Goal: Communication & Community: Answer question/provide support

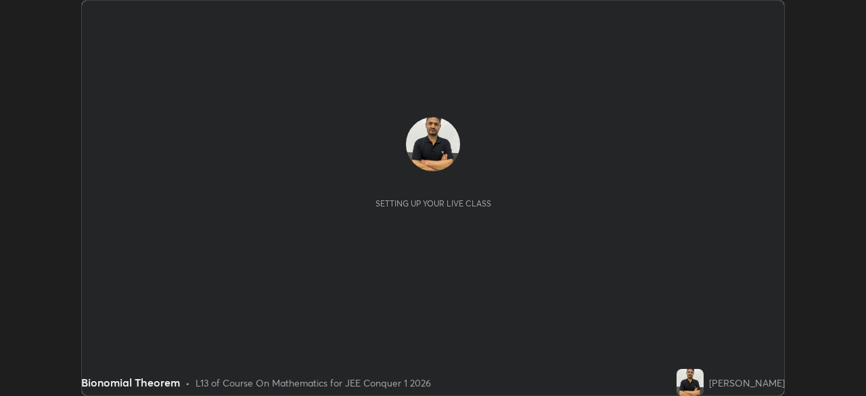
scroll to position [396, 866]
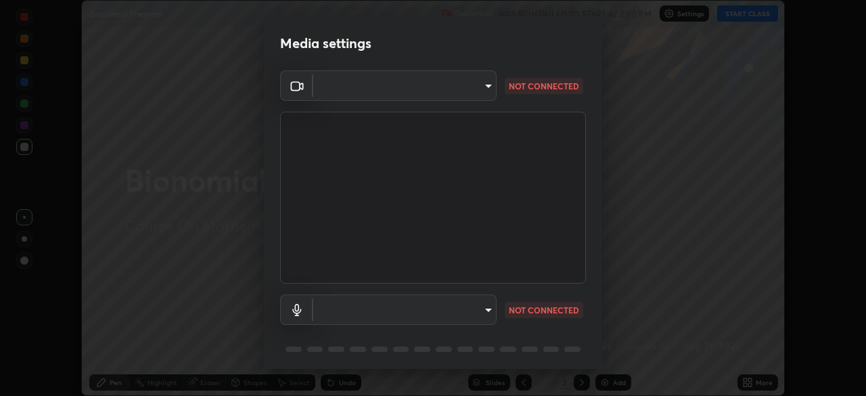
type input "7d393a75b5efabb373047579b199f96731eb4933b6c70bc853c0b4e4a878a56a"
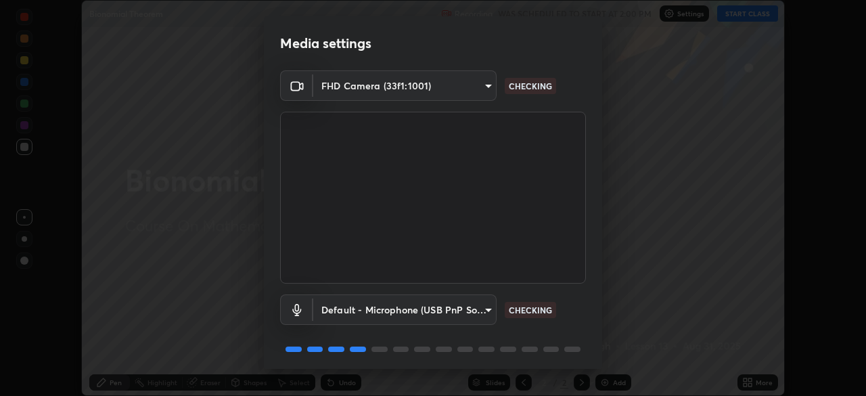
click at [485, 311] on body "Erase all Bionomial Theorem Recording WAS SCHEDULED TO START AT 2:00 PM Setting…" at bounding box center [433, 198] width 866 height 396
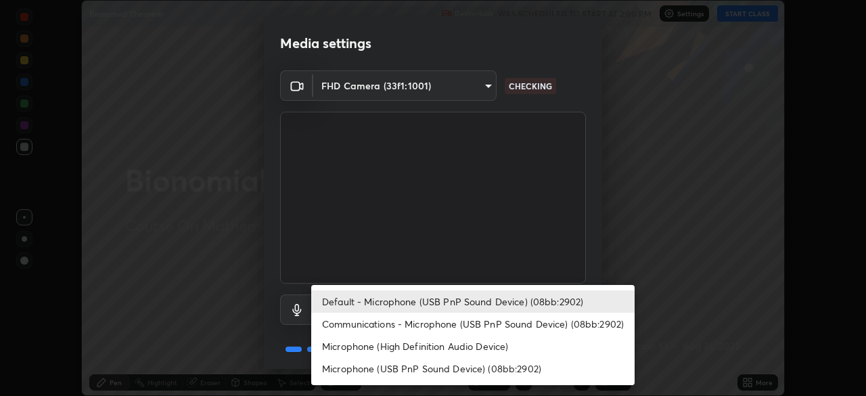
click at [499, 336] on li "Microphone (High Definition Audio Device)" at bounding box center [473, 346] width 324 height 22
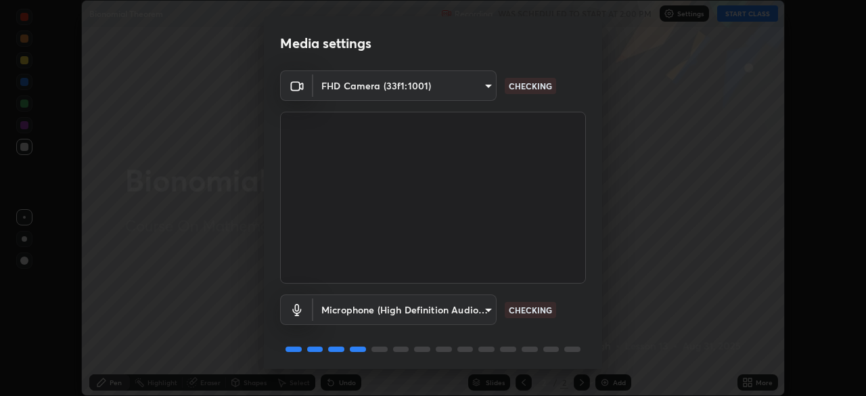
type input "ee7118bb65de10054a7313f1cdc2036266ef2a3312f29c2899b532ad6d888d43"
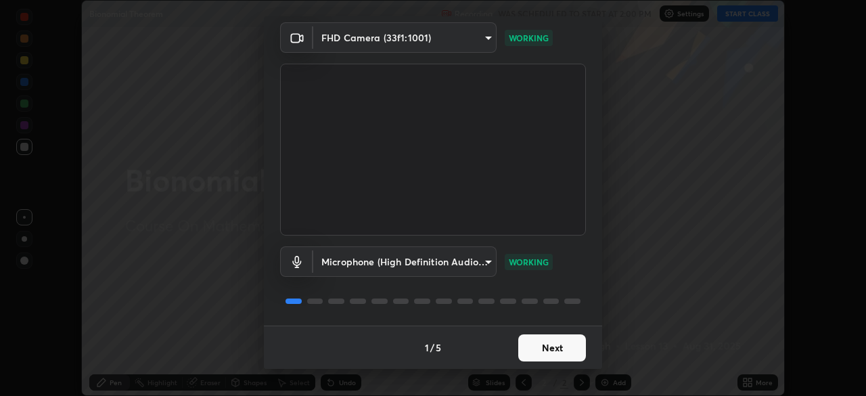
click at [563, 353] on button "Next" at bounding box center [552, 347] width 68 height 27
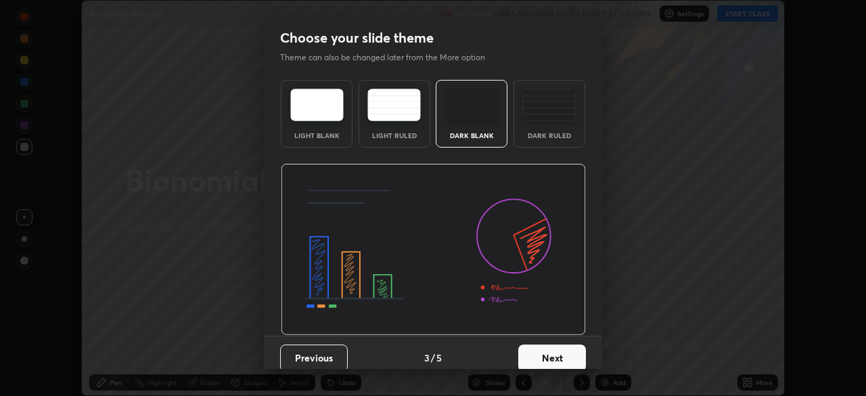
click at [574, 355] on button "Next" at bounding box center [552, 357] width 68 height 27
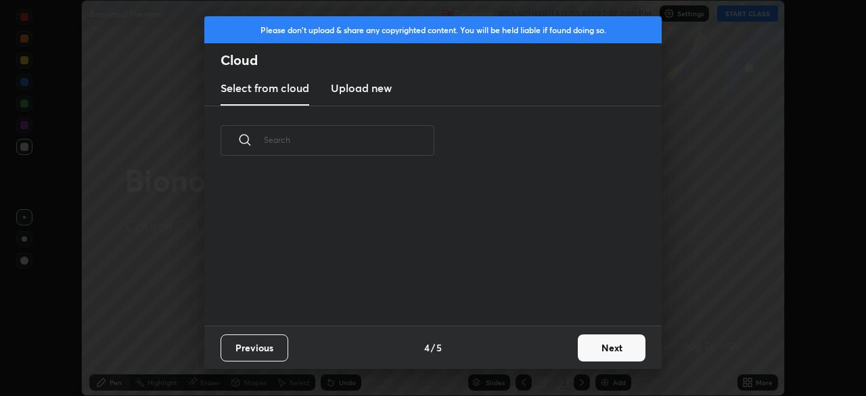
click at [602, 346] on button "Next" at bounding box center [612, 347] width 68 height 27
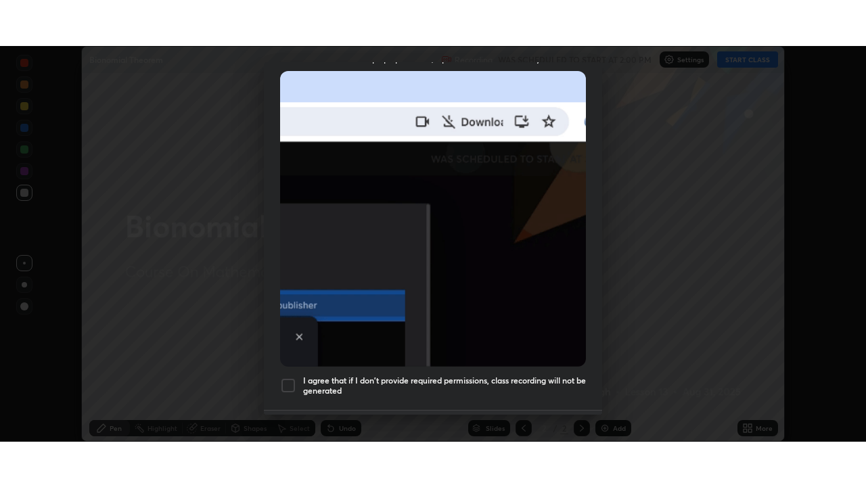
scroll to position [324, 0]
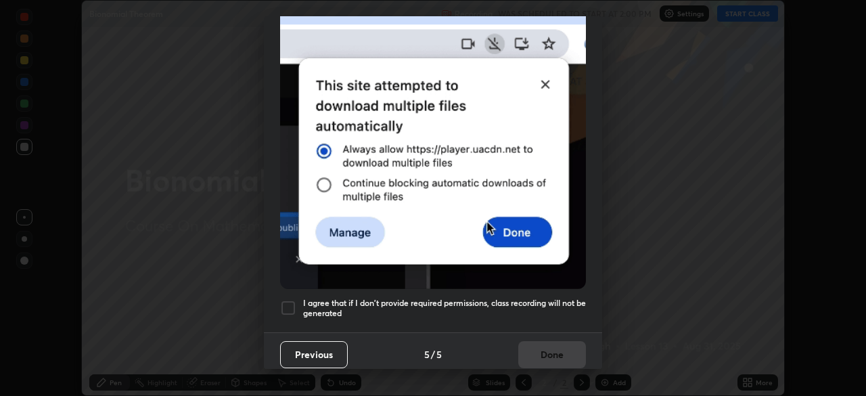
click at [294, 300] on div at bounding box center [288, 308] width 16 height 16
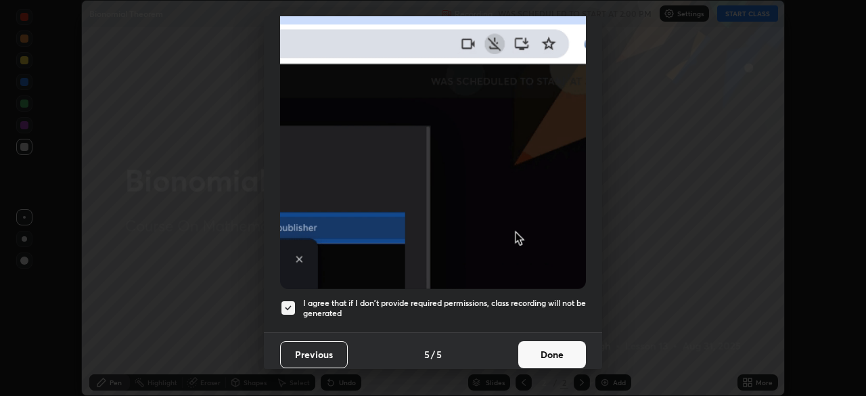
click at [553, 350] on button "Done" at bounding box center [552, 354] width 68 height 27
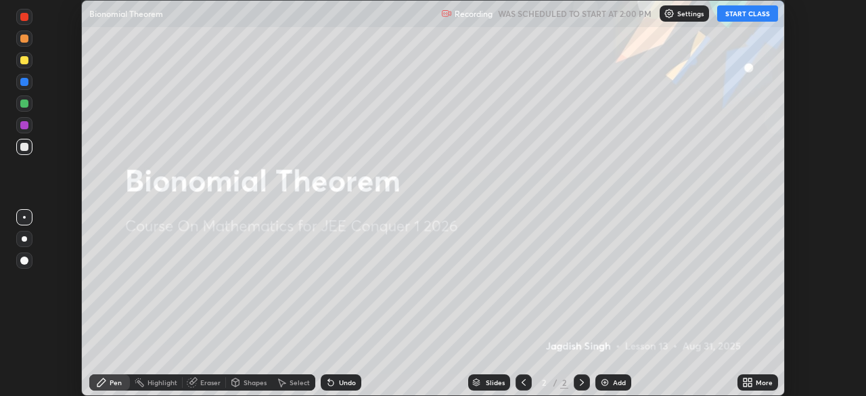
click at [754, 383] on div "More" at bounding box center [758, 382] width 41 height 16
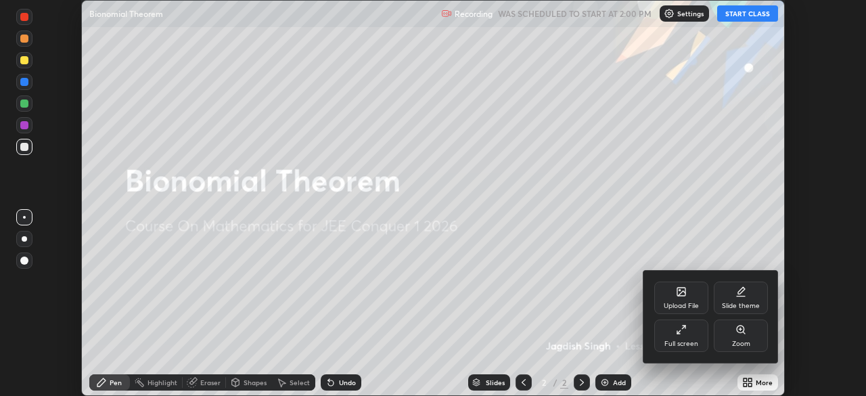
click at [692, 334] on div "Full screen" at bounding box center [681, 335] width 54 height 32
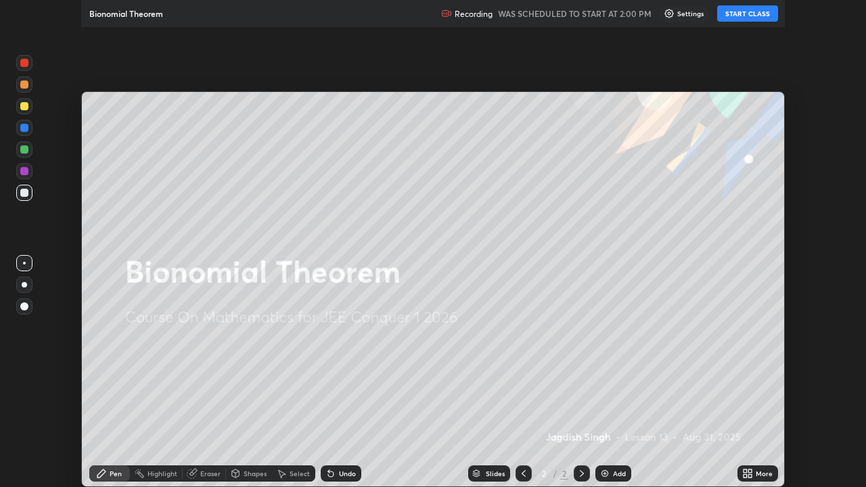
scroll to position [487, 866]
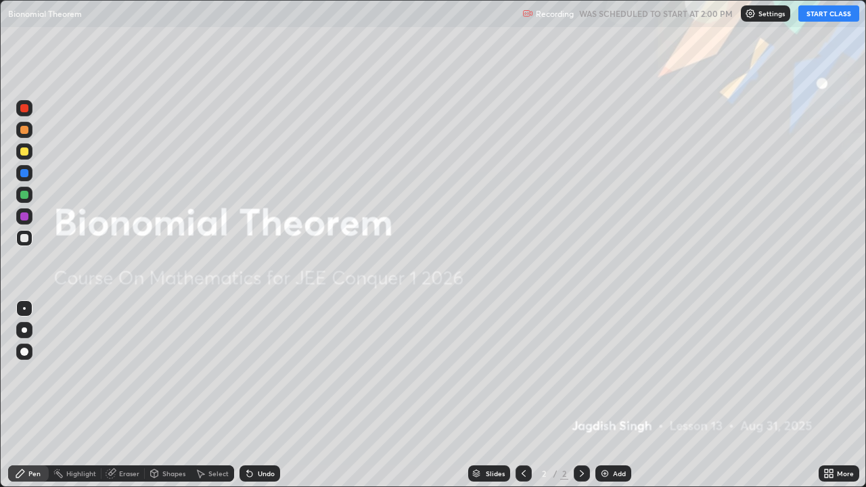
click at [824, 16] on button "START CLASS" at bounding box center [829, 13] width 61 height 16
click at [617, 395] on div "Add" at bounding box center [619, 473] width 13 height 7
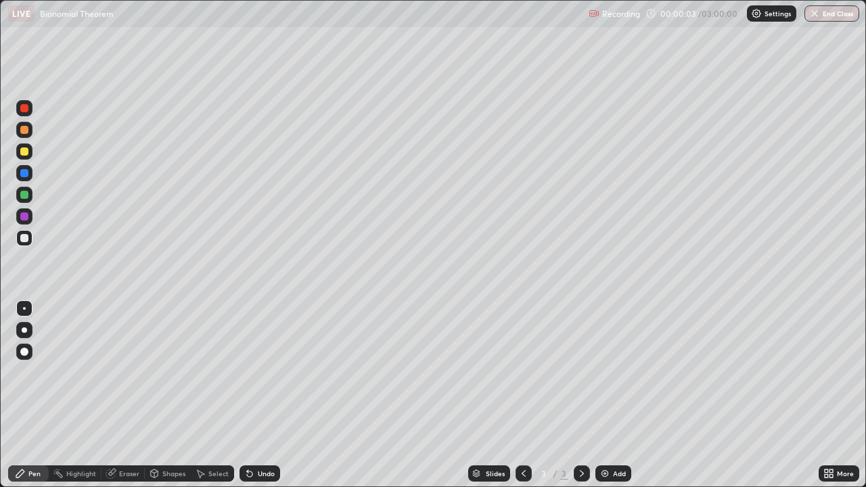
click at [27, 238] on div at bounding box center [24, 238] width 8 height 8
click at [23, 152] on div at bounding box center [24, 152] width 8 height 8
click at [22, 238] on div at bounding box center [24, 238] width 8 height 8
click at [21, 242] on div at bounding box center [24, 238] width 8 height 8
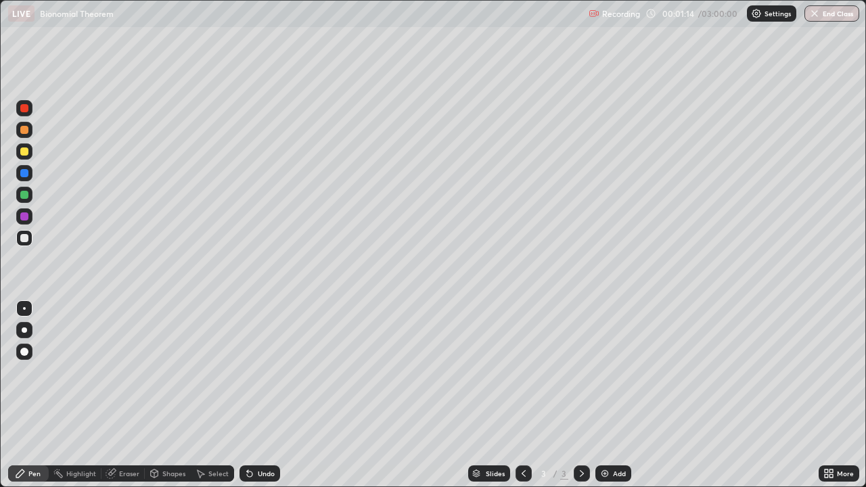
click at [18, 242] on div at bounding box center [24, 238] width 16 height 16
click at [24, 240] on div at bounding box center [24, 238] width 8 height 8
click at [20, 238] on div at bounding box center [24, 238] width 8 height 8
click at [23, 238] on div at bounding box center [24, 238] width 8 height 8
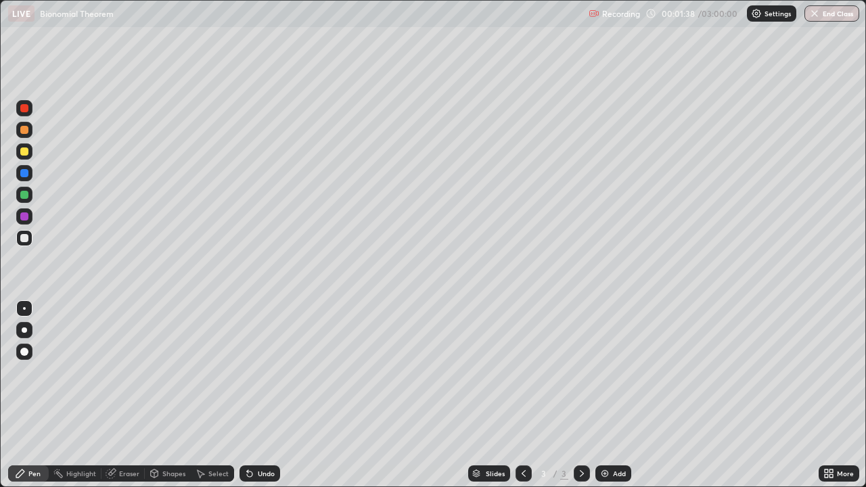
click at [26, 197] on div at bounding box center [24, 195] width 8 height 8
click at [22, 240] on div at bounding box center [24, 238] width 8 height 8
click at [27, 198] on div at bounding box center [24, 195] width 16 height 16
click at [24, 133] on div at bounding box center [24, 130] width 8 height 8
click at [25, 217] on div at bounding box center [24, 217] width 8 height 8
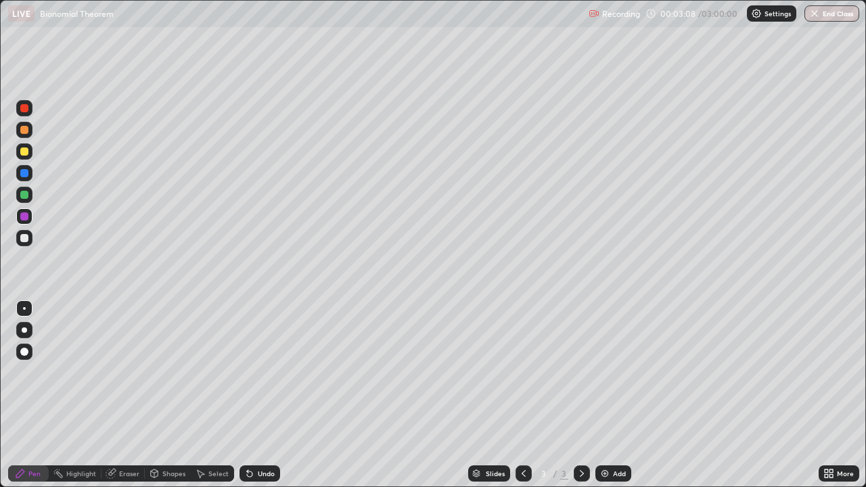
click at [134, 395] on div "Eraser" at bounding box center [129, 473] width 20 height 7
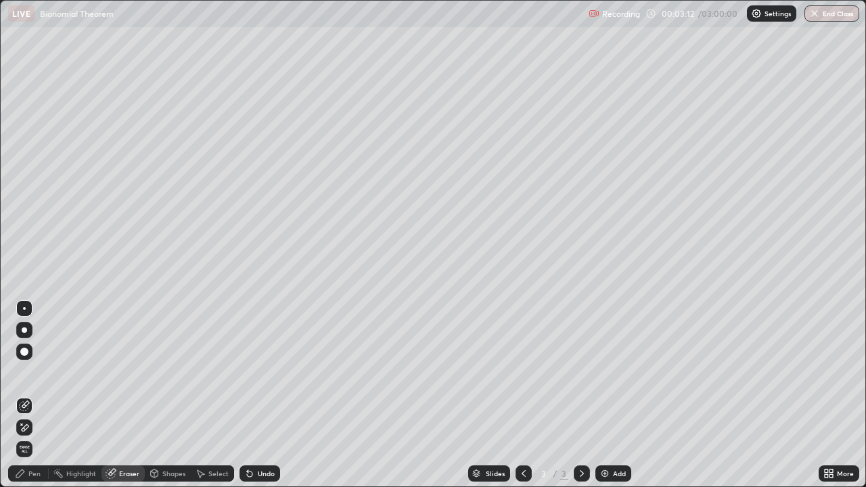
click at [42, 395] on div "Pen" at bounding box center [28, 474] width 41 height 16
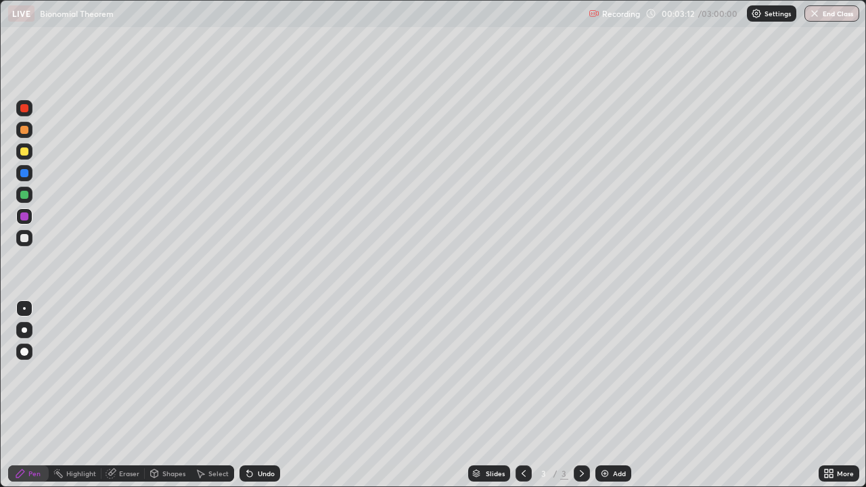
click at [22, 197] on div at bounding box center [24, 195] width 8 height 8
click at [25, 238] on div at bounding box center [24, 238] width 8 height 8
click at [30, 197] on div at bounding box center [24, 195] width 16 height 16
click at [27, 213] on div at bounding box center [24, 217] width 8 height 8
click at [25, 238] on div at bounding box center [24, 238] width 8 height 8
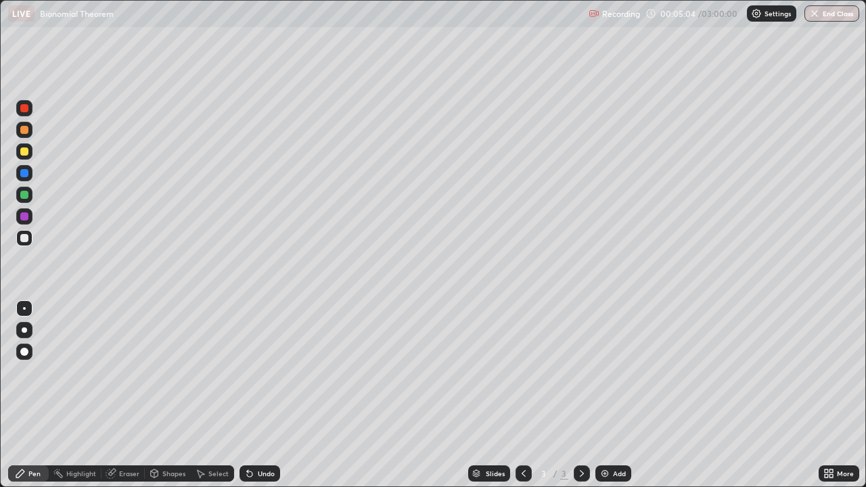
click at [30, 155] on div at bounding box center [24, 151] width 16 height 16
click at [135, 395] on div "Eraser" at bounding box center [129, 473] width 20 height 7
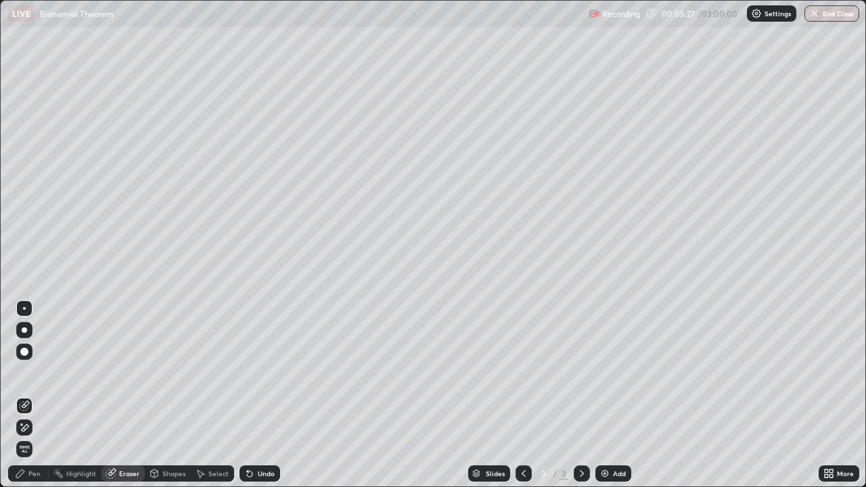
click at [41, 395] on div "Pen" at bounding box center [28, 474] width 41 height 16
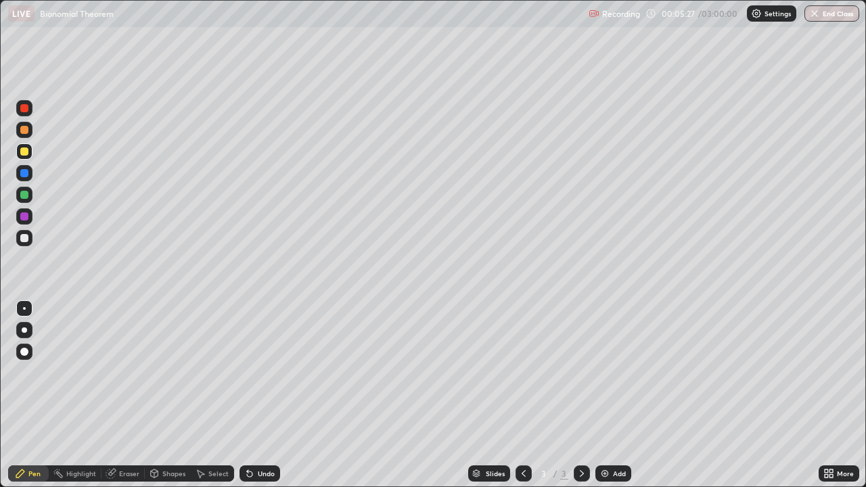
click at [32, 213] on div at bounding box center [24, 216] width 16 height 16
click at [605, 395] on div "Add" at bounding box center [614, 474] width 36 height 16
click at [22, 237] on div at bounding box center [24, 238] width 8 height 8
click at [24, 236] on div at bounding box center [24, 238] width 8 height 8
click at [24, 242] on div at bounding box center [24, 238] width 8 height 8
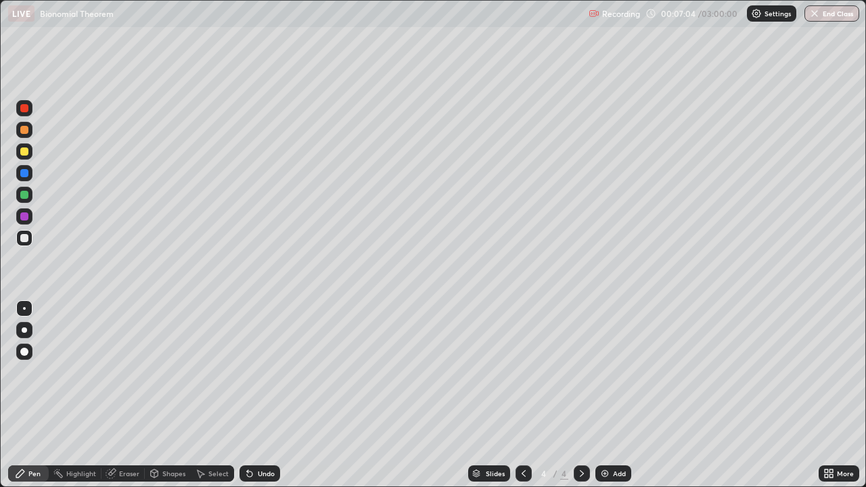
click at [126, 395] on div "Eraser" at bounding box center [123, 474] width 43 height 16
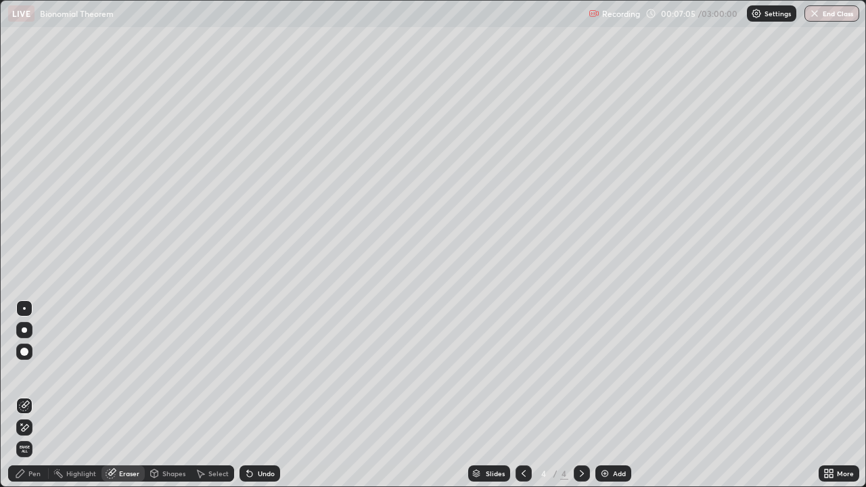
click at [39, 395] on div "Pen" at bounding box center [28, 474] width 41 height 16
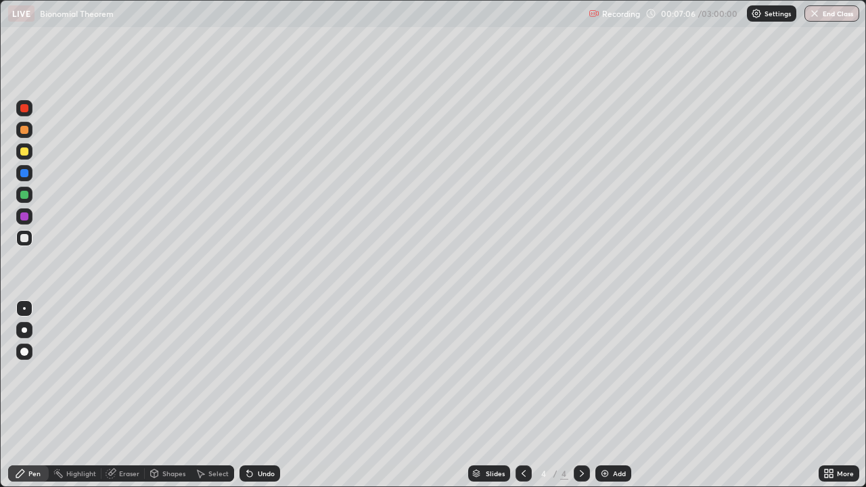
click at [28, 240] on div at bounding box center [24, 238] width 8 height 8
click at [28, 150] on div at bounding box center [24, 152] width 8 height 8
click at [25, 195] on div at bounding box center [24, 195] width 8 height 8
click at [25, 238] on div at bounding box center [24, 238] width 8 height 8
click at [24, 239] on div at bounding box center [24, 238] width 8 height 8
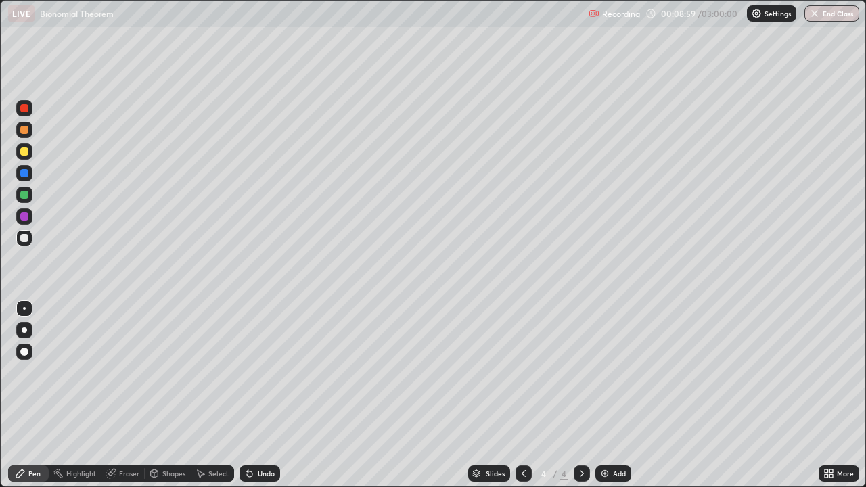
click at [27, 196] on div at bounding box center [24, 195] width 8 height 8
click at [25, 194] on div at bounding box center [24, 195] width 8 height 8
click at [27, 238] on div at bounding box center [24, 238] width 8 height 8
click at [137, 395] on div "Eraser" at bounding box center [123, 474] width 43 height 16
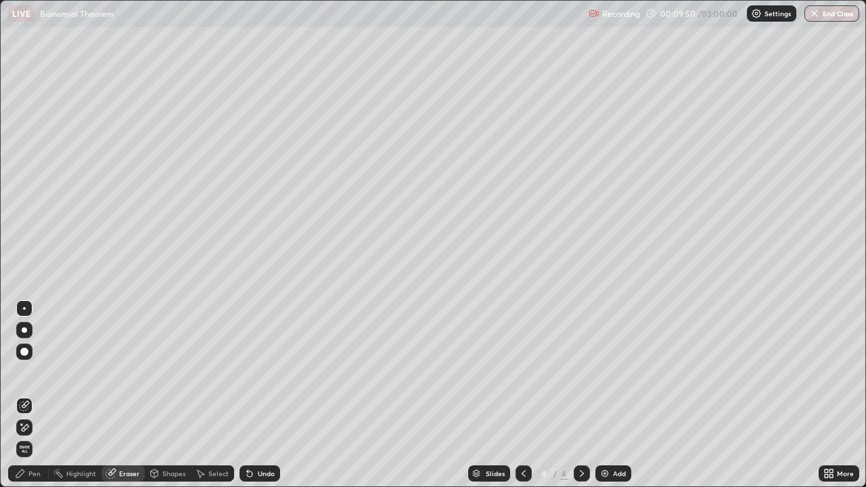
click at [41, 395] on div "Pen" at bounding box center [28, 474] width 41 height 16
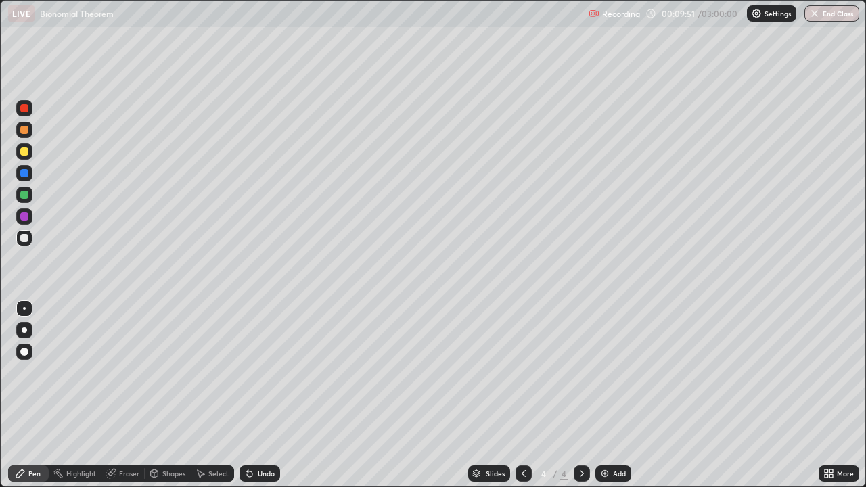
click at [25, 238] on div at bounding box center [24, 238] width 8 height 8
click at [126, 395] on div "Eraser" at bounding box center [123, 474] width 43 height 16
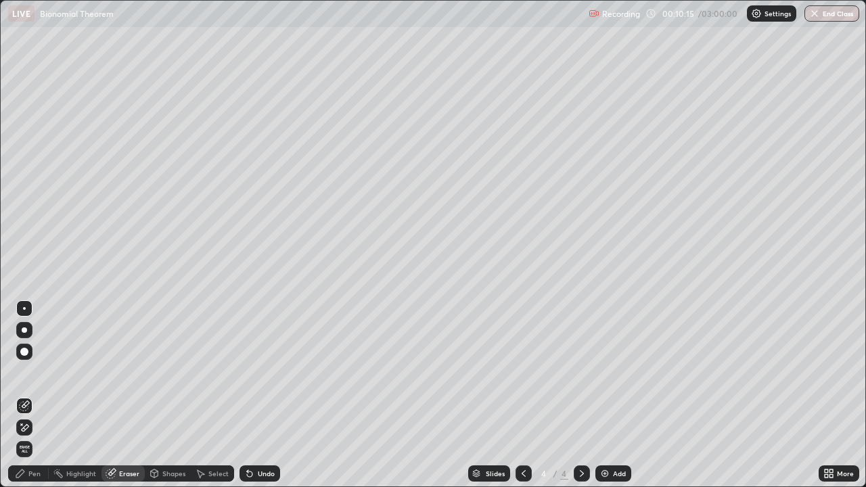
click at [35, 395] on div "Pen" at bounding box center [34, 473] width 12 height 7
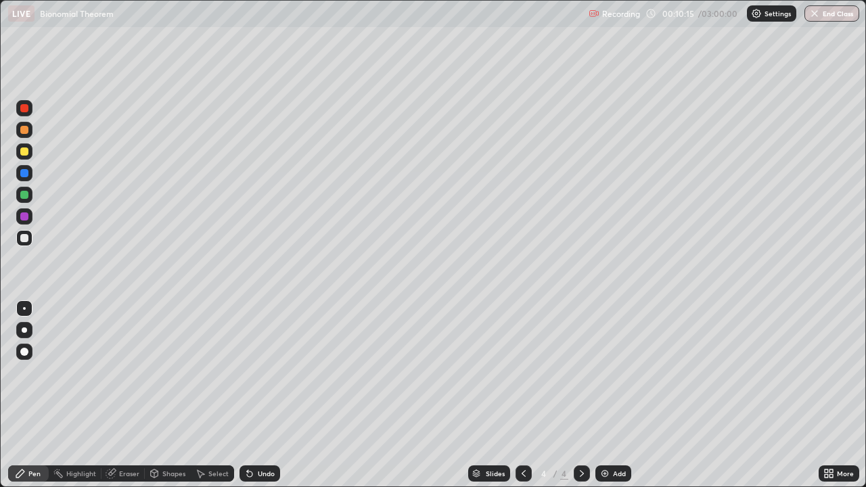
click at [25, 238] on div at bounding box center [24, 238] width 8 height 8
click at [25, 217] on div at bounding box center [24, 217] width 8 height 8
click at [0, 338] on div "Setting up your live class" at bounding box center [433, 243] width 866 height 487
click at [29, 194] on div at bounding box center [24, 195] width 16 height 16
click at [621, 395] on div "Add" at bounding box center [614, 474] width 36 height 16
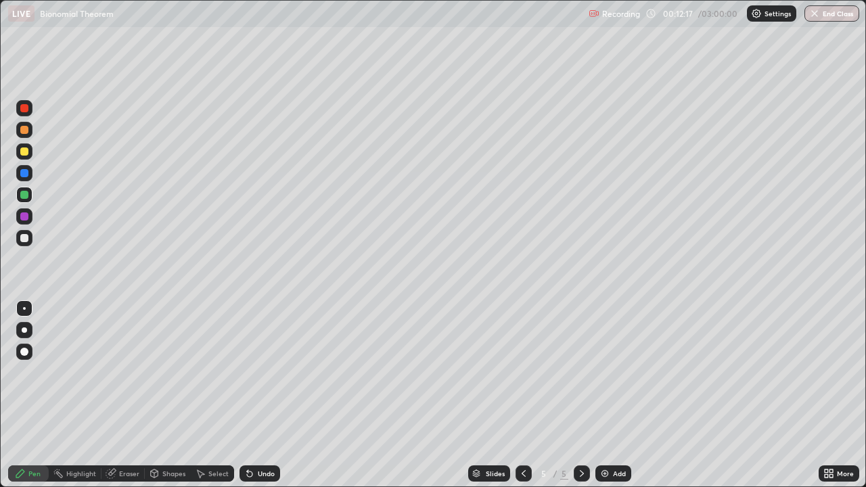
click at [30, 238] on div at bounding box center [24, 238] width 16 height 16
click at [26, 152] on div at bounding box center [24, 152] width 8 height 8
click at [23, 241] on div at bounding box center [24, 238] width 8 height 8
click at [24, 240] on div at bounding box center [24, 238] width 8 height 8
click at [31, 235] on div at bounding box center [24, 238] width 16 height 16
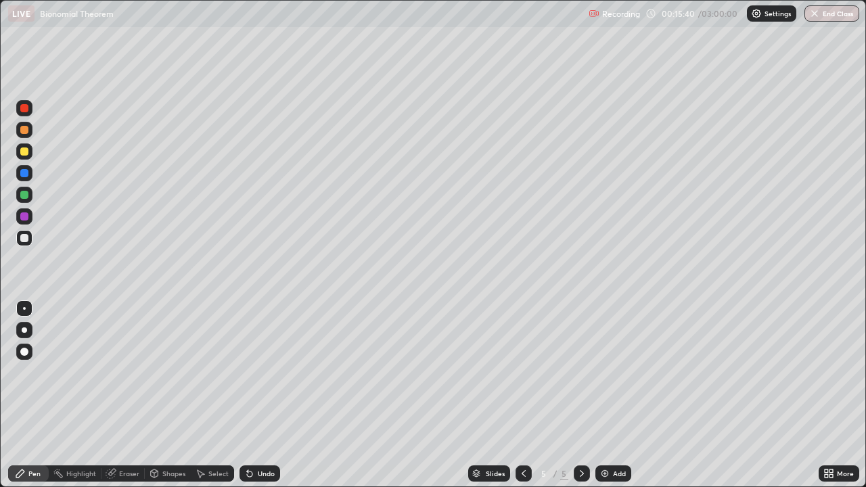
click at [119, 395] on div "Eraser" at bounding box center [123, 474] width 43 height 16
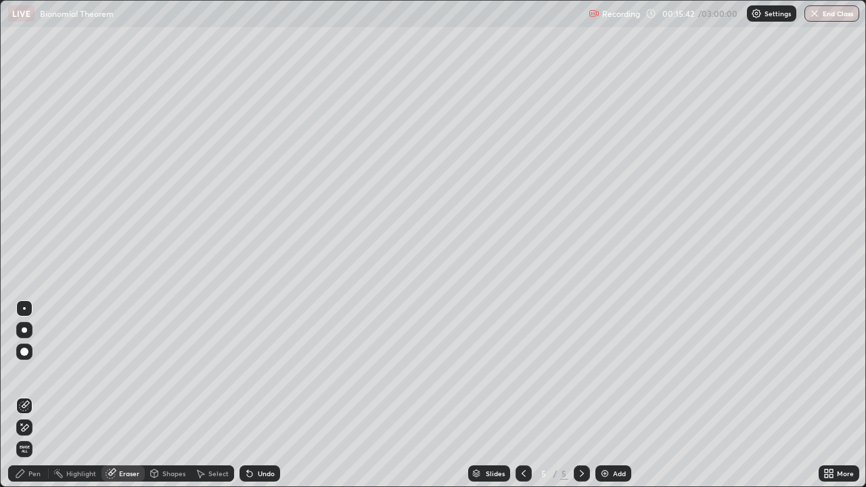
click at [41, 395] on div "Pen" at bounding box center [28, 474] width 41 height 16
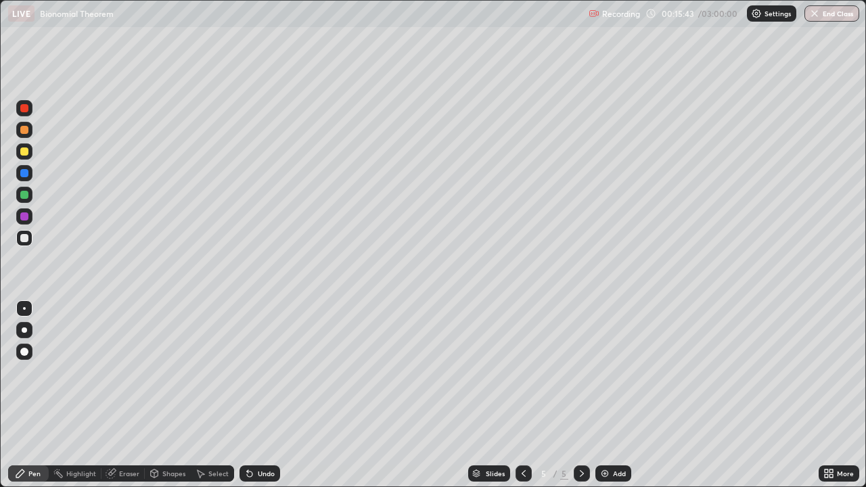
click at [20, 241] on div at bounding box center [24, 238] width 8 height 8
click at [127, 395] on div "Eraser" at bounding box center [123, 474] width 43 height 16
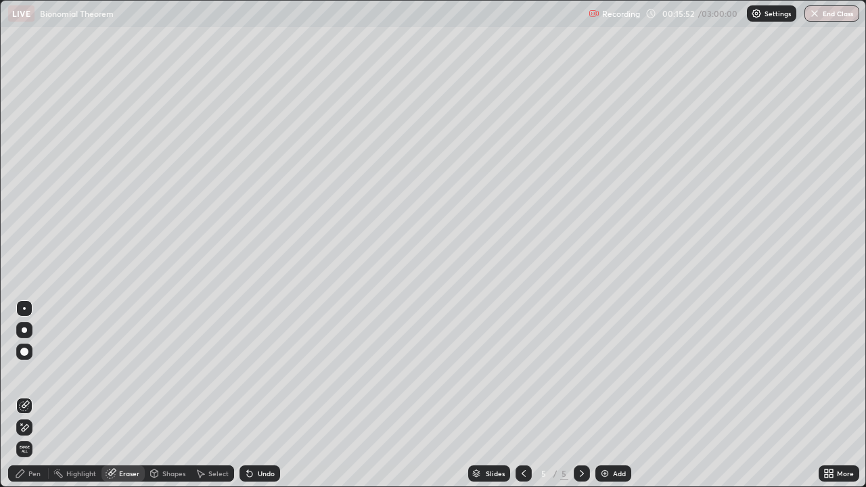
click at [38, 395] on div "Pen" at bounding box center [34, 473] width 12 height 7
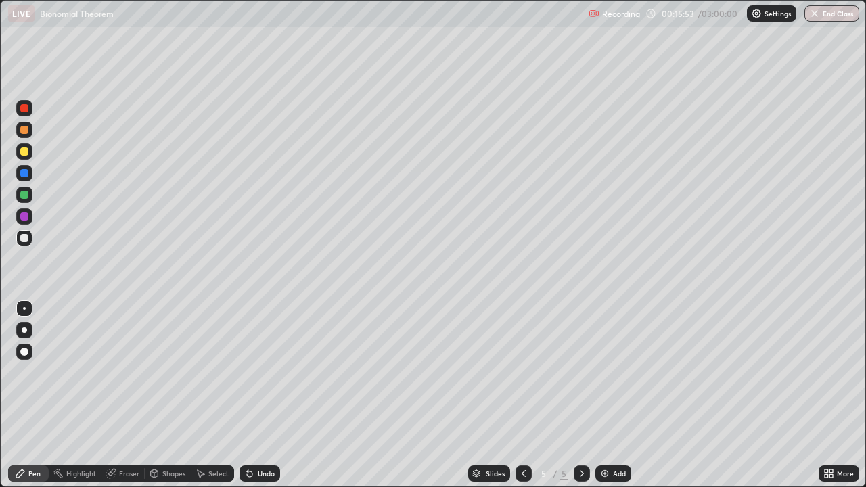
click at [26, 240] on div at bounding box center [24, 238] width 8 height 8
click at [20, 238] on div at bounding box center [24, 238] width 8 height 8
click at [26, 198] on div at bounding box center [24, 195] width 8 height 8
click at [129, 395] on div "Eraser" at bounding box center [123, 474] width 43 height 16
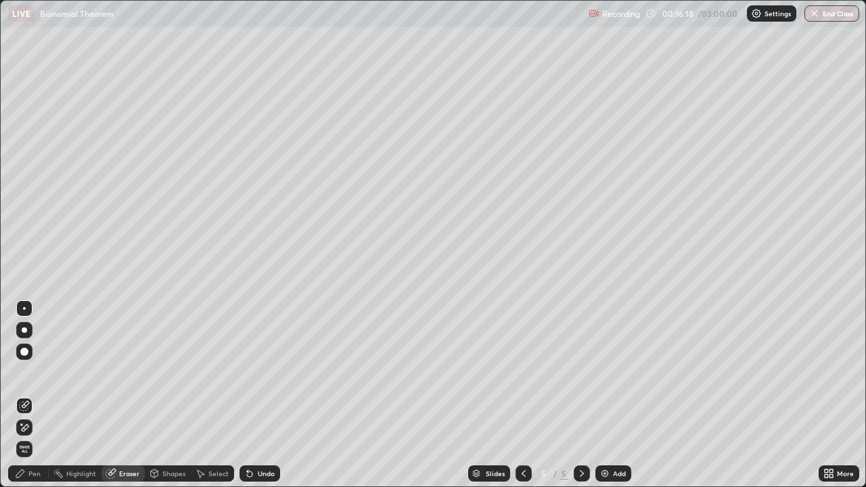
click at [39, 395] on div "Pen" at bounding box center [28, 474] width 41 height 16
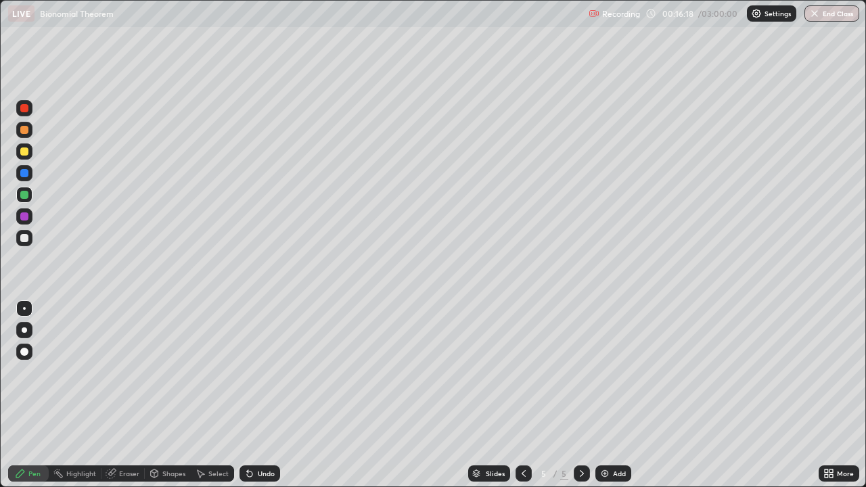
click at [26, 238] on div at bounding box center [24, 238] width 8 height 8
click at [28, 196] on div at bounding box center [24, 195] width 8 height 8
click at [22, 236] on div at bounding box center [24, 238] width 8 height 8
click at [24, 217] on div at bounding box center [24, 217] width 8 height 8
click at [27, 240] on div at bounding box center [24, 238] width 8 height 8
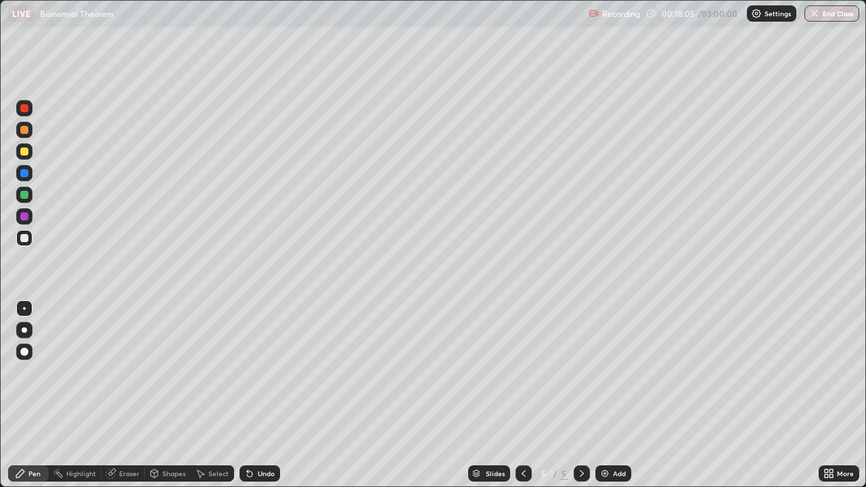
click at [136, 395] on div "Eraser" at bounding box center [129, 473] width 20 height 7
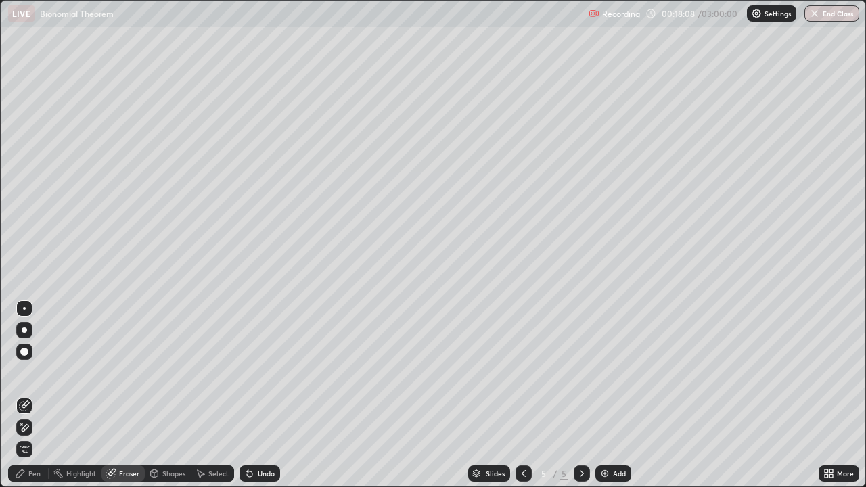
click at [40, 395] on div "Pen" at bounding box center [34, 473] width 12 height 7
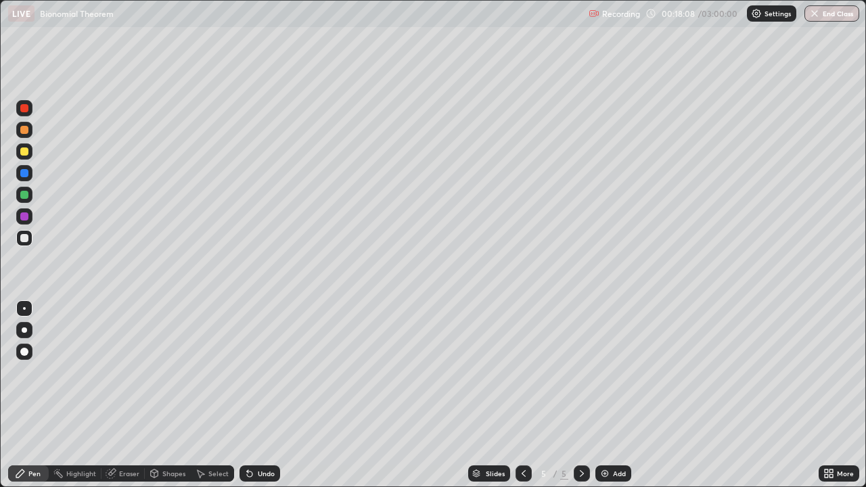
click at [24, 240] on div at bounding box center [24, 238] width 8 height 8
click at [617, 395] on div "Add" at bounding box center [619, 473] width 13 height 7
click at [25, 240] on div at bounding box center [24, 238] width 8 height 8
click at [28, 196] on div at bounding box center [24, 195] width 8 height 8
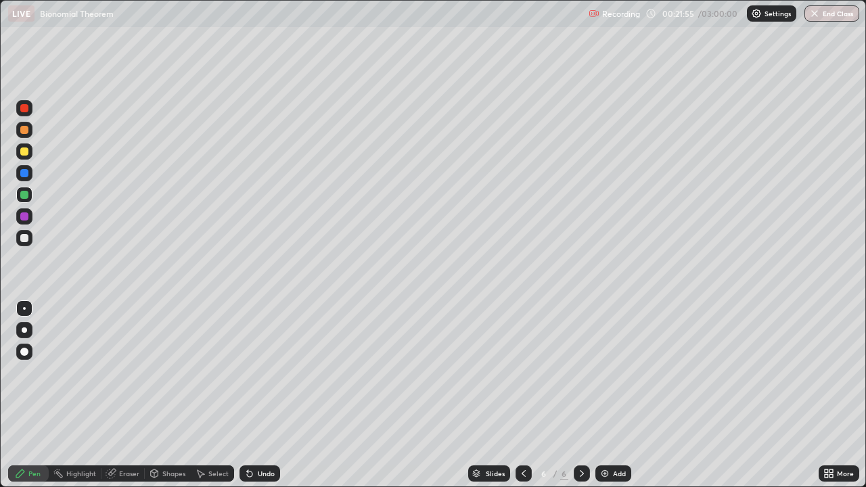
click at [26, 196] on div at bounding box center [24, 195] width 8 height 8
click at [27, 195] on div at bounding box center [24, 195] width 8 height 8
click at [23, 238] on div at bounding box center [24, 238] width 8 height 8
click at [24, 152] on div at bounding box center [24, 152] width 8 height 8
click at [26, 238] on div at bounding box center [24, 238] width 8 height 8
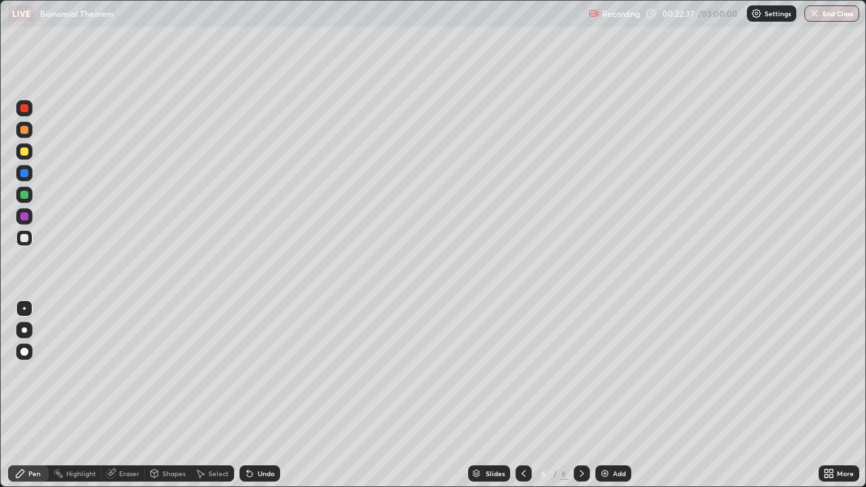
click at [520, 395] on icon at bounding box center [523, 473] width 11 height 11
click at [581, 395] on icon at bounding box center [582, 473] width 11 height 11
click at [129, 395] on div "Eraser" at bounding box center [129, 473] width 20 height 7
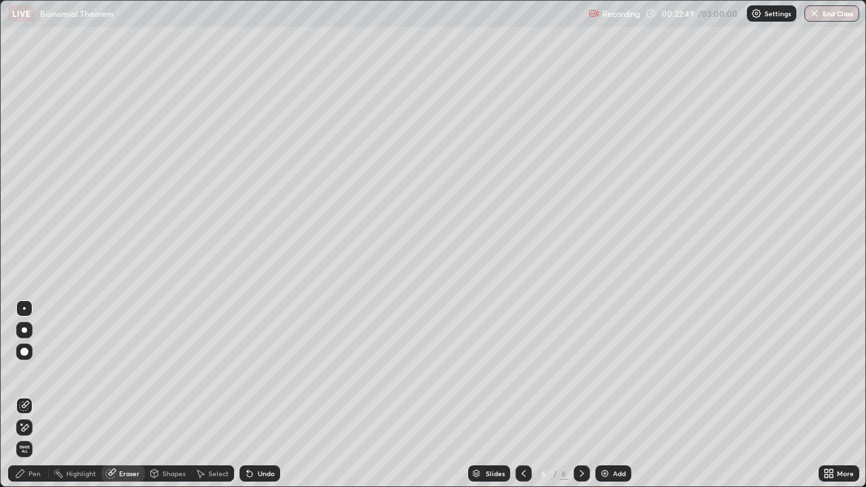
click at [35, 395] on div "Pen" at bounding box center [28, 474] width 41 height 16
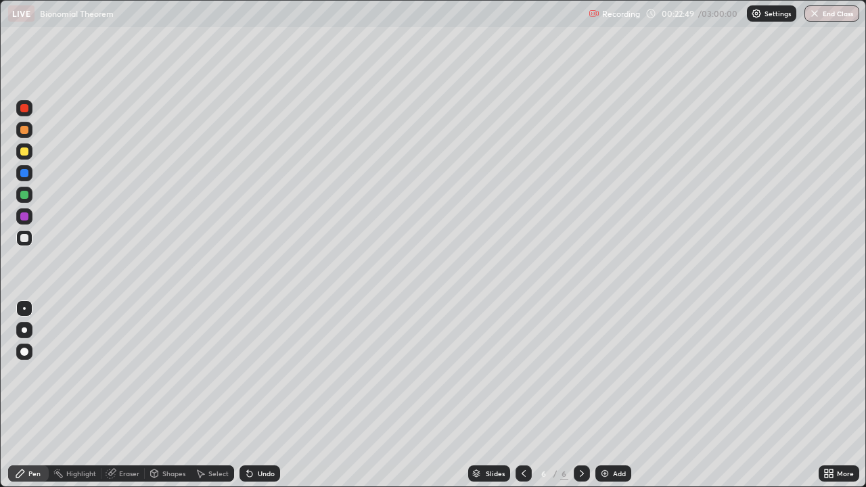
click at [26, 240] on div at bounding box center [24, 238] width 8 height 8
click at [29, 215] on div at bounding box center [24, 216] width 16 height 16
click at [24, 237] on div at bounding box center [24, 238] width 8 height 8
click at [139, 395] on div "Eraser" at bounding box center [123, 474] width 43 height 16
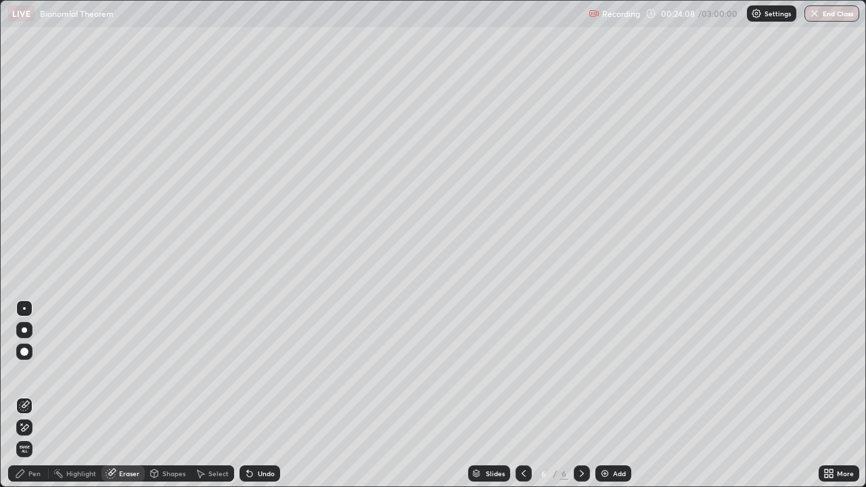
click at [40, 395] on div "Pen" at bounding box center [34, 473] width 12 height 7
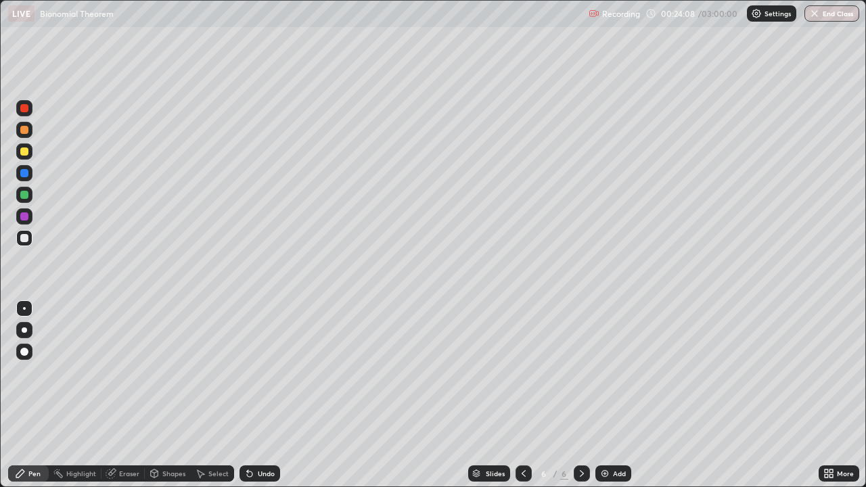
click at [31, 237] on div at bounding box center [24, 238] width 16 height 16
click at [621, 395] on div "Add" at bounding box center [614, 474] width 36 height 16
click at [24, 151] on div at bounding box center [24, 152] width 8 height 8
click at [24, 194] on div at bounding box center [24, 195] width 8 height 8
click at [26, 238] on div at bounding box center [24, 238] width 8 height 8
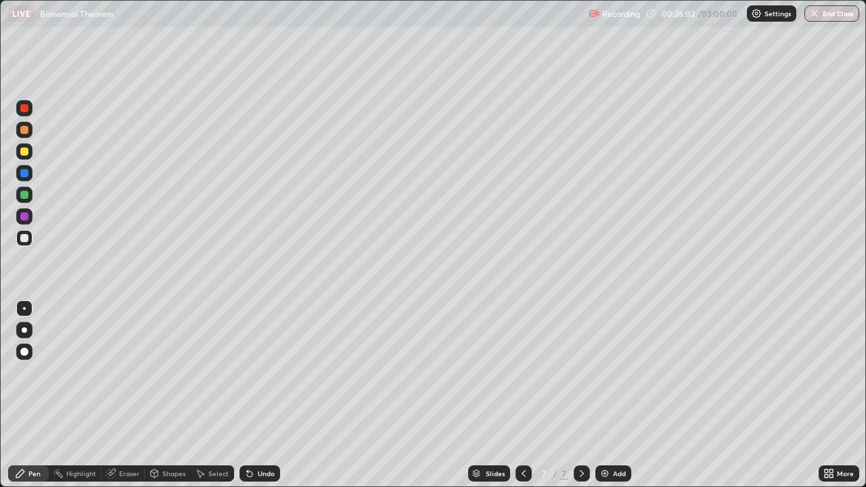
click at [26, 239] on div at bounding box center [24, 238] width 8 height 8
click at [23, 238] on div at bounding box center [24, 238] width 8 height 8
click at [24, 238] on div at bounding box center [24, 238] width 8 height 8
click at [125, 395] on div "Eraser" at bounding box center [123, 474] width 43 height 16
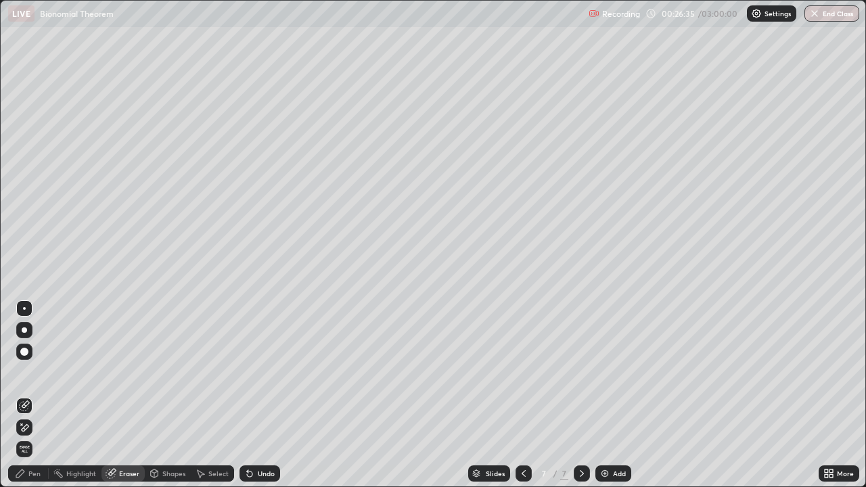
click at [40, 395] on div "Pen" at bounding box center [28, 474] width 41 height 16
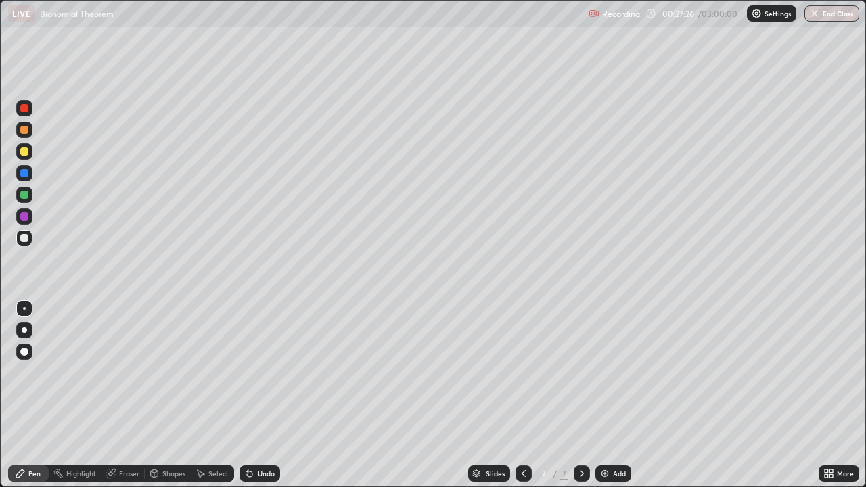
click at [27, 193] on div at bounding box center [24, 195] width 8 height 8
click at [24, 236] on div at bounding box center [24, 238] width 8 height 8
click at [30, 240] on div at bounding box center [24, 238] width 16 height 16
click at [28, 215] on div at bounding box center [24, 217] width 8 height 8
click at [25, 238] on div at bounding box center [24, 238] width 8 height 8
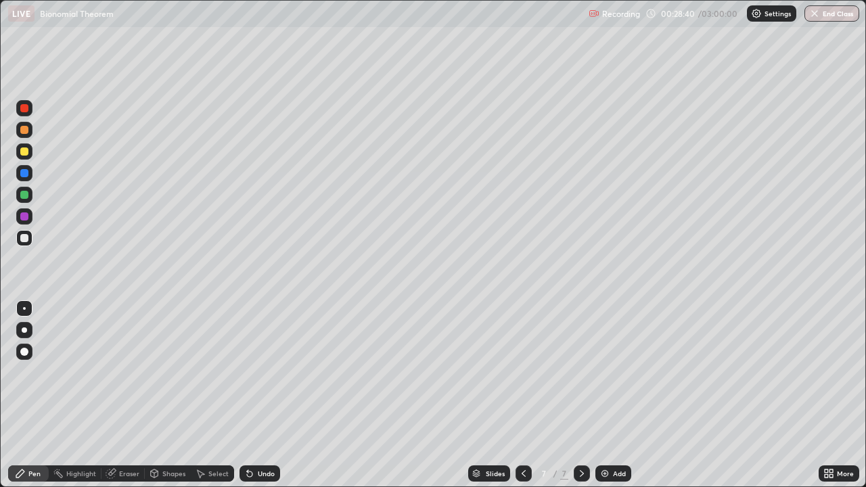
click at [22, 197] on div at bounding box center [24, 195] width 8 height 8
click at [20, 239] on div at bounding box center [24, 238] width 8 height 8
click at [25, 130] on div at bounding box center [24, 130] width 8 height 8
click at [27, 217] on div at bounding box center [24, 217] width 8 height 8
click at [32, 214] on div at bounding box center [24, 216] width 16 height 16
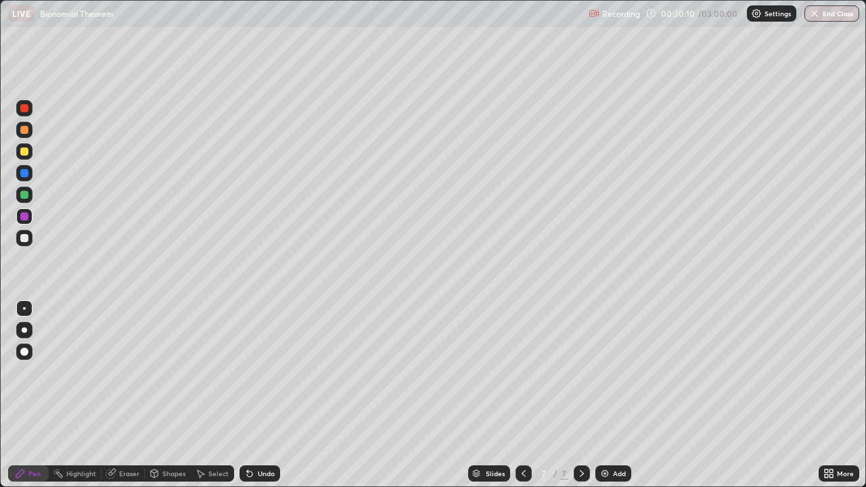
click at [519, 395] on div at bounding box center [524, 473] width 16 height 27
click at [582, 395] on icon at bounding box center [582, 473] width 11 height 11
click at [132, 395] on div "Eraser" at bounding box center [129, 473] width 20 height 7
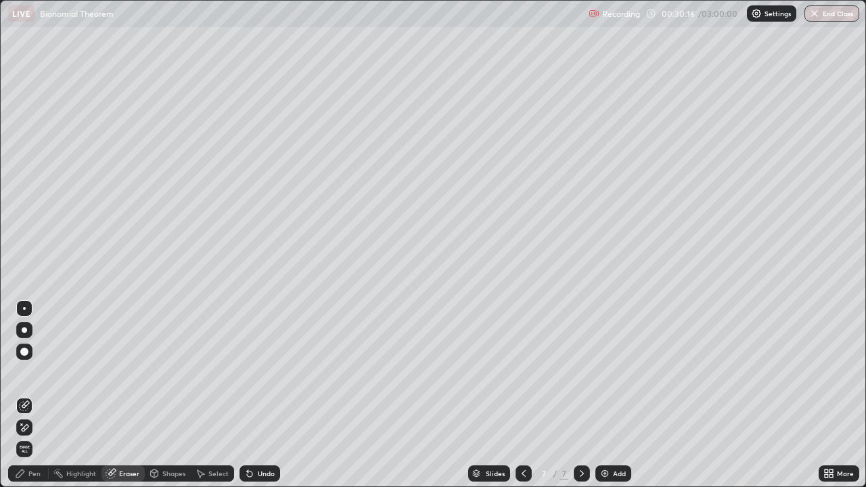
click at [37, 395] on div "Pen" at bounding box center [28, 474] width 41 height 16
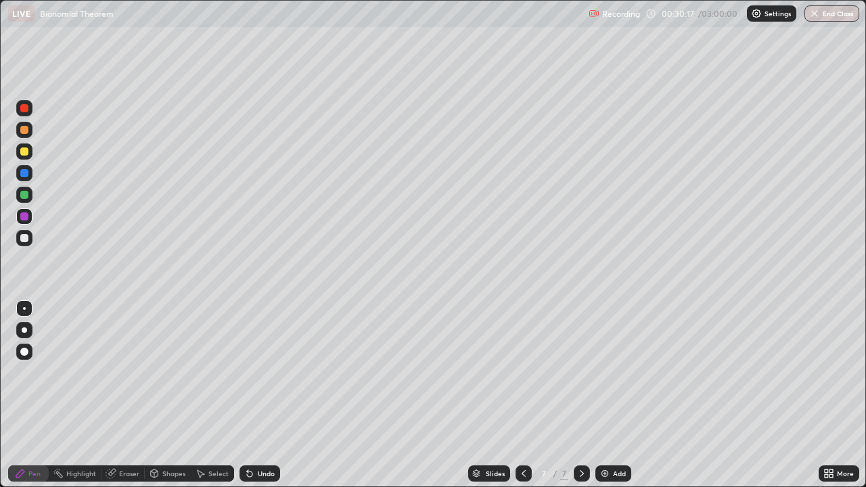
click at [26, 198] on div at bounding box center [24, 195] width 8 height 8
click at [578, 395] on div at bounding box center [582, 473] width 16 height 27
click at [614, 395] on div "Add" at bounding box center [614, 474] width 36 height 16
click at [25, 240] on div at bounding box center [24, 238] width 8 height 8
click at [24, 240] on div at bounding box center [24, 238] width 8 height 8
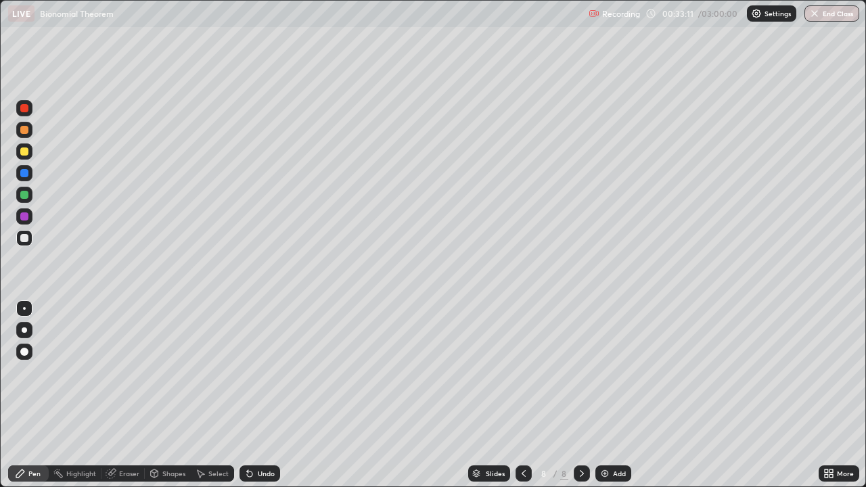
click at [24, 154] on div at bounding box center [24, 152] width 8 height 8
click at [26, 150] on div at bounding box center [24, 152] width 8 height 8
click at [21, 239] on div at bounding box center [24, 238] width 8 height 8
click at [22, 219] on div at bounding box center [24, 217] width 8 height 8
click at [23, 239] on div at bounding box center [24, 238] width 8 height 8
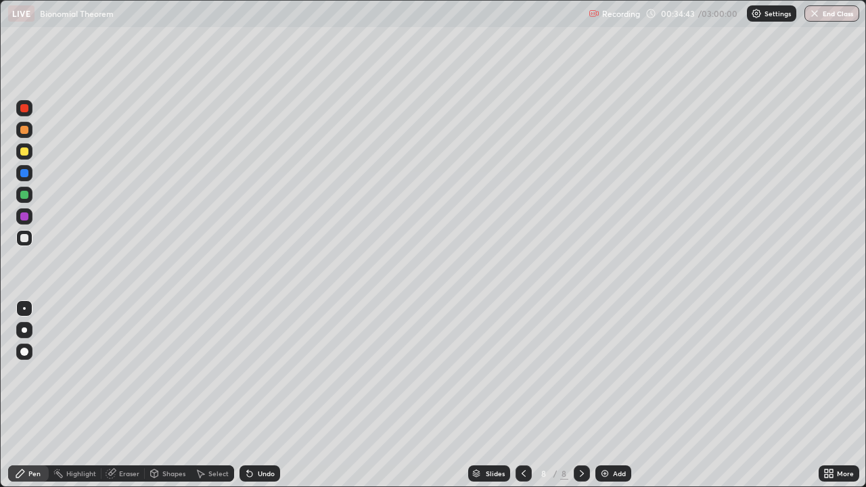
click at [22, 240] on div at bounding box center [24, 238] width 8 height 8
click at [121, 395] on div "Eraser" at bounding box center [123, 474] width 43 height 16
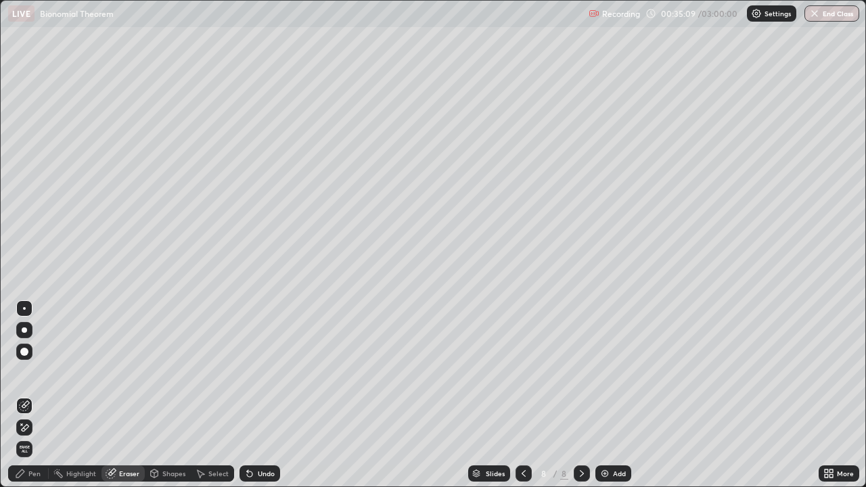
click at [39, 395] on div "Pen" at bounding box center [28, 474] width 41 height 16
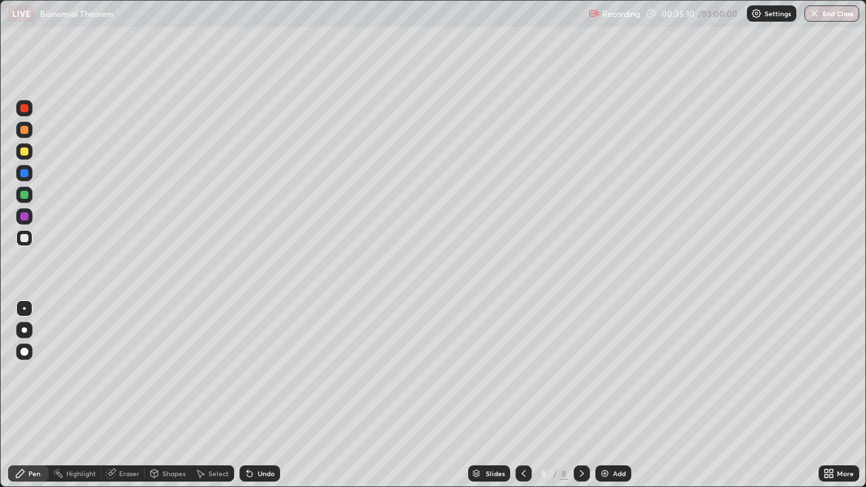
click at [24, 239] on div at bounding box center [24, 238] width 8 height 8
click at [127, 395] on div "Eraser" at bounding box center [129, 473] width 20 height 7
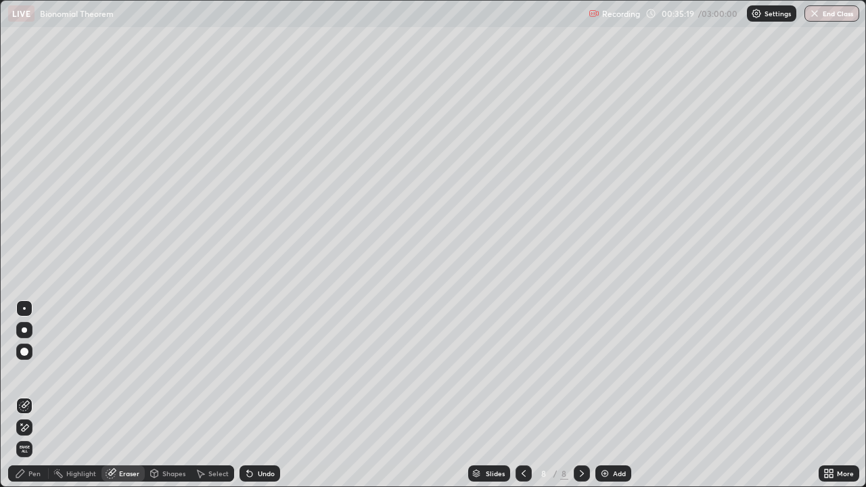
click at [37, 395] on div "Pen" at bounding box center [28, 474] width 41 height 16
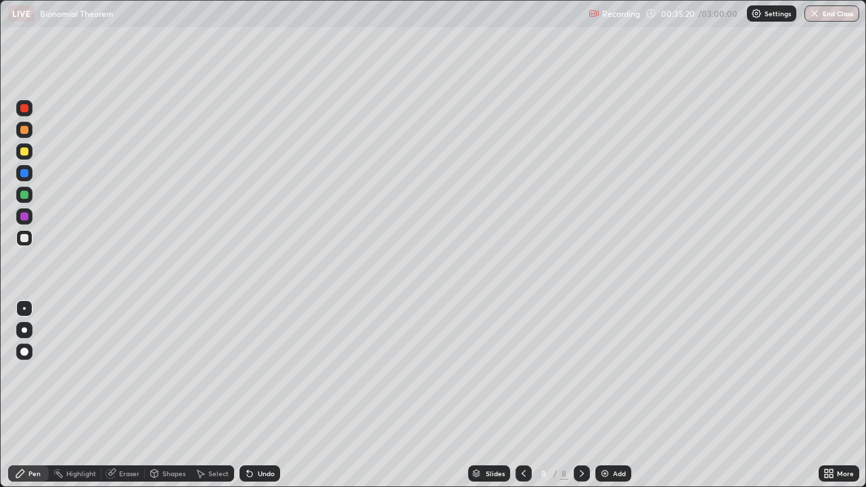
click at [31, 240] on div at bounding box center [24, 238] width 16 height 16
click at [24, 240] on div at bounding box center [24, 238] width 8 height 8
click at [616, 395] on div "Add" at bounding box center [614, 474] width 36 height 16
click at [30, 237] on div at bounding box center [24, 238] width 16 height 16
click at [130, 395] on div "Eraser" at bounding box center [123, 474] width 43 height 16
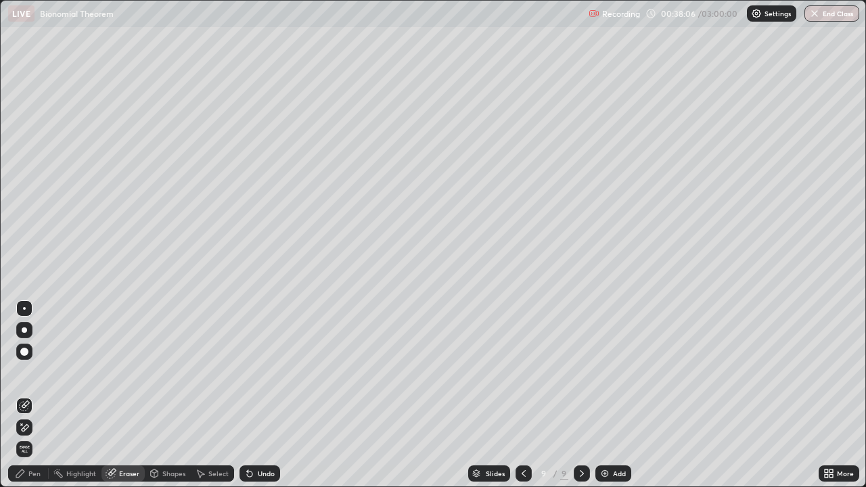
click at [37, 395] on div "Pen" at bounding box center [28, 474] width 41 height 16
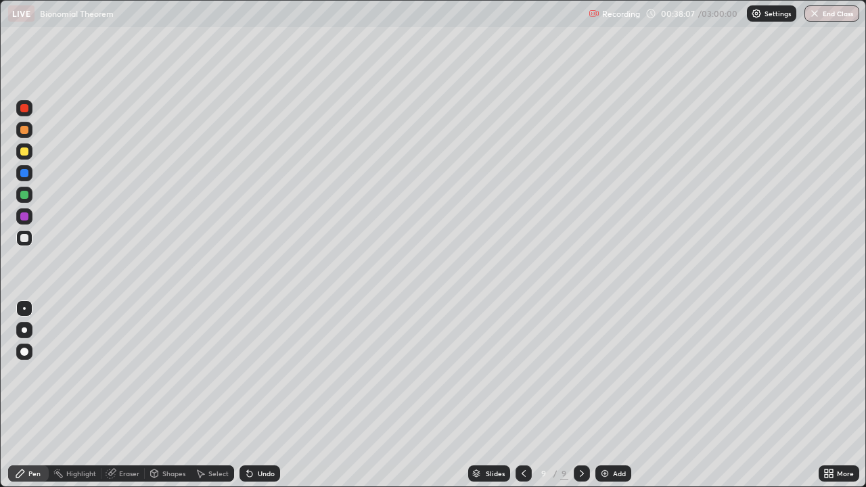
click at [25, 239] on div at bounding box center [24, 238] width 8 height 8
click at [24, 240] on div at bounding box center [24, 238] width 8 height 8
click at [132, 395] on div "Eraser" at bounding box center [129, 473] width 20 height 7
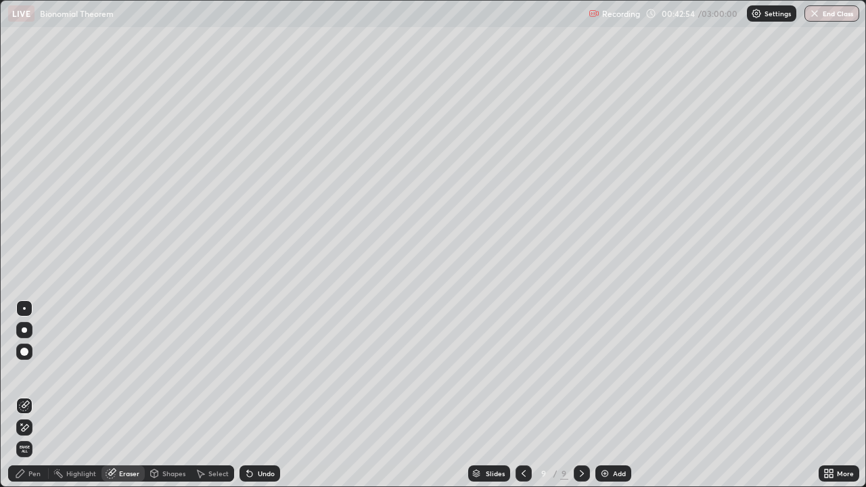
click at [41, 395] on div "Pen" at bounding box center [28, 474] width 41 height 16
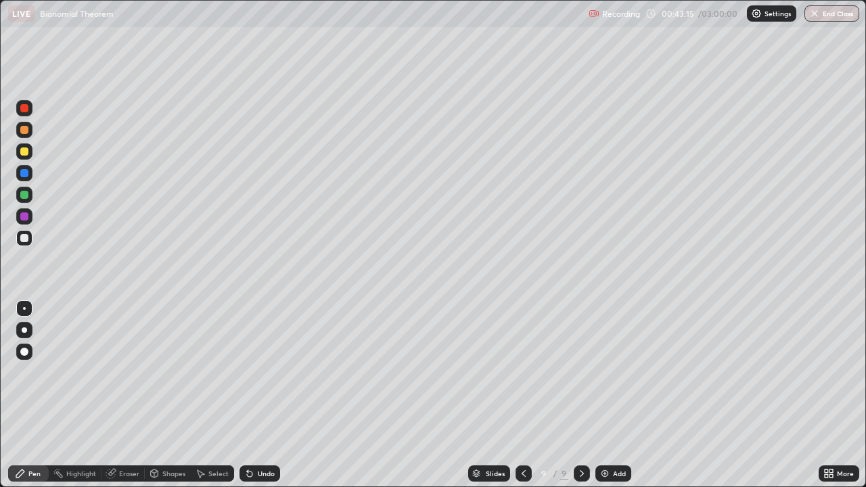
click at [130, 395] on div "Eraser" at bounding box center [123, 474] width 43 height 16
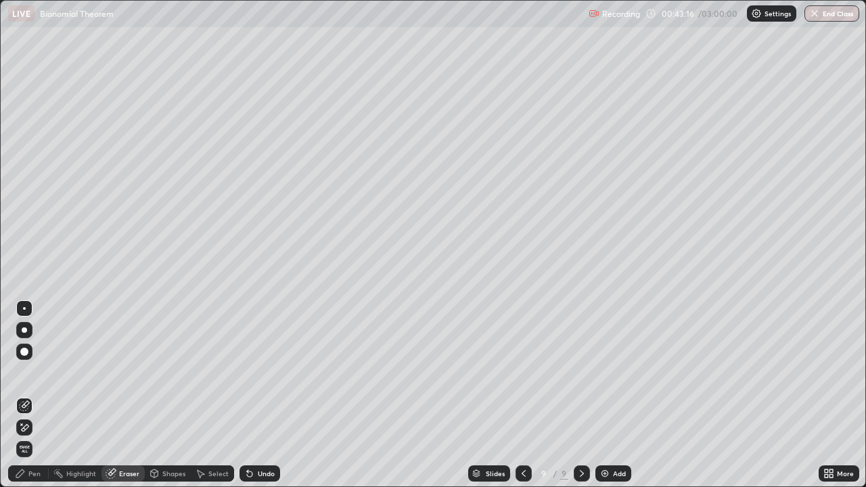
click at [44, 395] on div "Pen" at bounding box center [28, 474] width 41 height 16
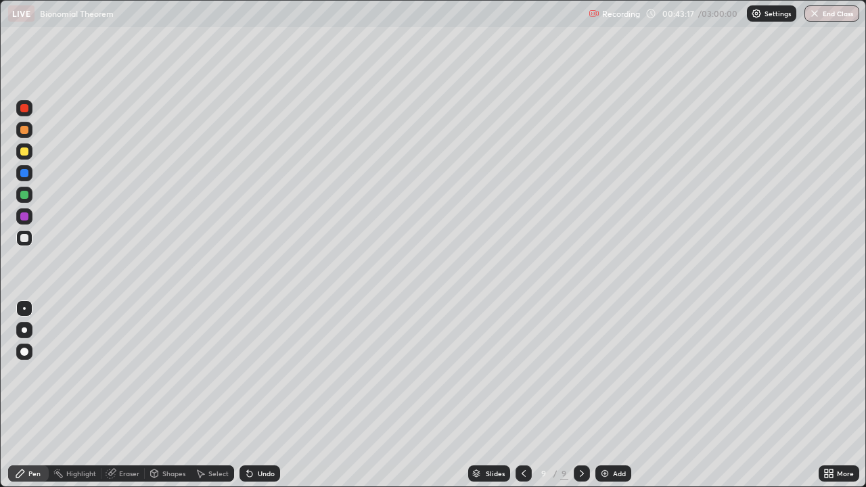
click at [24, 239] on div at bounding box center [24, 238] width 8 height 8
click at [129, 395] on div "Eraser" at bounding box center [129, 473] width 20 height 7
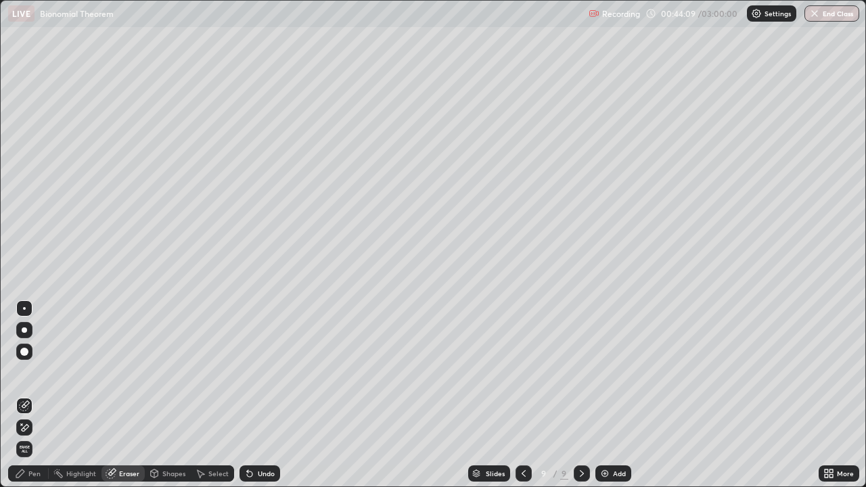
click at [41, 395] on div "Pen" at bounding box center [28, 474] width 41 height 16
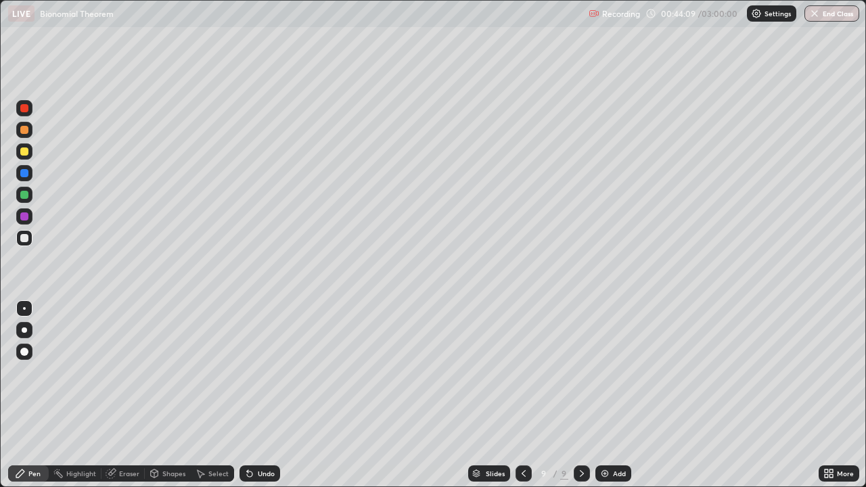
click at [27, 240] on div at bounding box center [24, 238] width 8 height 8
click at [606, 395] on img at bounding box center [605, 473] width 11 height 11
click at [24, 150] on div at bounding box center [24, 152] width 8 height 8
click at [24, 154] on div at bounding box center [24, 152] width 8 height 8
click at [26, 238] on div at bounding box center [24, 238] width 8 height 8
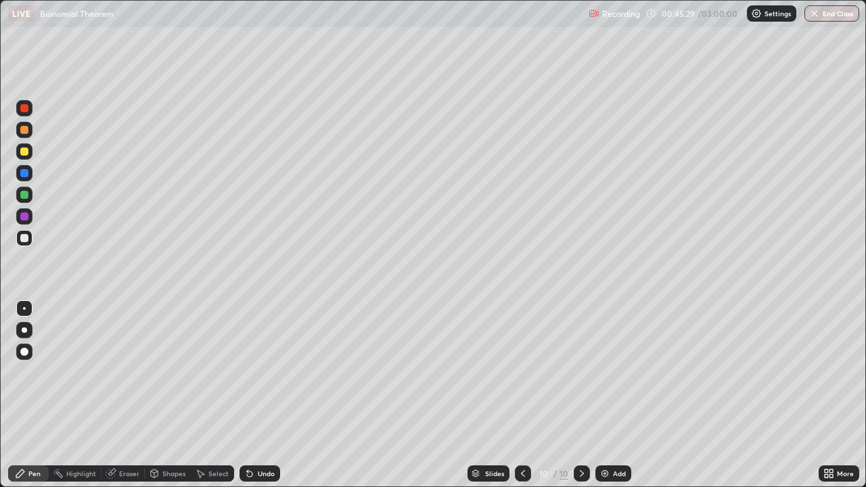
click at [24, 237] on div at bounding box center [24, 238] width 8 height 8
click at [127, 395] on div "Eraser" at bounding box center [123, 474] width 43 height 16
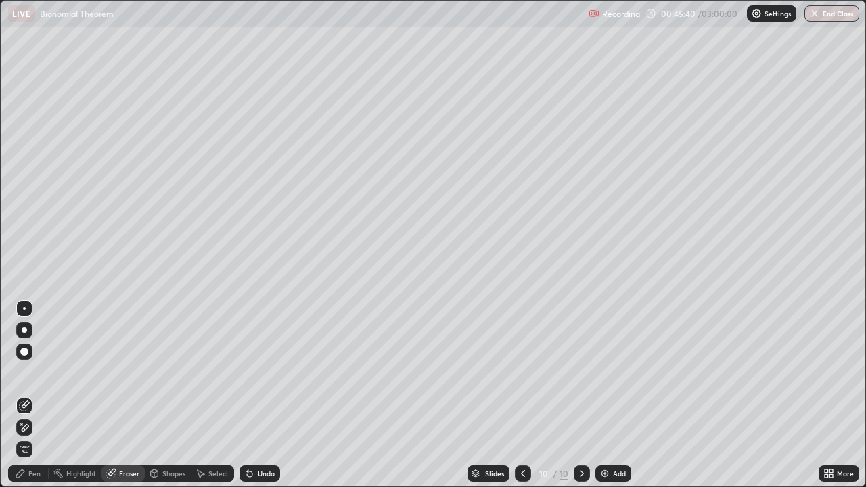
click at [35, 395] on div "Pen" at bounding box center [28, 474] width 41 height 16
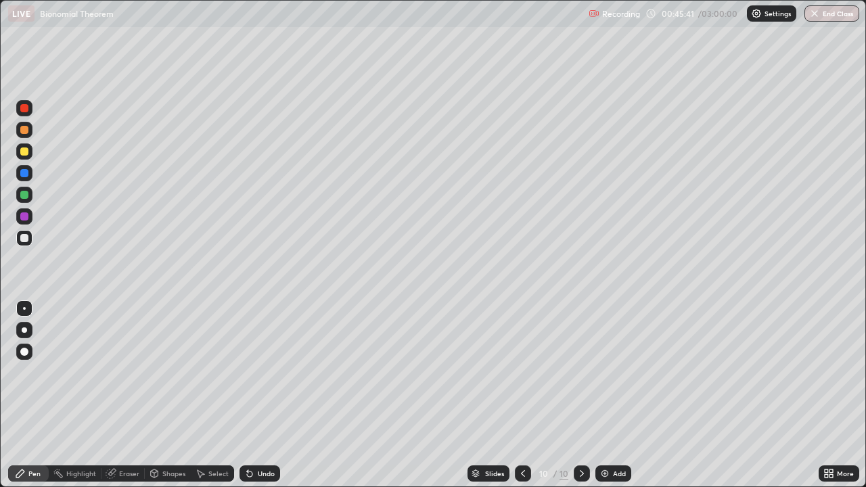
click at [28, 237] on div at bounding box center [24, 238] width 8 height 8
click at [27, 238] on div at bounding box center [24, 238] width 8 height 8
click at [30, 218] on div at bounding box center [24, 216] width 16 height 16
click at [24, 195] on div at bounding box center [24, 195] width 8 height 8
click at [24, 239] on div at bounding box center [24, 238] width 8 height 8
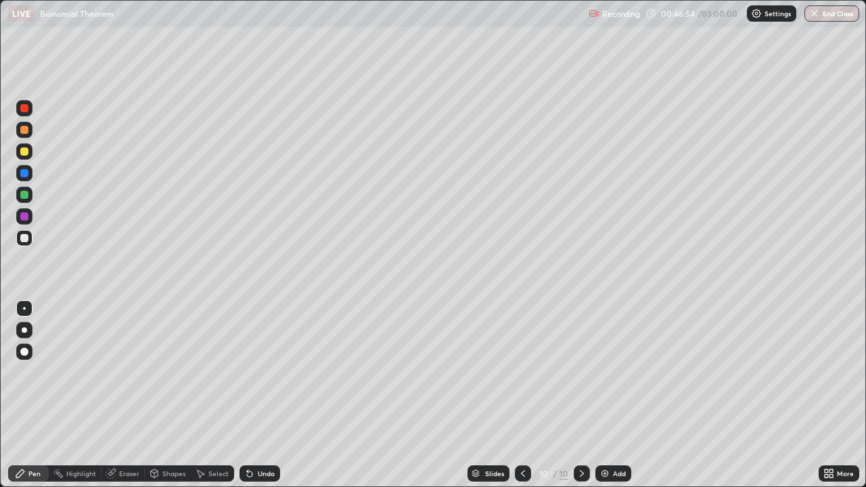
click at [516, 395] on div at bounding box center [523, 474] width 16 height 16
click at [581, 395] on icon at bounding box center [582, 473] width 11 height 11
click at [122, 395] on div "Eraser" at bounding box center [123, 474] width 43 height 16
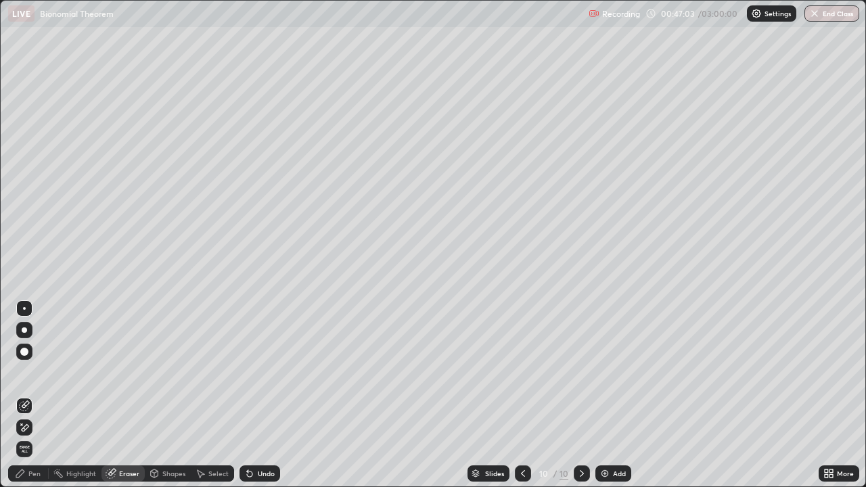
click at [35, 395] on div "Pen" at bounding box center [34, 473] width 12 height 7
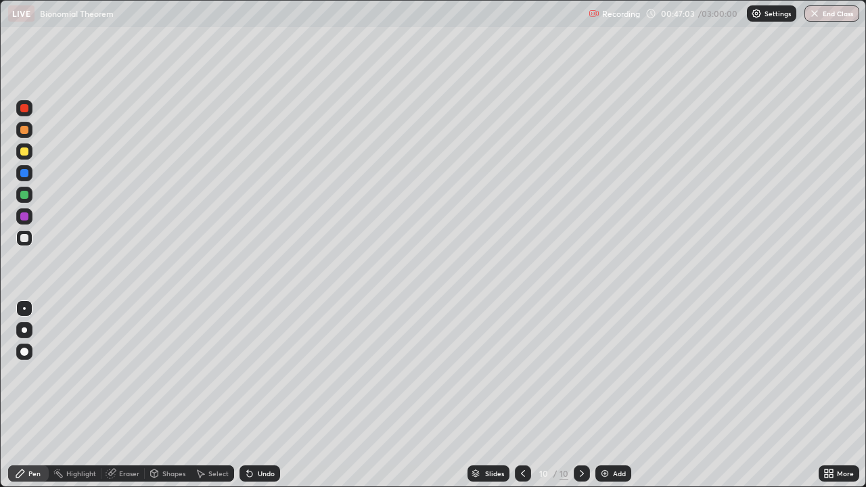
click at [24, 239] on div at bounding box center [24, 238] width 8 height 8
click at [23, 195] on div at bounding box center [24, 195] width 8 height 8
click at [24, 241] on div at bounding box center [24, 238] width 8 height 8
click at [30, 151] on div at bounding box center [24, 151] width 16 height 16
click at [621, 395] on div "Add" at bounding box center [614, 474] width 36 height 16
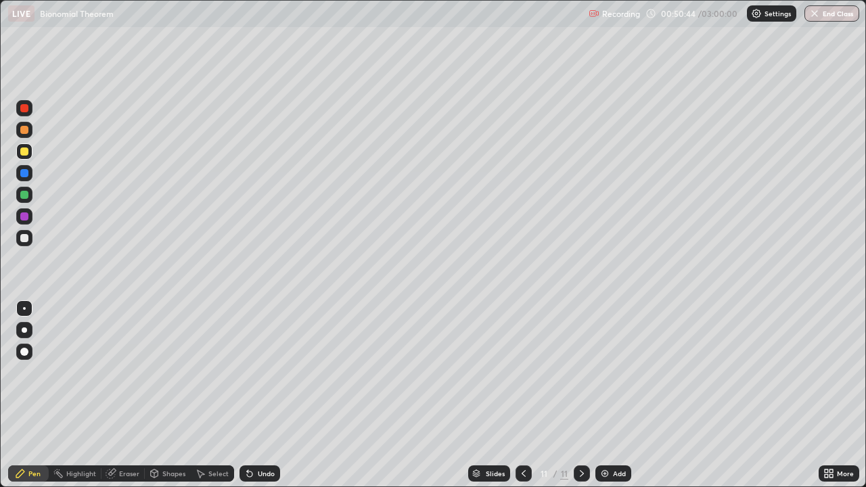
click at [24, 132] on div at bounding box center [24, 130] width 8 height 8
click at [517, 395] on div at bounding box center [524, 473] width 16 height 27
click at [0, 311] on div "Setting up your live class" at bounding box center [433, 243] width 866 height 487
click at [577, 395] on icon at bounding box center [582, 473] width 11 height 11
click at [23, 151] on div at bounding box center [24, 152] width 8 height 8
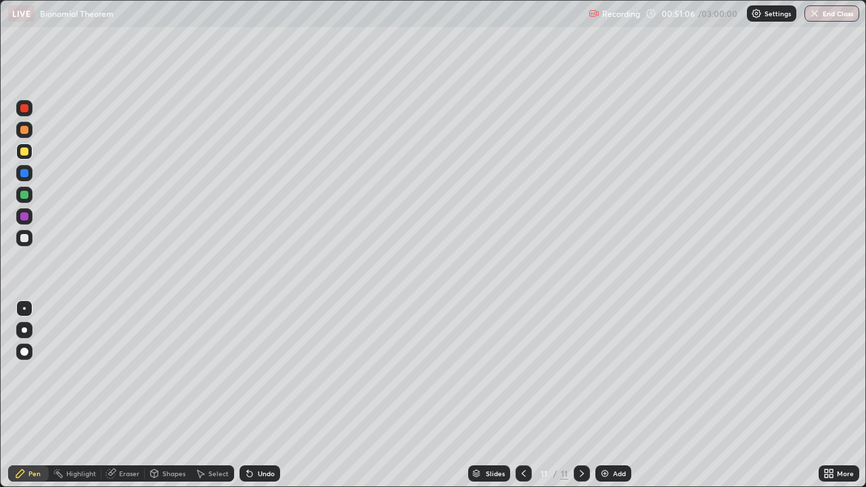
click at [137, 395] on div "Eraser" at bounding box center [129, 473] width 20 height 7
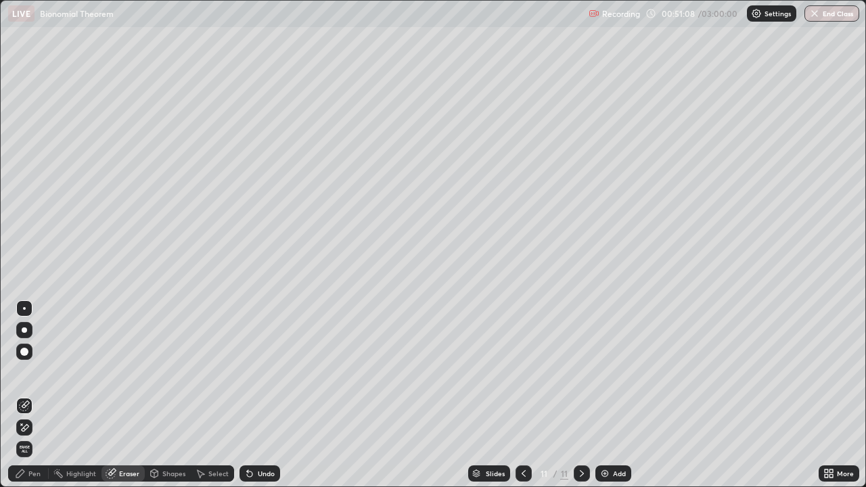
click at [43, 395] on div "Pen" at bounding box center [28, 474] width 41 height 16
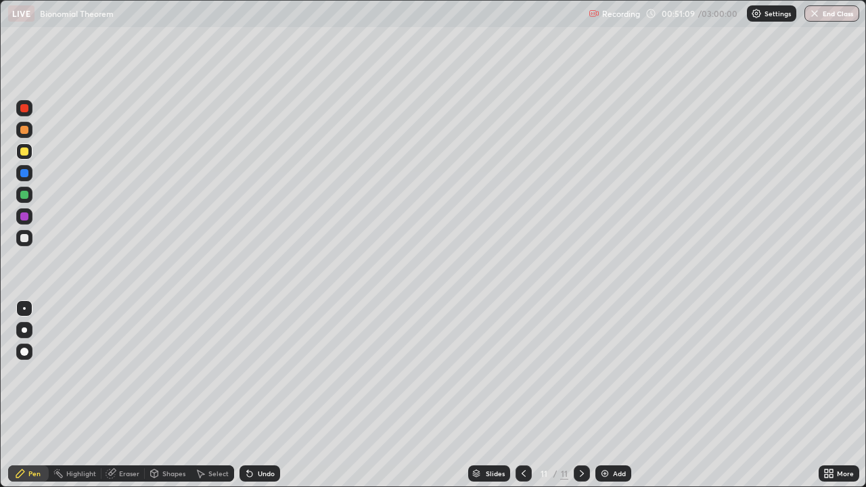
click at [25, 152] on div at bounding box center [24, 152] width 8 height 8
click at [28, 219] on div at bounding box center [24, 216] width 16 height 16
click at [26, 196] on div at bounding box center [24, 195] width 8 height 8
click at [24, 177] on div at bounding box center [24, 173] width 8 height 8
click at [22, 175] on div at bounding box center [24, 173] width 8 height 8
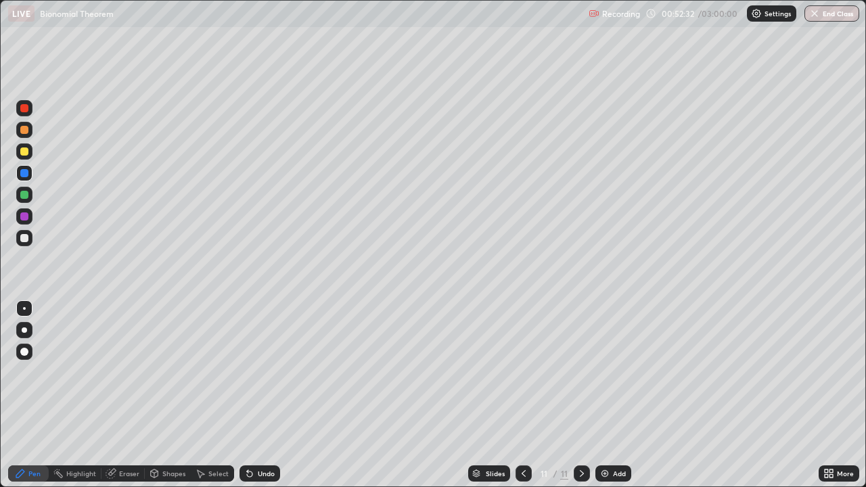
click at [26, 150] on div at bounding box center [24, 152] width 8 height 8
click at [25, 238] on div at bounding box center [24, 238] width 8 height 8
click at [27, 174] on div at bounding box center [24, 173] width 8 height 8
click at [31, 238] on div at bounding box center [24, 238] width 16 height 16
click at [30, 150] on div at bounding box center [24, 151] width 16 height 16
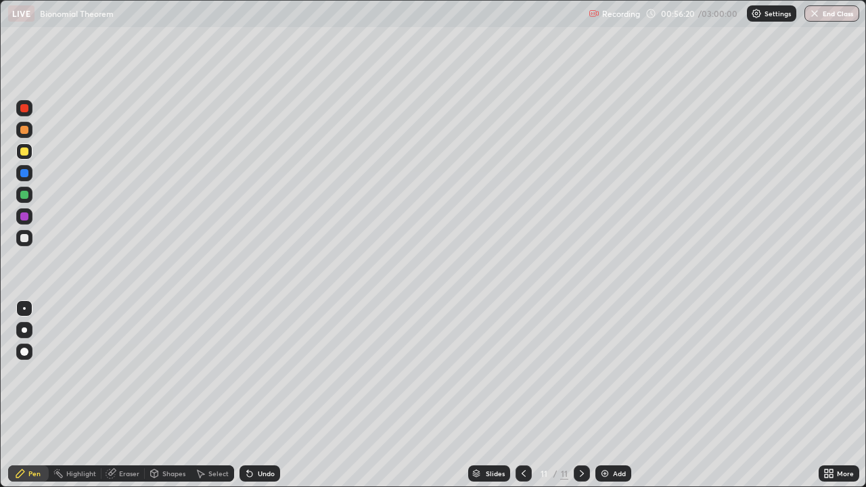
click at [625, 395] on div "Add" at bounding box center [614, 474] width 36 height 16
click at [24, 194] on div at bounding box center [24, 195] width 8 height 8
click at [24, 239] on div at bounding box center [24, 238] width 8 height 8
click at [27, 196] on div at bounding box center [24, 195] width 8 height 8
click at [30, 153] on div at bounding box center [24, 151] width 16 height 16
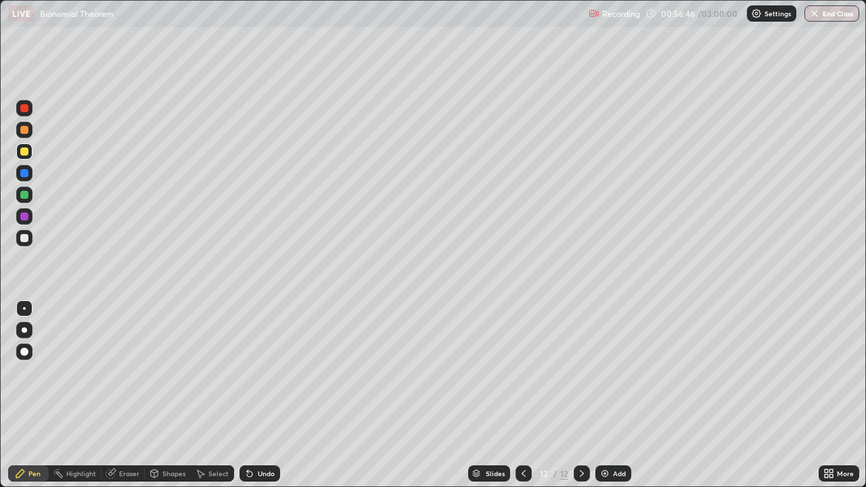
click at [30, 217] on div at bounding box center [24, 216] width 16 height 16
click at [29, 175] on div at bounding box center [24, 173] width 16 height 16
click at [26, 238] on div at bounding box center [24, 238] width 8 height 8
click at [21, 193] on div at bounding box center [24, 195] width 8 height 8
click at [24, 132] on div at bounding box center [24, 130] width 8 height 8
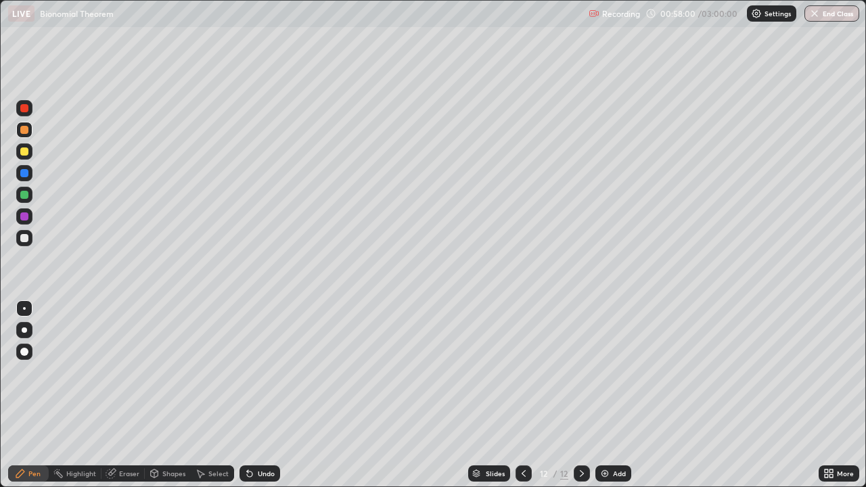
click at [25, 217] on div at bounding box center [24, 217] width 8 height 8
click at [25, 238] on div at bounding box center [24, 238] width 8 height 8
click at [34, 198] on div at bounding box center [25, 195] width 22 height 22
click at [614, 395] on div "Add" at bounding box center [614, 474] width 36 height 16
click at [25, 238] on div at bounding box center [24, 238] width 8 height 8
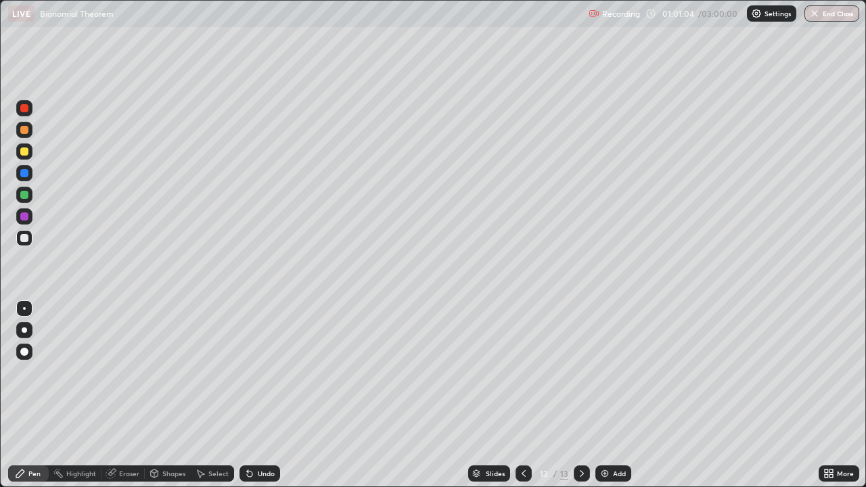
click at [24, 241] on div at bounding box center [24, 238] width 8 height 8
click at [122, 395] on div "Eraser" at bounding box center [123, 474] width 43 height 16
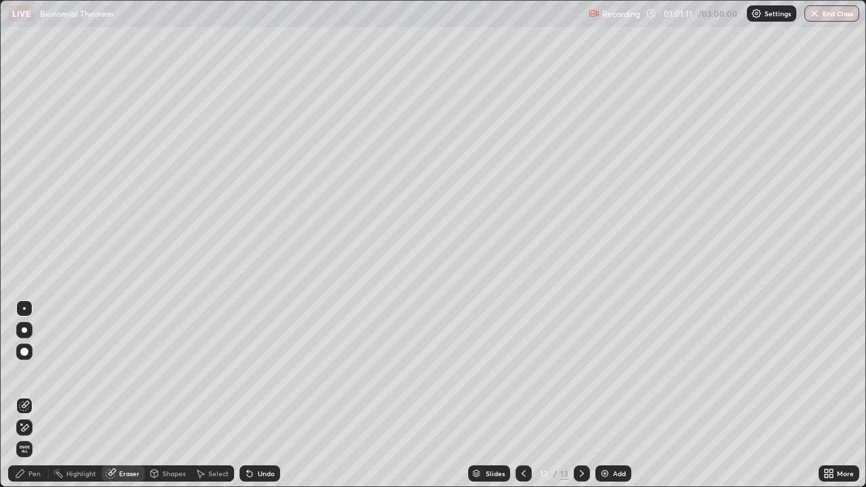
click at [38, 395] on div "Pen" at bounding box center [28, 474] width 41 height 16
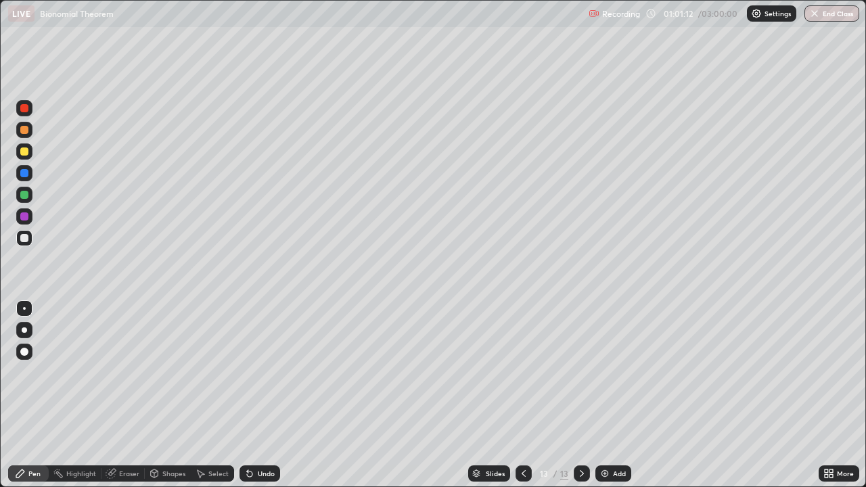
click at [24, 239] on div at bounding box center [24, 238] width 8 height 8
click at [28, 152] on div at bounding box center [24, 152] width 8 height 8
click at [520, 395] on icon at bounding box center [523, 473] width 11 height 11
click at [575, 395] on div at bounding box center [582, 473] width 16 height 27
click at [527, 395] on div at bounding box center [524, 473] width 16 height 27
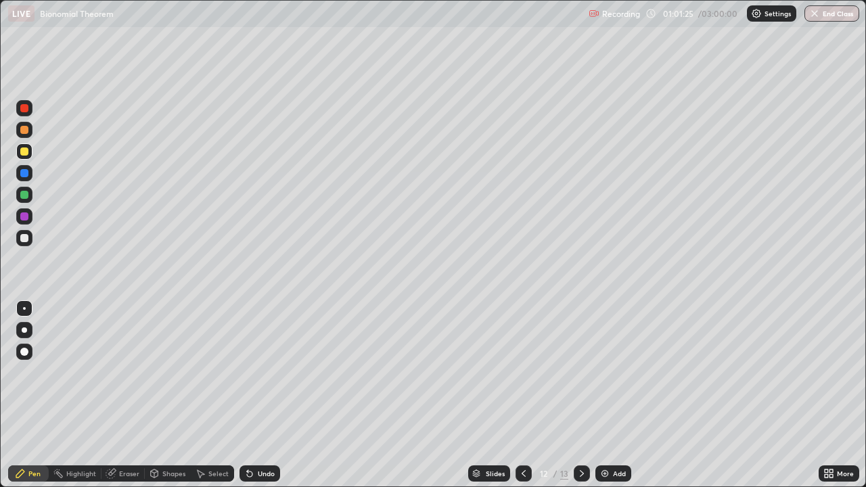
click at [581, 395] on icon at bounding box center [582, 473] width 11 height 11
click at [24, 195] on div at bounding box center [24, 195] width 8 height 8
click at [24, 238] on div at bounding box center [24, 238] width 8 height 8
click at [26, 150] on div at bounding box center [24, 152] width 8 height 8
click at [23, 153] on div at bounding box center [24, 152] width 8 height 8
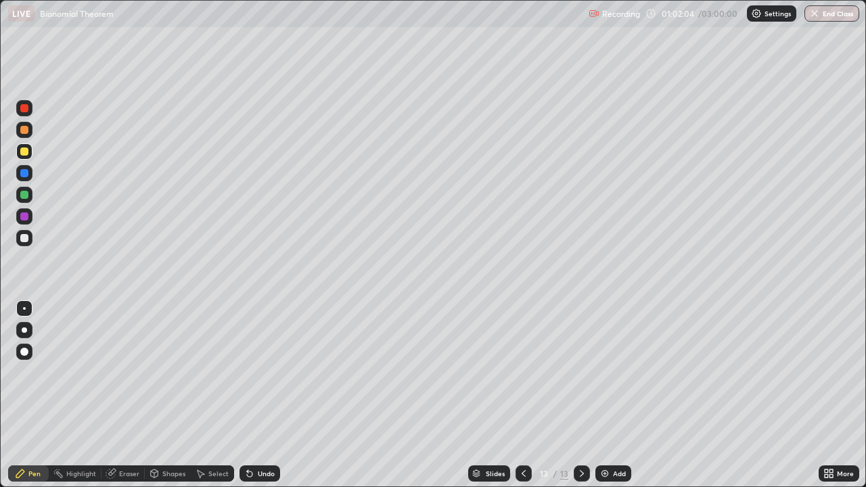
click at [26, 129] on div at bounding box center [24, 130] width 8 height 8
click at [24, 244] on div at bounding box center [24, 238] width 16 height 16
click at [24, 196] on div at bounding box center [24, 195] width 8 height 8
click at [23, 238] on div at bounding box center [24, 238] width 8 height 8
click at [22, 238] on div at bounding box center [24, 238] width 8 height 8
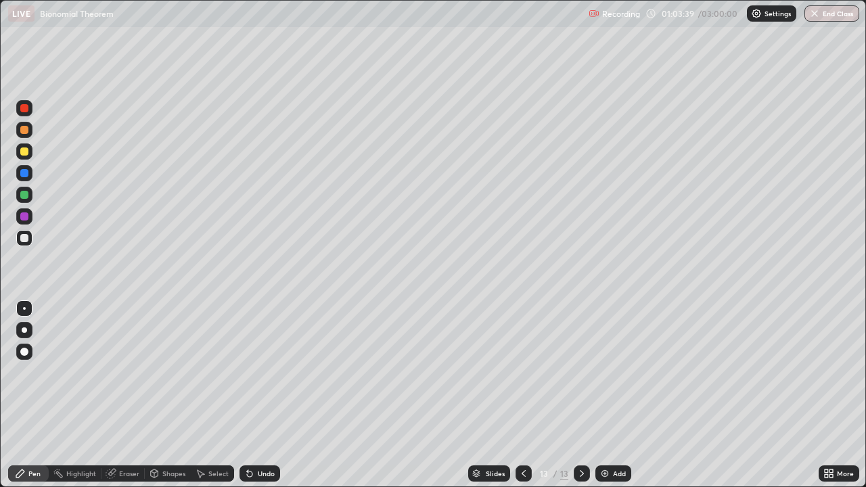
click at [22, 238] on div at bounding box center [24, 238] width 8 height 8
click at [126, 395] on div "Eraser" at bounding box center [123, 474] width 43 height 16
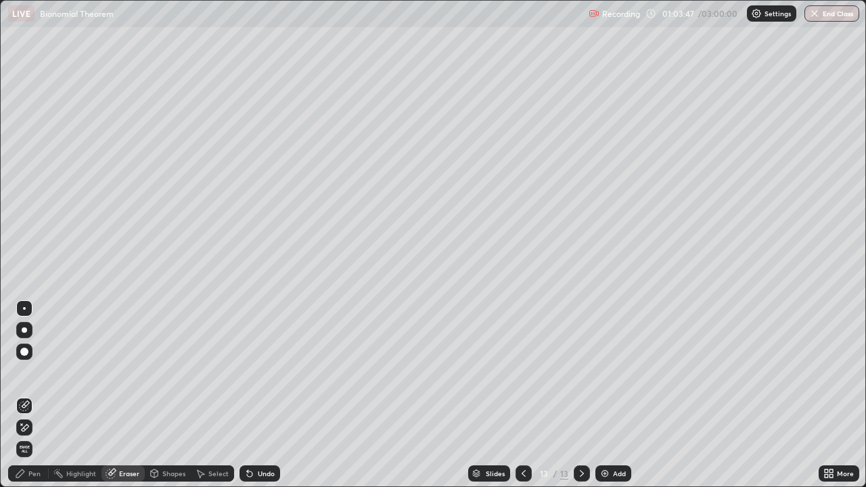
click at [37, 395] on div "Pen" at bounding box center [34, 473] width 12 height 7
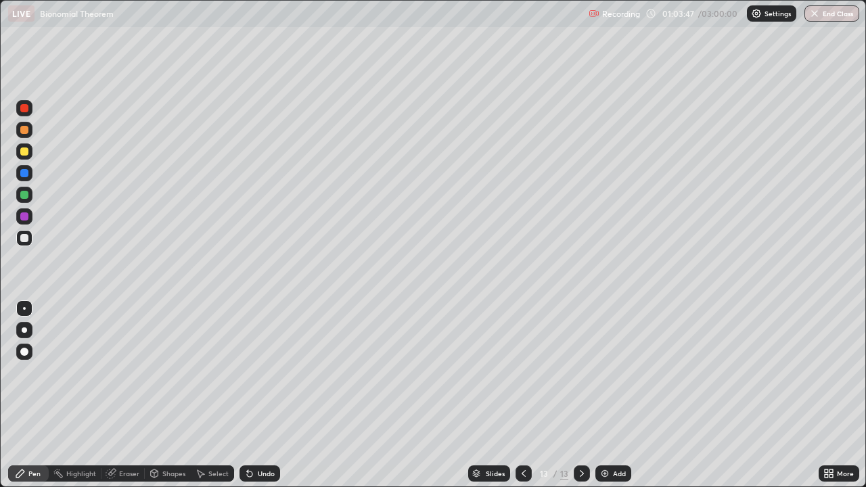
click at [26, 237] on div at bounding box center [24, 238] width 8 height 8
click at [25, 238] on div at bounding box center [24, 238] width 8 height 8
click at [22, 194] on div at bounding box center [24, 195] width 8 height 8
click at [13, 265] on div "Erase all" at bounding box center [24, 243] width 32 height 433
click at [28, 153] on div at bounding box center [24, 152] width 8 height 8
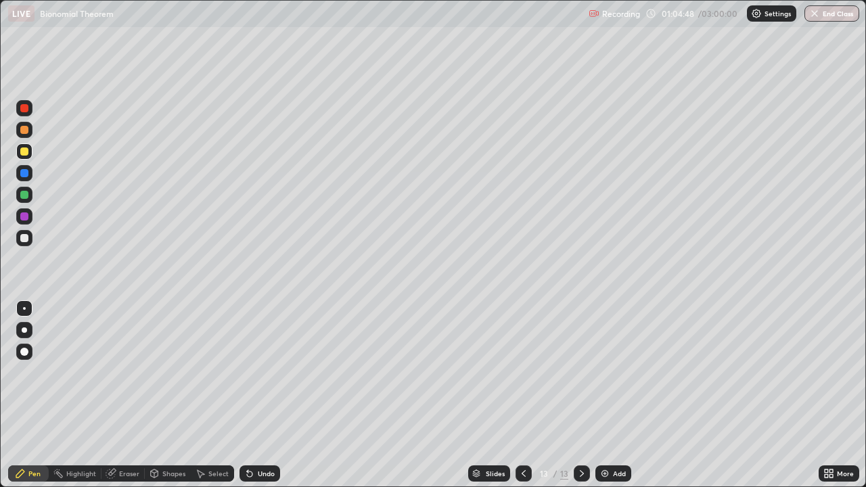
click at [32, 237] on div at bounding box center [24, 238] width 16 height 16
click at [621, 395] on div "Add" at bounding box center [614, 474] width 36 height 16
click at [27, 240] on div at bounding box center [24, 238] width 8 height 8
click at [26, 240] on div at bounding box center [24, 238] width 8 height 8
click at [26, 241] on div at bounding box center [24, 238] width 8 height 8
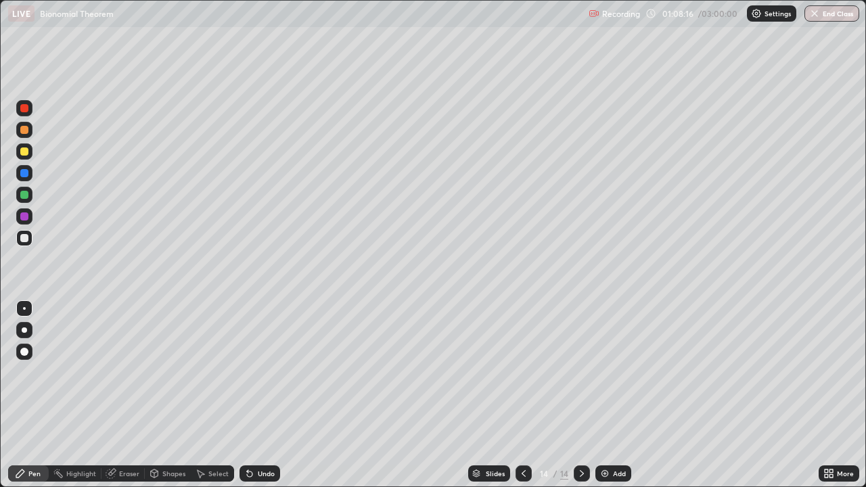
click at [25, 152] on div at bounding box center [24, 152] width 8 height 8
click at [29, 190] on div at bounding box center [24, 195] width 16 height 16
click at [27, 236] on div at bounding box center [24, 238] width 8 height 8
click at [132, 395] on div "Eraser" at bounding box center [129, 473] width 20 height 7
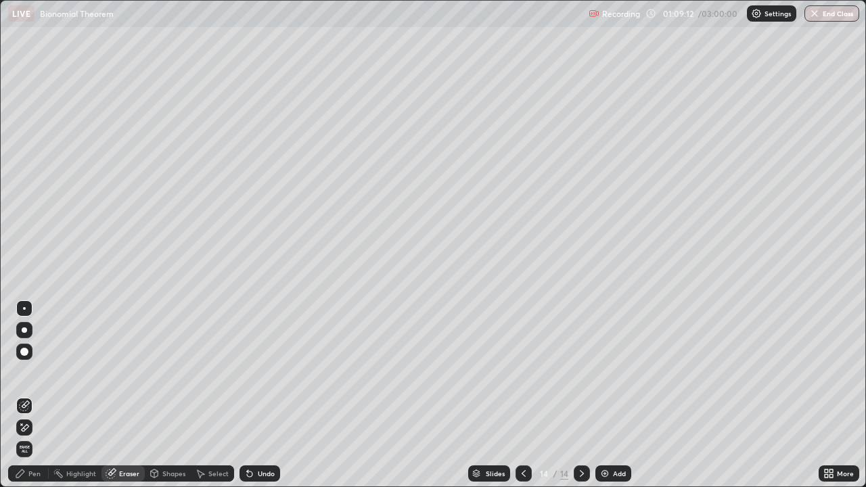
click at [42, 395] on div "Pen" at bounding box center [28, 474] width 41 height 16
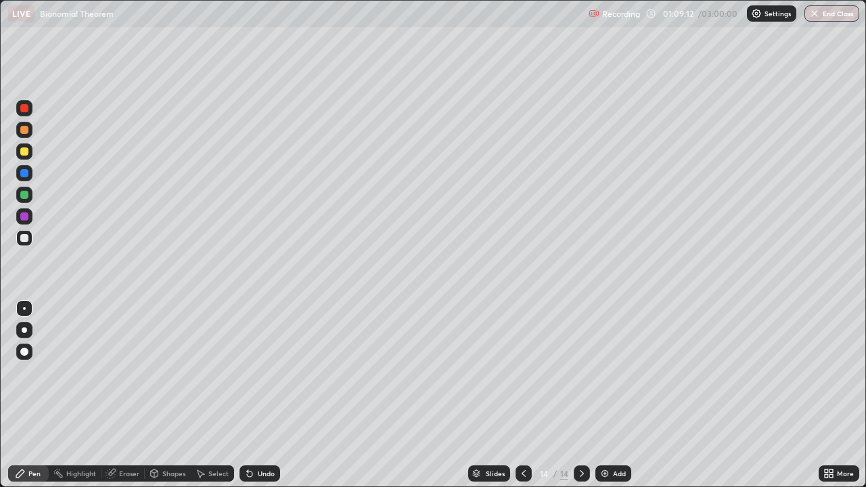
click at [28, 239] on div at bounding box center [24, 238] width 8 height 8
click at [30, 196] on div at bounding box center [24, 195] width 16 height 16
click at [26, 217] on div at bounding box center [24, 217] width 8 height 8
click at [135, 395] on div "Eraser" at bounding box center [129, 473] width 20 height 7
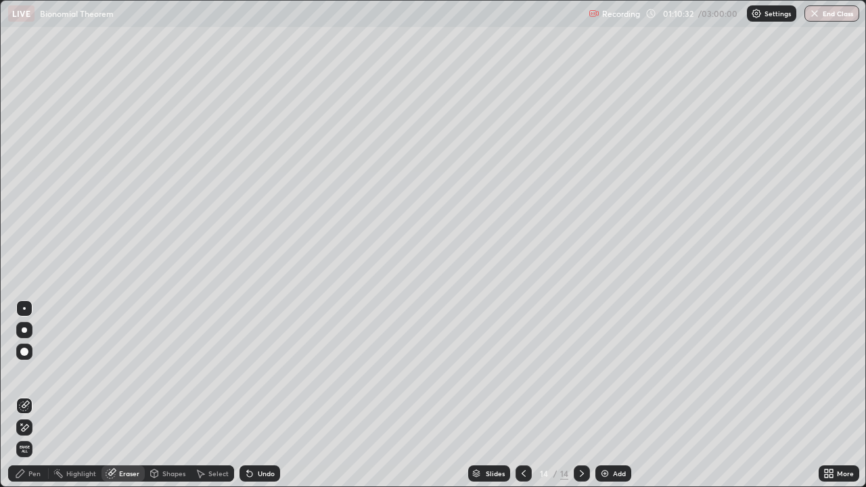
click at [41, 395] on div "Pen" at bounding box center [28, 474] width 41 height 16
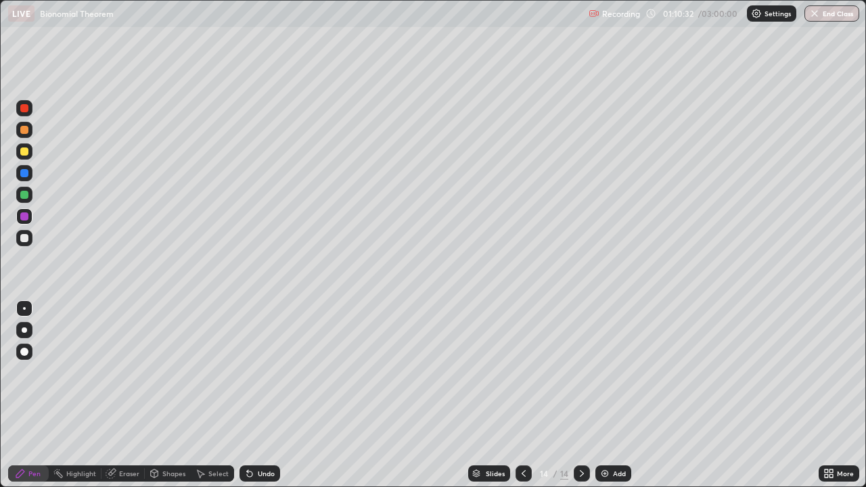
click at [24, 174] on div at bounding box center [24, 173] width 8 height 8
click at [29, 153] on div at bounding box center [24, 151] width 16 height 16
click at [24, 171] on div at bounding box center [24, 173] width 8 height 8
click at [24, 238] on div at bounding box center [24, 238] width 8 height 8
click at [614, 395] on div "Add" at bounding box center [614, 474] width 36 height 16
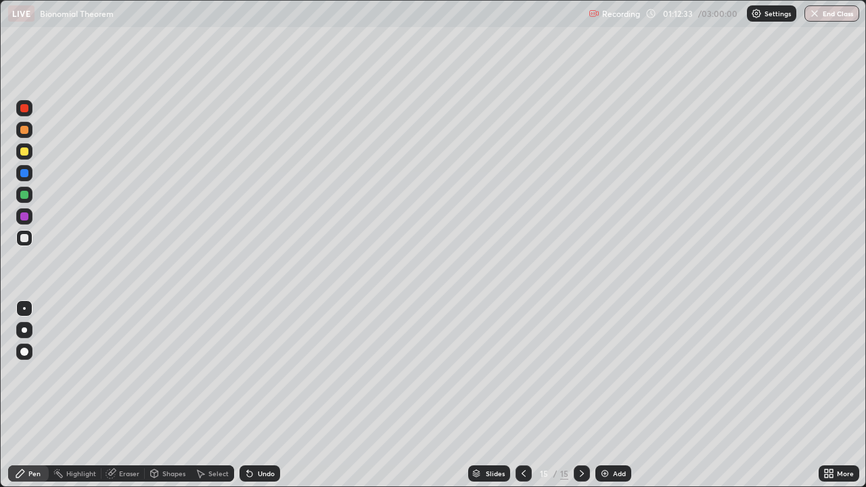
click at [522, 395] on icon at bounding box center [523, 473] width 11 height 11
click at [583, 395] on icon at bounding box center [582, 473] width 11 height 11
click at [25, 153] on div at bounding box center [24, 152] width 8 height 8
click at [23, 239] on div at bounding box center [24, 238] width 8 height 8
click at [26, 215] on div at bounding box center [24, 217] width 8 height 8
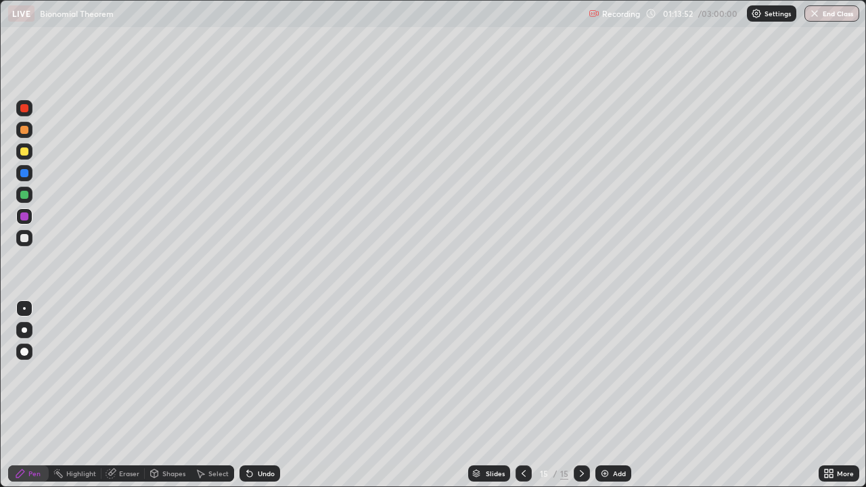
click at [23, 194] on div at bounding box center [24, 195] width 8 height 8
click at [23, 198] on div at bounding box center [24, 195] width 8 height 8
click at [22, 179] on div at bounding box center [24, 173] width 16 height 16
click at [25, 238] on div at bounding box center [24, 238] width 8 height 8
click at [119, 395] on div "Eraser" at bounding box center [123, 474] width 43 height 16
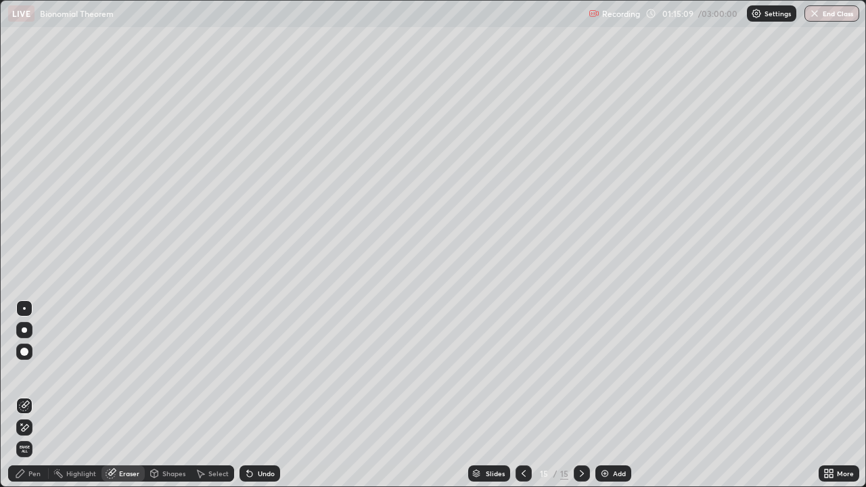
click at [38, 395] on div "Pen" at bounding box center [28, 474] width 41 height 16
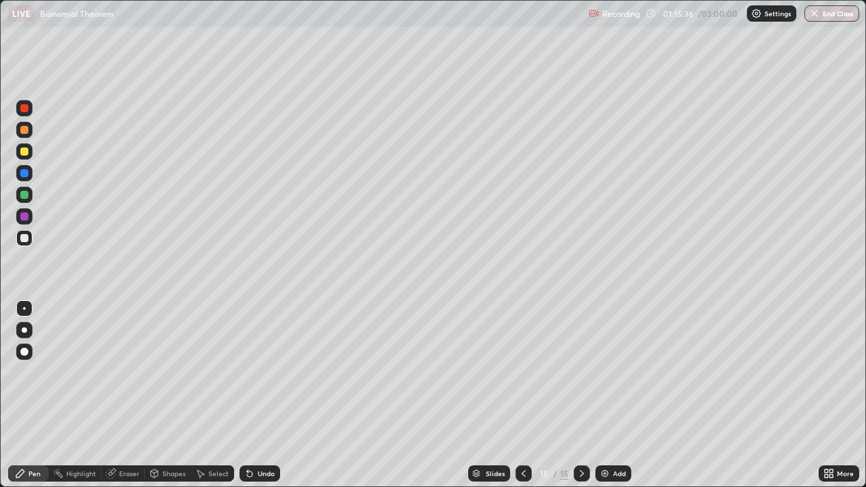
click at [30, 152] on div at bounding box center [24, 151] width 16 height 16
click at [29, 174] on div at bounding box center [24, 173] width 16 height 16
click at [25, 173] on div at bounding box center [24, 173] width 8 height 8
click at [28, 130] on div at bounding box center [24, 130] width 8 height 8
click at [29, 193] on div at bounding box center [24, 195] width 16 height 16
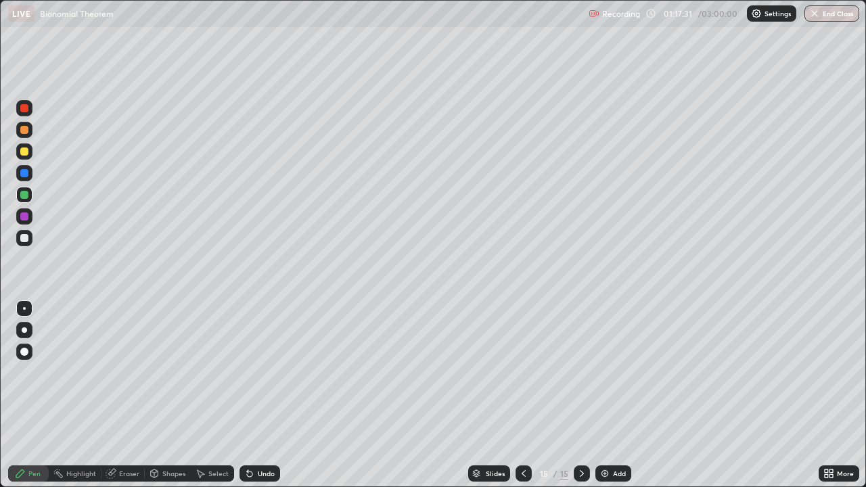
click at [32, 132] on div at bounding box center [24, 130] width 16 height 16
click at [137, 395] on div "Eraser" at bounding box center [123, 474] width 43 height 16
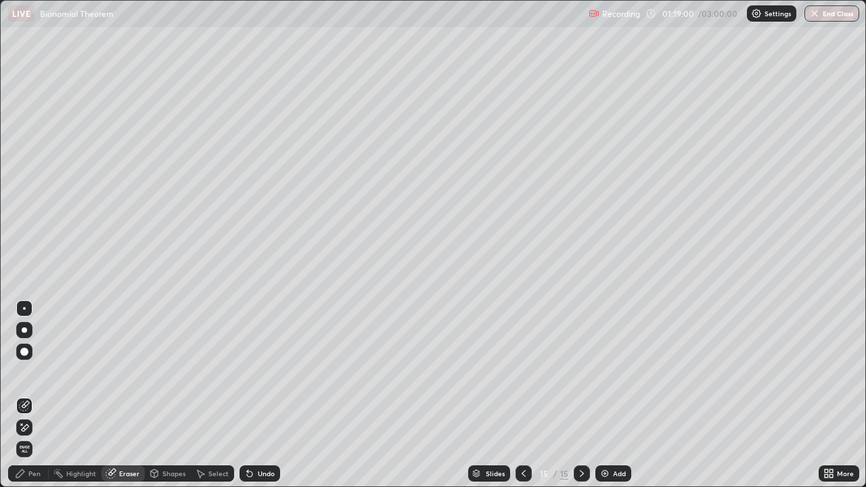
click at [617, 395] on div "Add" at bounding box center [614, 474] width 36 height 16
click at [43, 395] on div "Pen" at bounding box center [28, 474] width 41 height 16
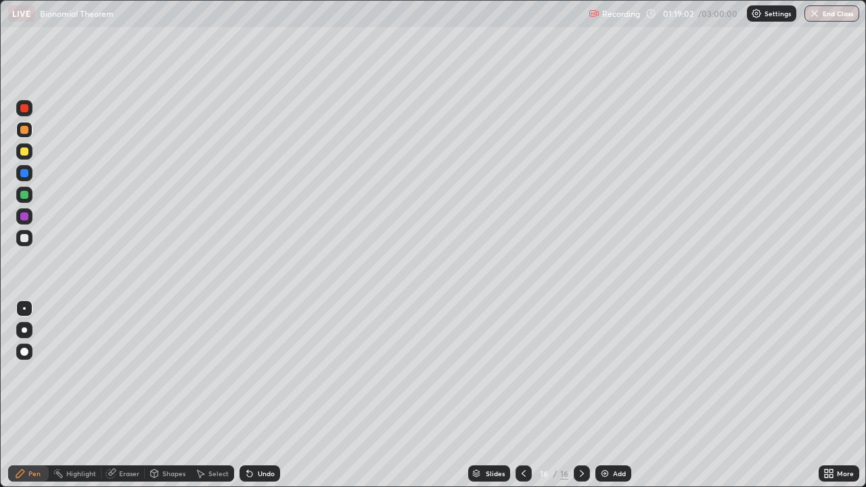
click at [26, 238] on div at bounding box center [24, 238] width 8 height 8
click at [28, 239] on div at bounding box center [24, 238] width 8 height 8
click at [28, 238] on div at bounding box center [24, 238] width 8 height 8
click at [140, 395] on div "Eraser" at bounding box center [123, 474] width 43 height 16
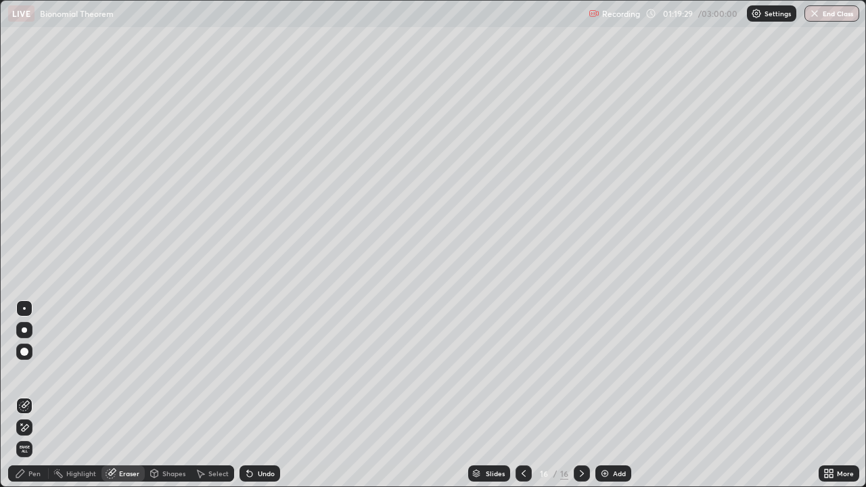
click at [44, 395] on div "Pen" at bounding box center [28, 474] width 41 height 16
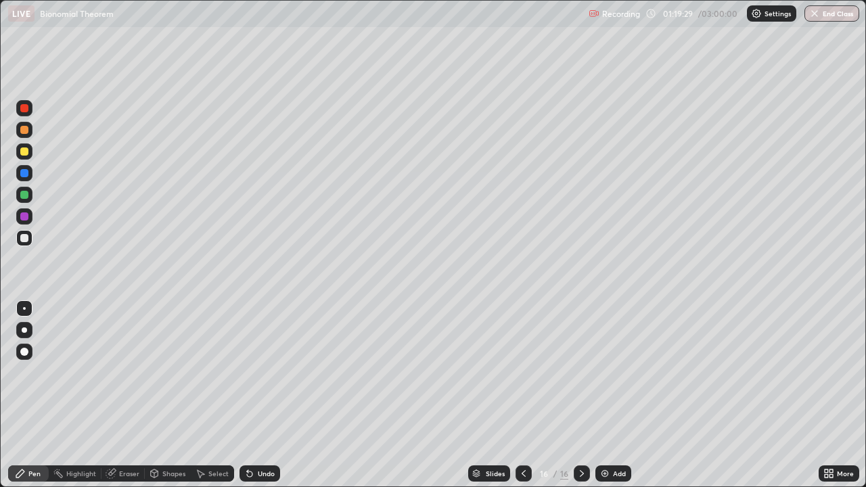
click at [27, 245] on div at bounding box center [24, 238] width 16 height 16
click at [22, 171] on div at bounding box center [24, 173] width 8 height 8
click at [24, 154] on div at bounding box center [24, 152] width 8 height 8
click at [26, 239] on div at bounding box center [24, 238] width 8 height 8
click at [25, 150] on div at bounding box center [24, 152] width 8 height 8
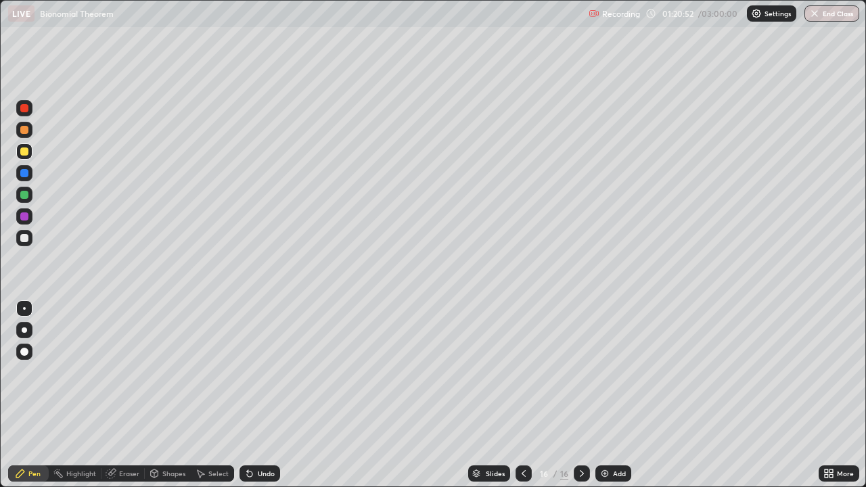
click at [28, 130] on div at bounding box center [24, 130] width 8 height 8
click at [26, 194] on div at bounding box center [24, 195] width 8 height 8
click at [29, 242] on div at bounding box center [24, 238] width 16 height 16
click at [522, 395] on icon at bounding box center [523, 473] width 11 height 11
click at [581, 395] on icon at bounding box center [582, 473] width 11 height 11
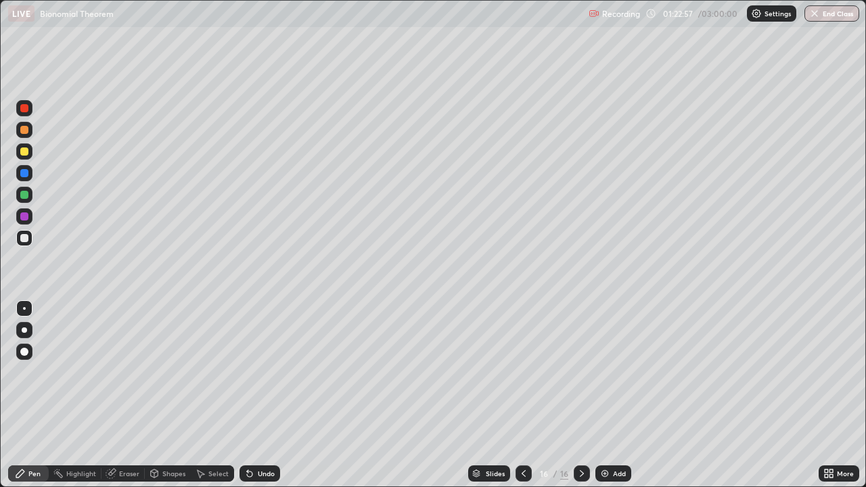
click at [25, 173] on div at bounding box center [24, 173] width 8 height 8
click at [129, 395] on div "Eraser" at bounding box center [129, 473] width 20 height 7
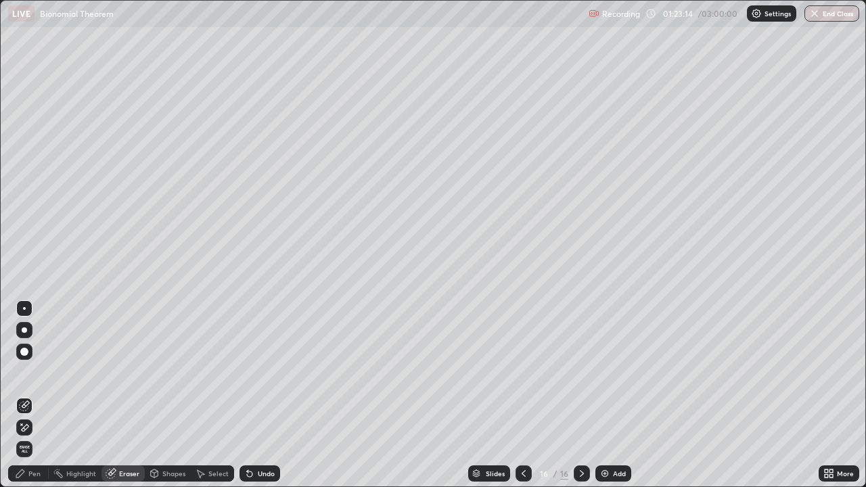
click at [34, 395] on div "Pen" at bounding box center [34, 473] width 12 height 7
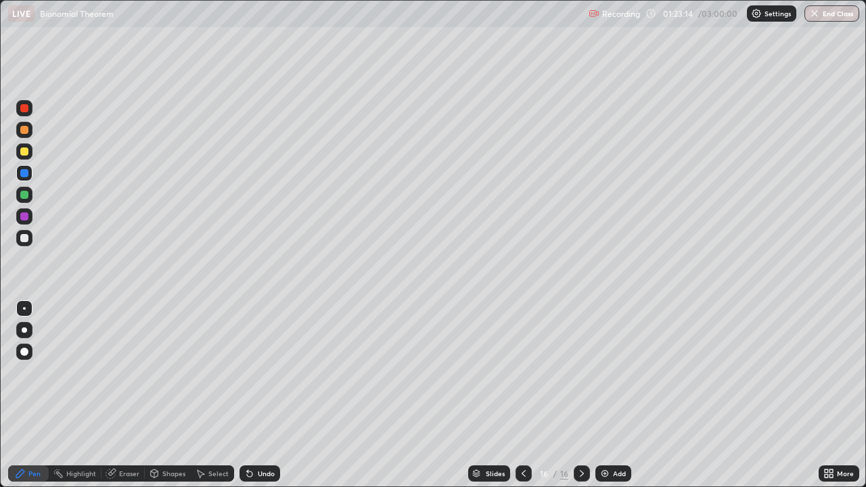
click at [26, 173] on div at bounding box center [24, 173] width 8 height 8
click at [523, 395] on icon at bounding box center [523, 473] width 11 height 11
click at [581, 395] on icon at bounding box center [582, 473] width 11 height 11
click at [525, 395] on icon at bounding box center [523, 473] width 11 height 11
click at [581, 395] on icon at bounding box center [582, 473] width 11 height 11
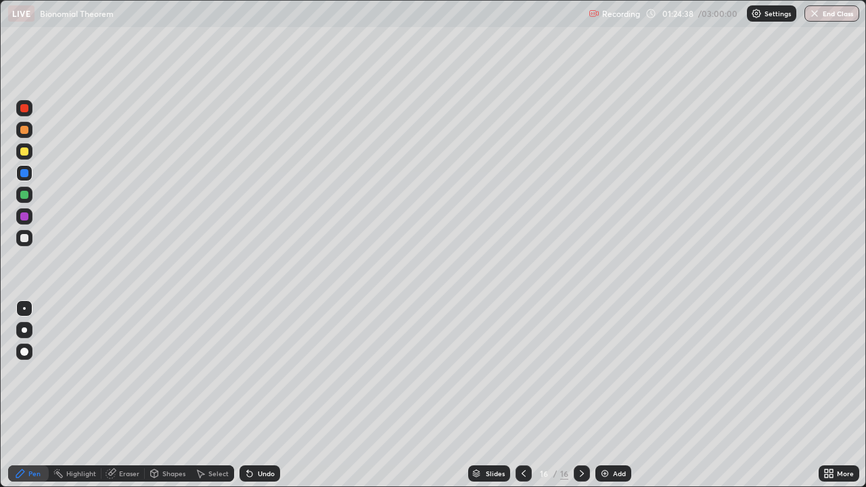
click at [136, 395] on div "Eraser" at bounding box center [129, 473] width 20 height 7
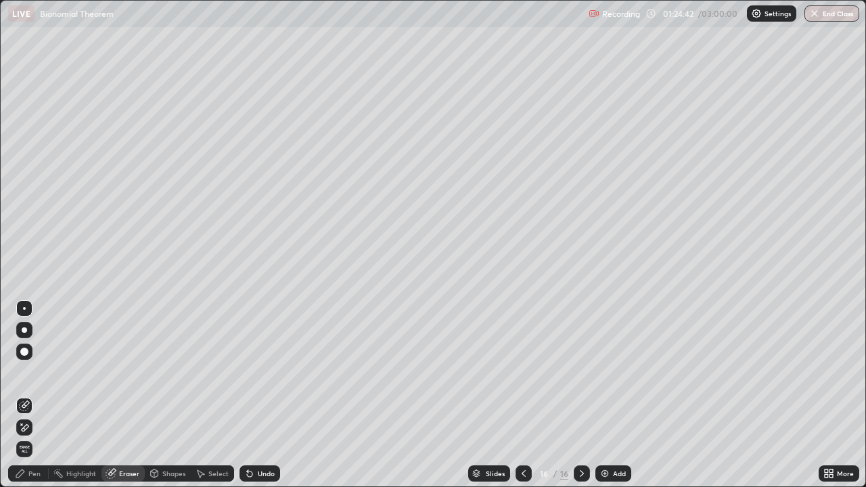
click at [39, 395] on div "Pen" at bounding box center [28, 474] width 41 height 16
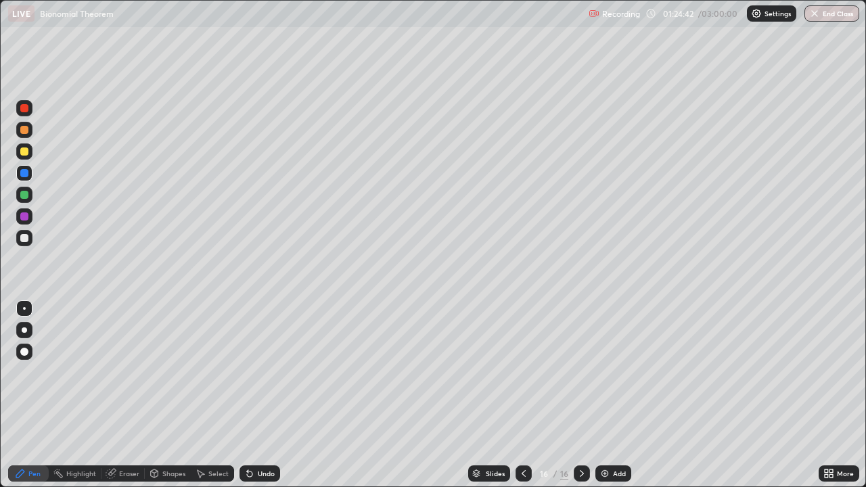
click at [30, 212] on div at bounding box center [24, 216] width 16 height 16
click at [530, 395] on div at bounding box center [524, 474] width 16 height 16
click at [577, 395] on icon at bounding box center [582, 473] width 11 height 11
click at [581, 395] on icon at bounding box center [582, 473] width 11 height 11
click at [539, 395] on div "16" at bounding box center [544, 474] width 14 height 8
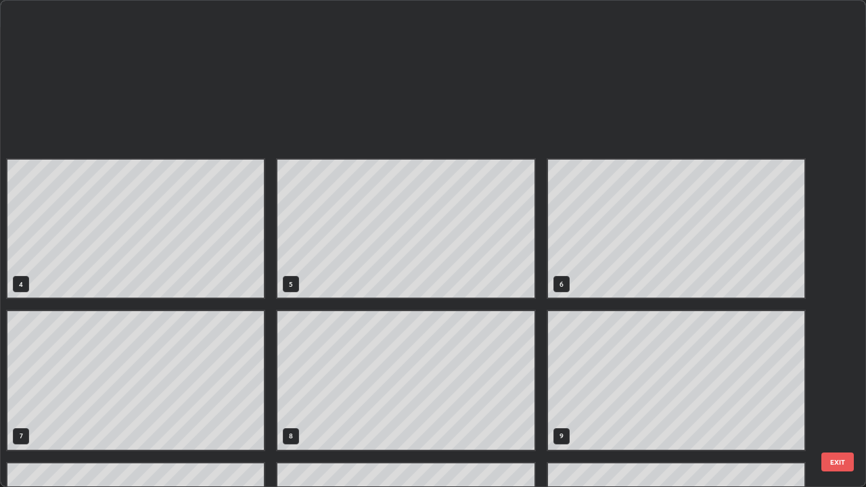
scroll to position [482, 858]
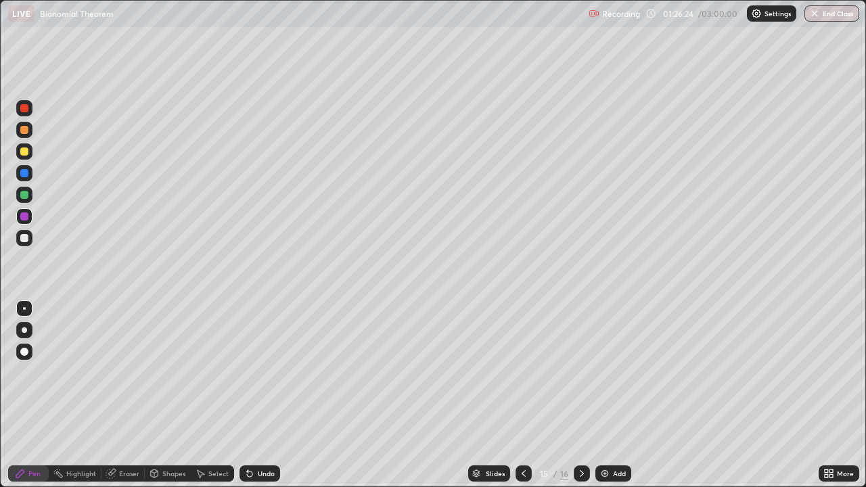
click at [581, 395] on icon at bounding box center [582, 473] width 4 height 7
click at [581, 395] on icon at bounding box center [582, 473] width 11 height 11
click at [618, 395] on div "Add" at bounding box center [619, 473] width 13 height 7
click at [24, 239] on div at bounding box center [24, 238] width 8 height 8
click at [24, 152] on div at bounding box center [24, 152] width 8 height 8
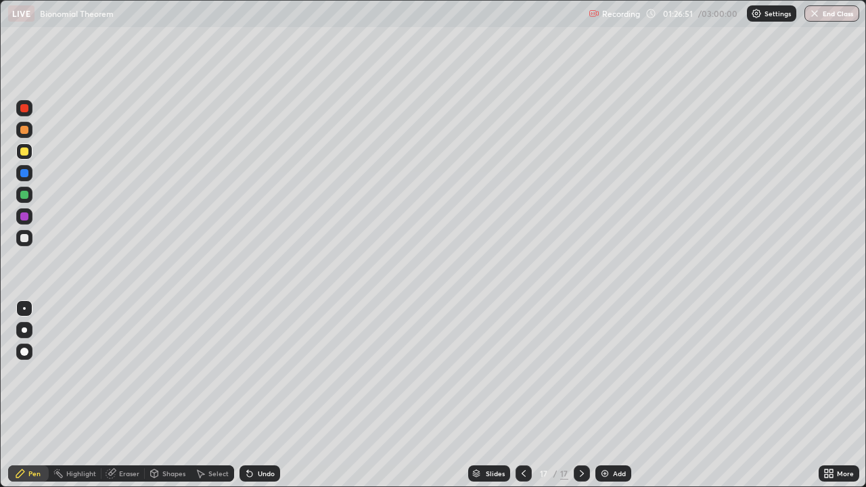
click at [25, 129] on div at bounding box center [24, 130] width 8 height 8
click at [26, 240] on div at bounding box center [24, 238] width 8 height 8
click at [25, 238] on div at bounding box center [24, 238] width 8 height 8
click at [30, 192] on div at bounding box center [24, 195] width 16 height 16
click at [30, 242] on div at bounding box center [24, 238] width 16 height 16
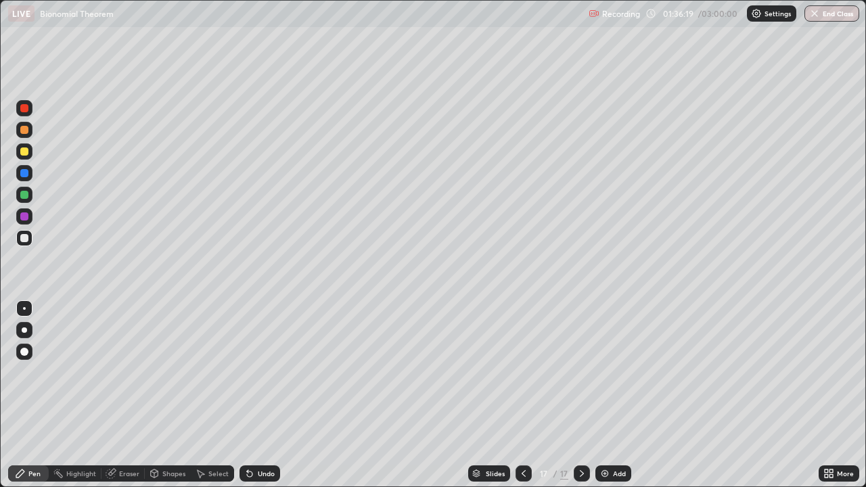
click at [32, 192] on div at bounding box center [24, 195] width 16 height 16
click at [619, 395] on div "Add" at bounding box center [614, 474] width 36 height 16
click at [27, 152] on div at bounding box center [24, 152] width 8 height 8
click at [29, 150] on div at bounding box center [24, 151] width 16 height 16
click at [26, 153] on div at bounding box center [24, 152] width 8 height 8
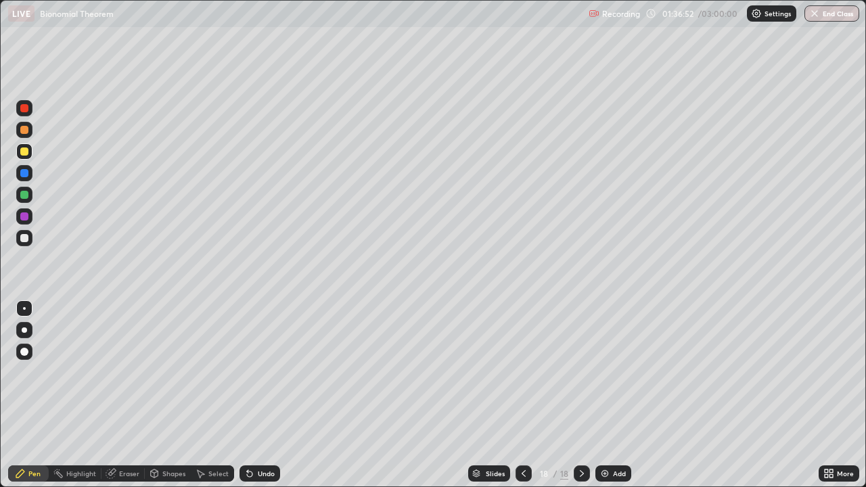
click at [26, 154] on div at bounding box center [24, 152] width 8 height 8
click at [24, 241] on div at bounding box center [24, 238] width 8 height 8
click at [26, 238] on div at bounding box center [24, 238] width 8 height 8
click at [25, 241] on div at bounding box center [24, 238] width 8 height 8
click at [26, 196] on div at bounding box center [24, 195] width 8 height 8
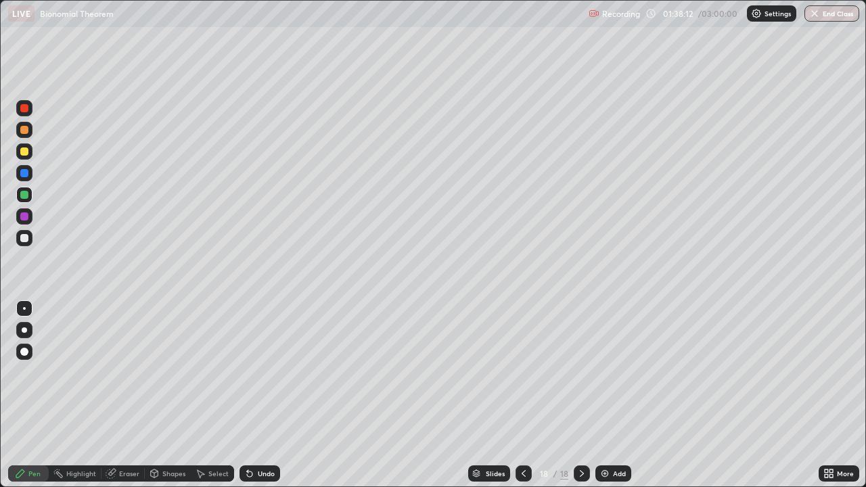
click at [26, 152] on div at bounding box center [24, 152] width 8 height 8
click at [129, 395] on div "Eraser" at bounding box center [123, 474] width 43 height 16
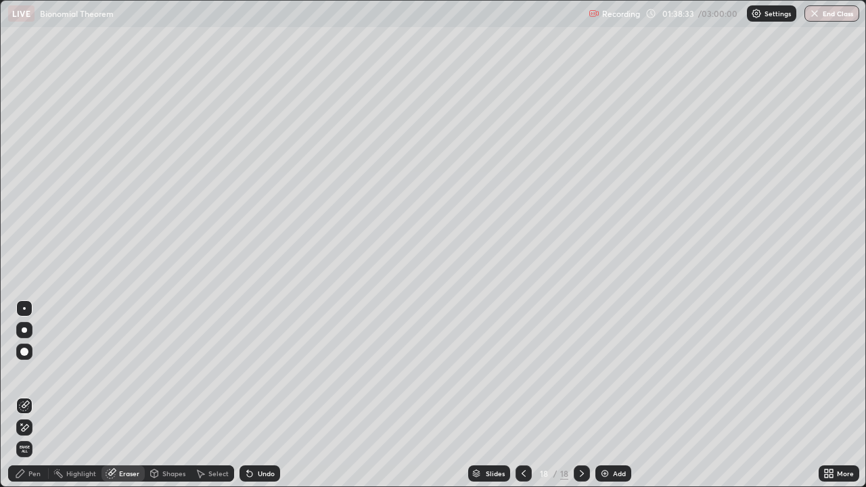
click at [40, 395] on div "Pen" at bounding box center [34, 473] width 12 height 7
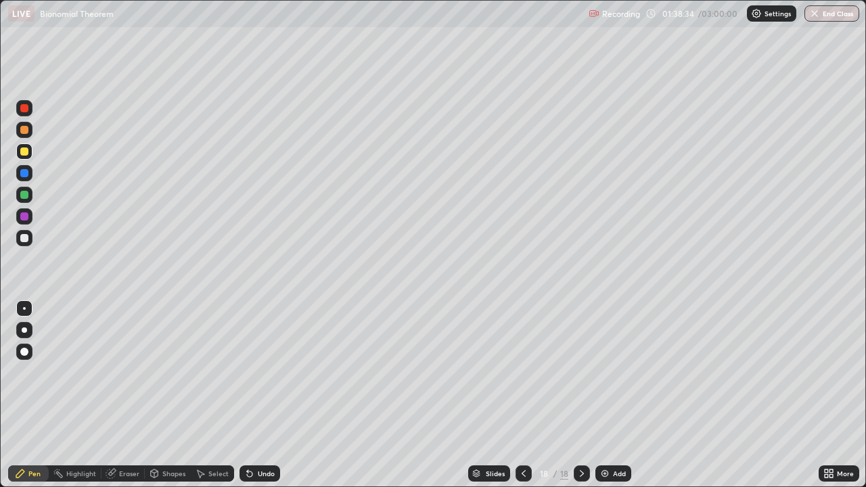
click at [26, 210] on div at bounding box center [24, 216] width 16 height 16
click at [28, 240] on div at bounding box center [24, 238] width 8 height 8
click at [116, 395] on div "Eraser" at bounding box center [123, 474] width 43 height 16
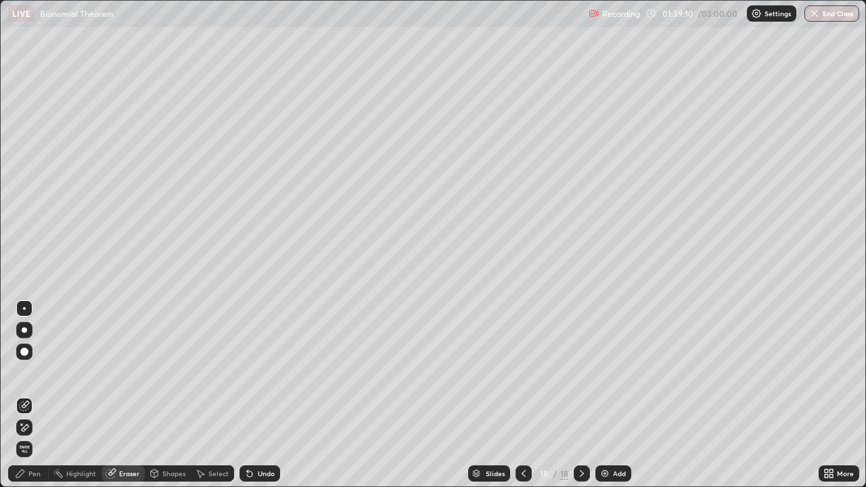
click at [43, 395] on div "Pen" at bounding box center [28, 474] width 41 height 16
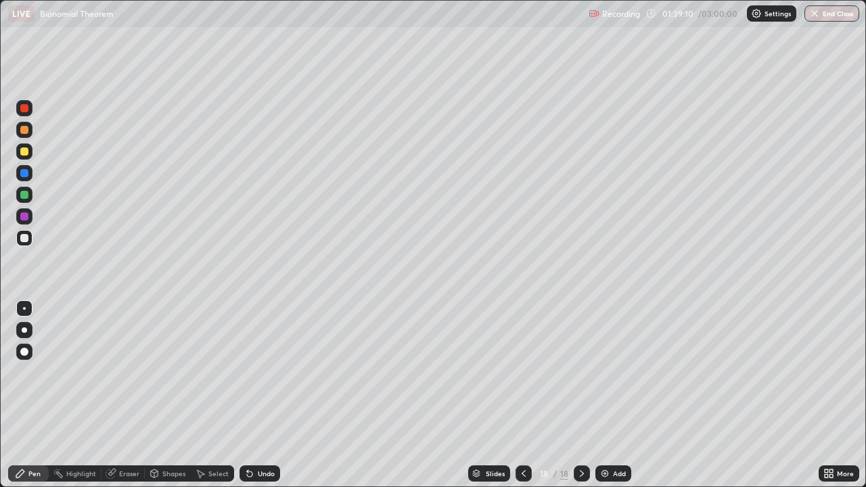
click at [24, 238] on div at bounding box center [24, 238] width 8 height 8
click at [24, 132] on div at bounding box center [24, 130] width 8 height 8
click at [26, 239] on div at bounding box center [24, 238] width 8 height 8
click at [23, 210] on div at bounding box center [24, 216] width 16 height 16
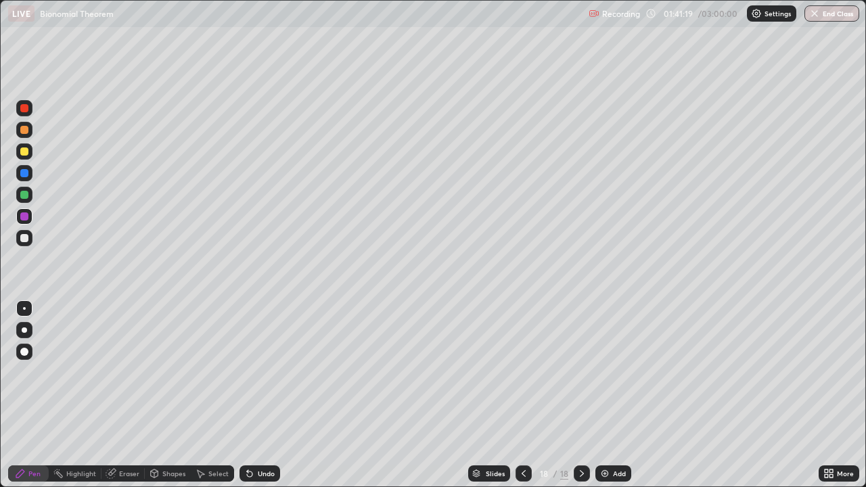
click at [24, 239] on div at bounding box center [24, 238] width 8 height 8
click at [27, 197] on div at bounding box center [24, 195] width 8 height 8
click at [24, 195] on div at bounding box center [24, 195] width 8 height 8
click at [538, 395] on div "18" at bounding box center [544, 474] width 14 height 8
click at [581, 395] on icon at bounding box center [582, 473] width 11 height 11
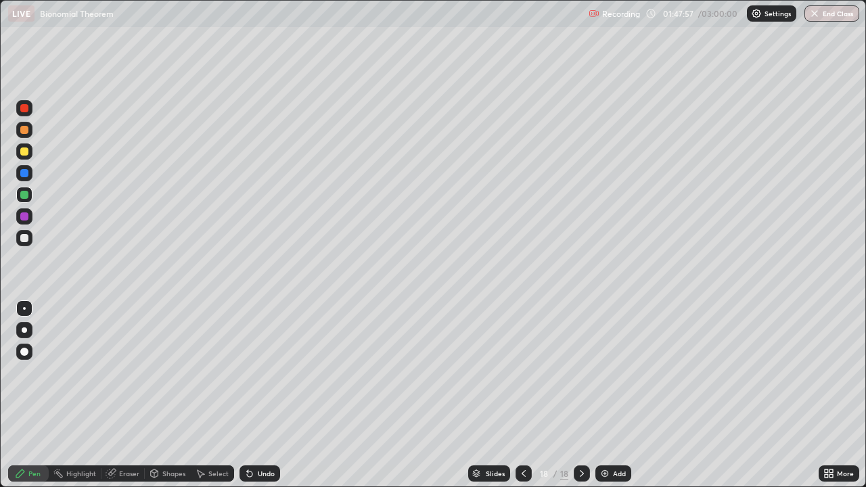
click at [131, 395] on div "Eraser" at bounding box center [123, 474] width 43 height 16
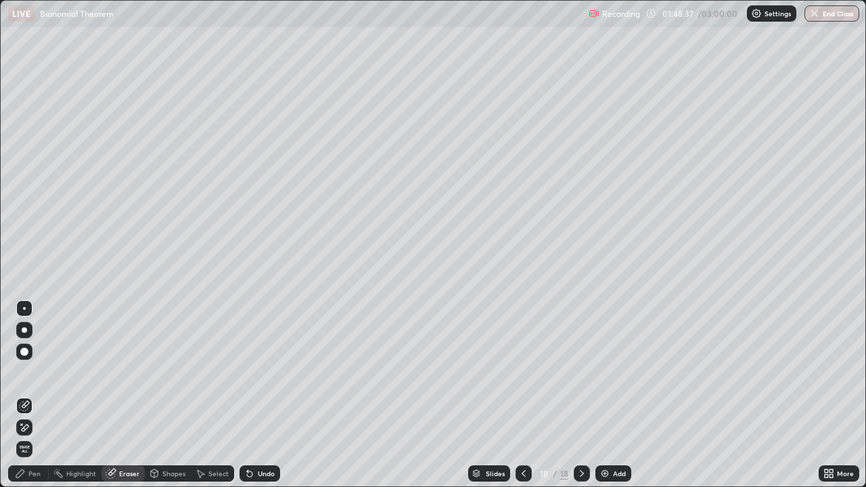
click at [118, 395] on div "Eraser" at bounding box center [123, 474] width 43 height 16
click at [38, 395] on div "Pen" at bounding box center [28, 474] width 41 height 16
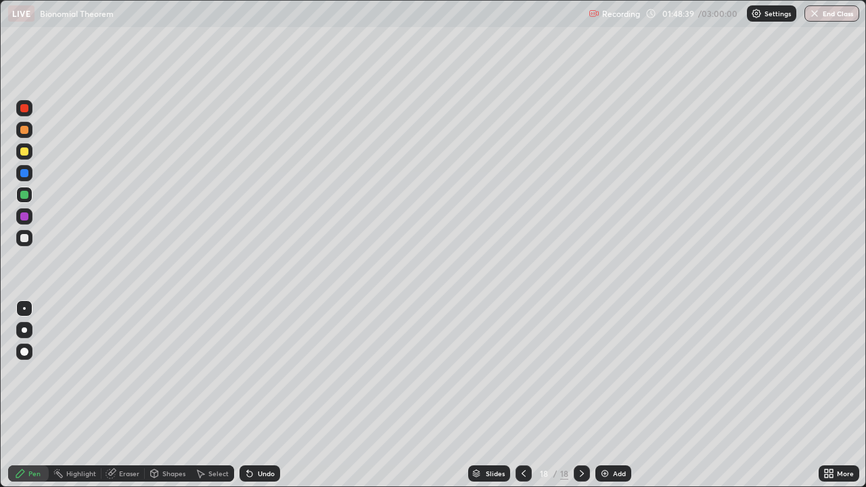
click at [35, 395] on div "Pen" at bounding box center [34, 473] width 12 height 7
click at [45, 395] on div "Pen" at bounding box center [28, 473] width 41 height 27
click at [39, 395] on div "Pen" at bounding box center [34, 473] width 12 height 7
click at [35, 395] on div "Pen" at bounding box center [28, 474] width 41 height 16
click at [26, 235] on div at bounding box center [24, 238] width 8 height 8
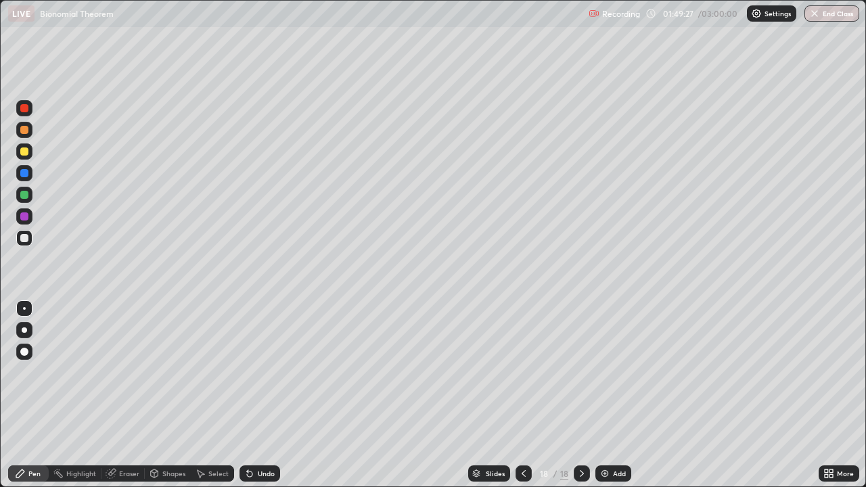
click at [126, 395] on div "Eraser" at bounding box center [123, 474] width 43 height 16
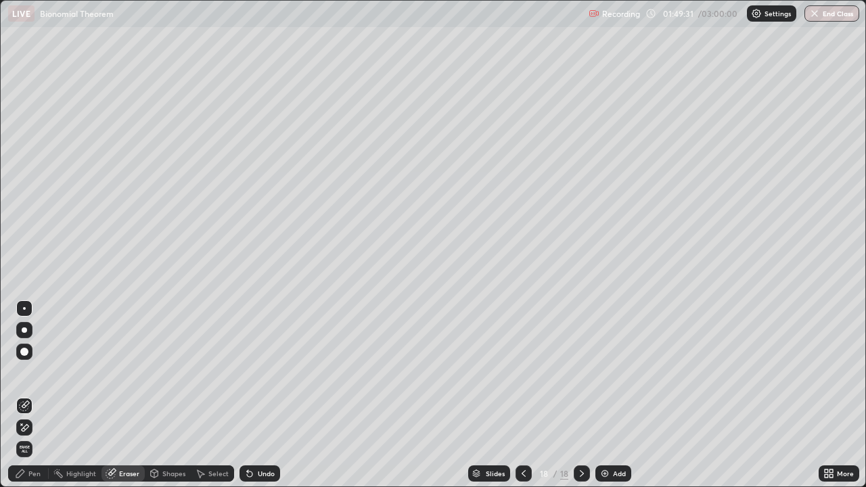
click at [43, 395] on div "Pen" at bounding box center [28, 474] width 41 height 16
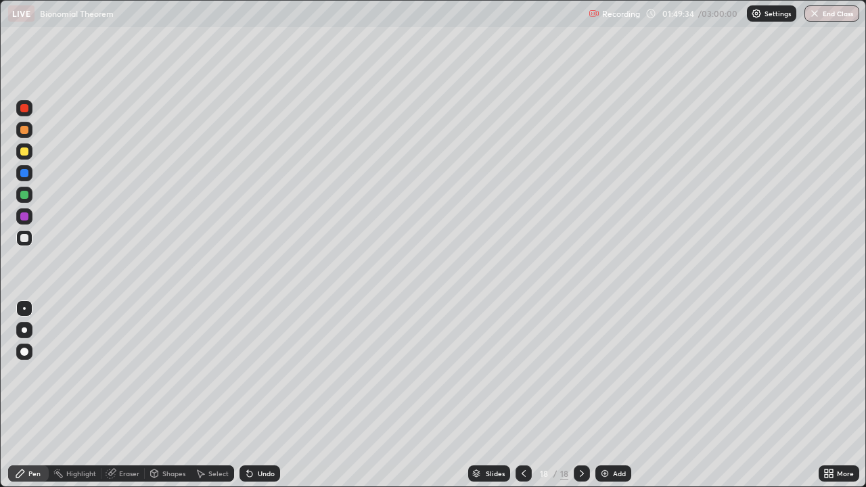
click at [37, 395] on div "Pen" at bounding box center [28, 474] width 41 height 16
click at [122, 395] on div "Eraser" at bounding box center [129, 473] width 20 height 7
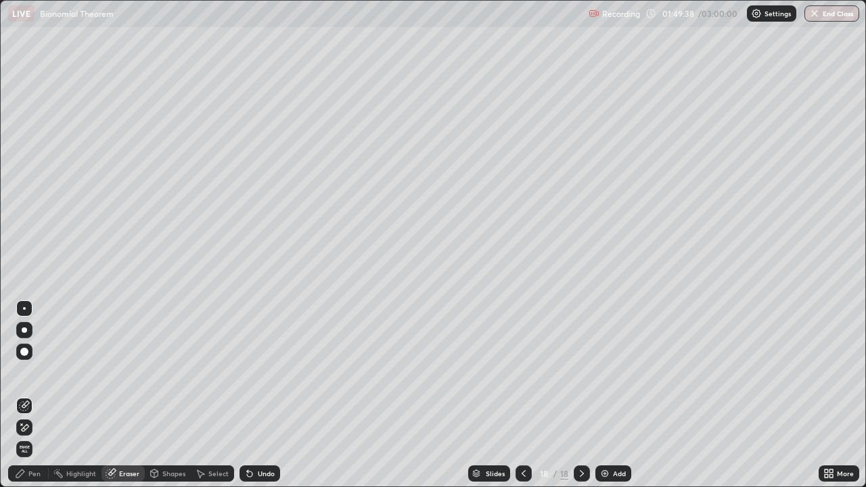
click at [128, 395] on div "Eraser" at bounding box center [129, 473] width 20 height 7
click at [32, 395] on div "Pen" at bounding box center [28, 474] width 41 height 16
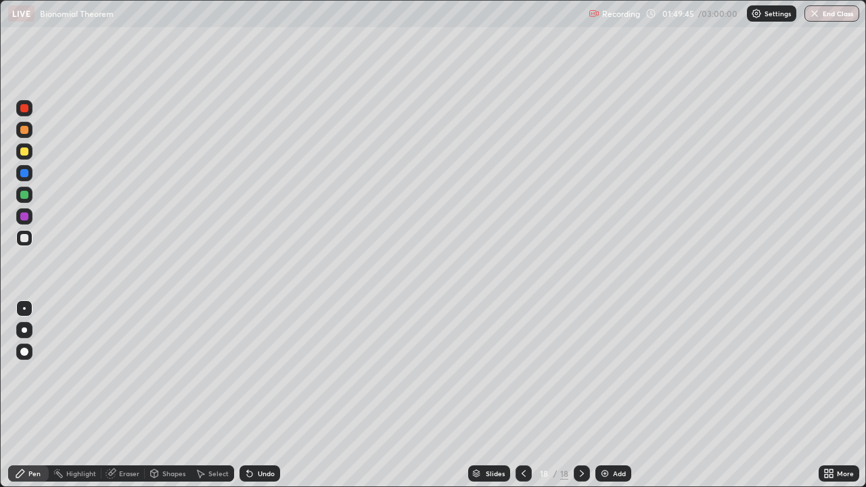
click at [42, 395] on div "Pen" at bounding box center [28, 474] width 41 height 16
click at [33, 395] on div "Pen" at bounding box center [34, 473] width 12 height 7
click at [22, 241] on div at bounding box center [24, 238] width 8 height 8
click at [28, 188] on div at bounding box center [24, 195] width 16 height 16
click at [131, 395] on div "Eraser" at bounding box center [129, 473] width 20 height 7
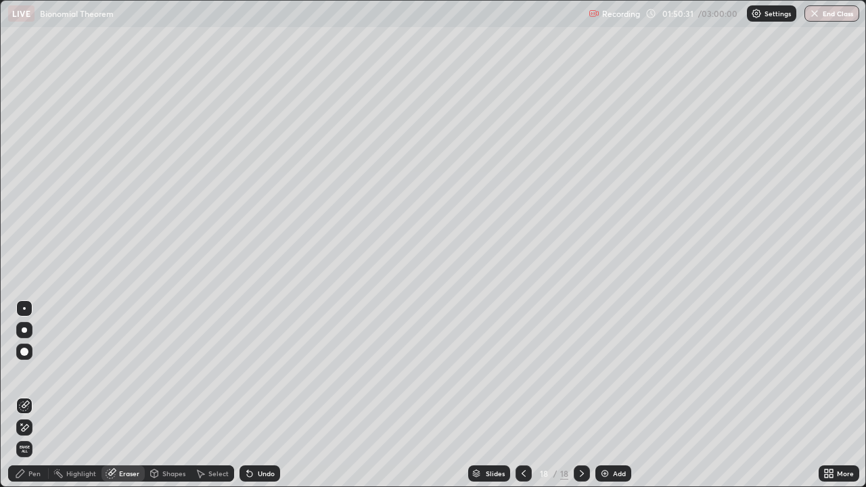
click at [39, 395] on div "Pen" at bounding box center [28, 474] width 41 height 16
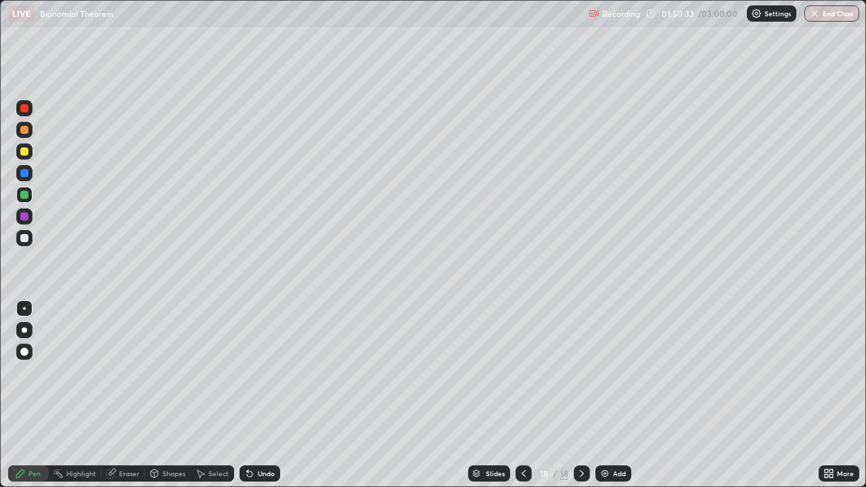
click at [25, 238] on div at bounding box center [24, 238] width 8 height 8
click at [131, 395] on div "Eraser" at bounding box center [129, 473] width 20 height 7
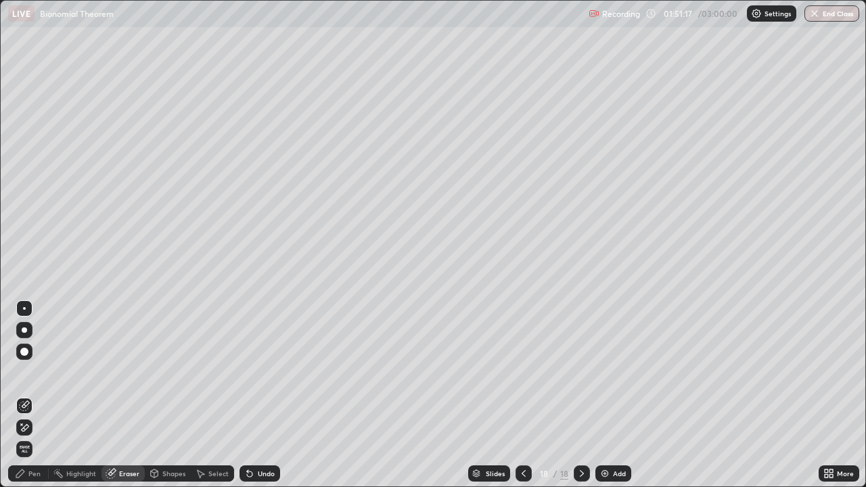
click at [35, 395] on div "Pen" at bounding box center [34, 473] width 12 height 7
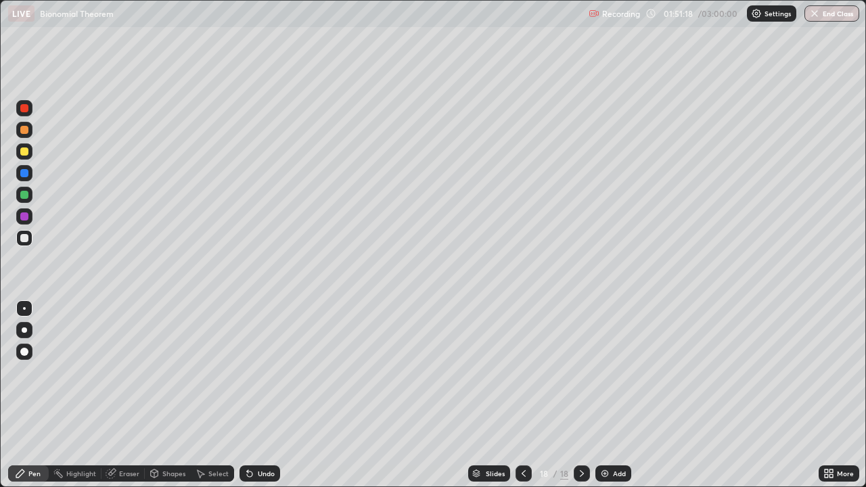
click at [27, 240] on div at bounding box center [24, 238] width 8 height 8
click at [25, 238] on div at bounding box center [24, 238] width 8 height 8
click at [23, 152] on div at bounding box center [24, 152] width 8 height 8
click at [618, 395] on div "Add" at bounding box center [614, 474] width 36 height 16
click at [520, 395] on icon at bounding box center [523, 473] width 11 height 11
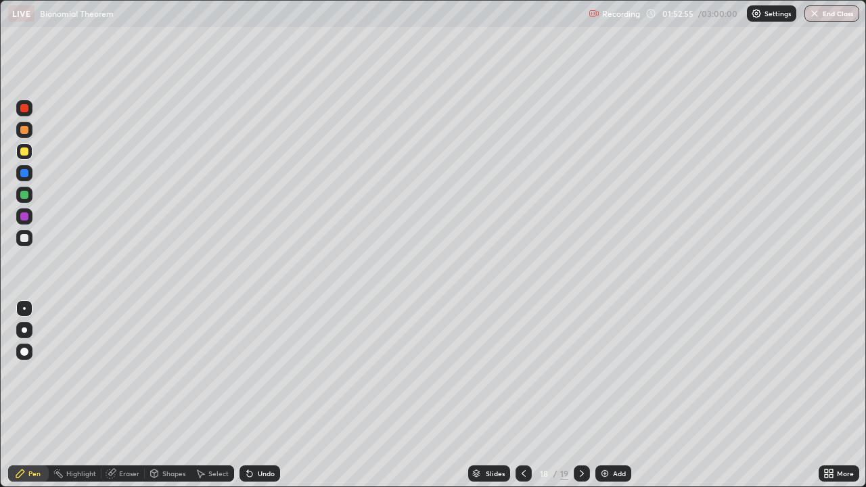
click at [579, 395] on icon at bounding box center [582, 473] width 11 height 11
click at [24, 239] on div at bounding box center [24, 238] width 8 height 8
click at [522, 395] on icon at bounding box center [523, 473] width 11 height 11
click at [524, 395] on icon at bounding box center [523, 473] width 11 height 11
click at [579, 395] on icon at bounding box center [582, 473] width 11 height 11
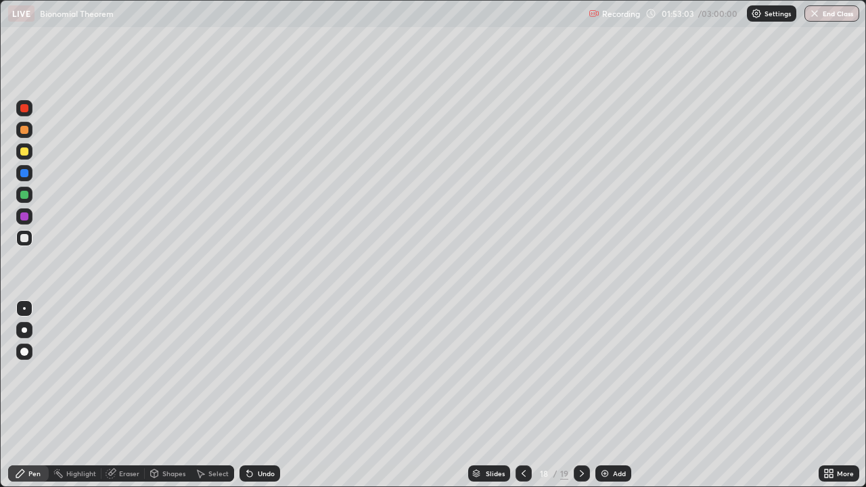
click at [581, 395] on icon at bounding box center [582, 473] width 11 height 11
click at [579, 395] on icon at bounding box center [582, 473] width 11 height 11
click at [522, 395] on icon at bounding box center [523, 473] width 11 height 11
click at [577, 395] on icon at bounding box center [582, 473] width 11 height 11
click at [26, 238] on div at bounding box center [24, 238] width 8 height 8
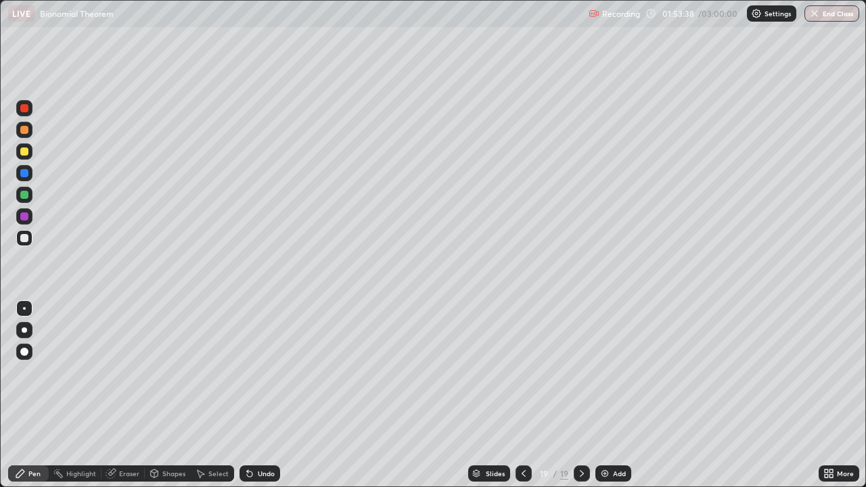
click at [522, 395] on icon at bounding box center [523, 473] width 11 height 11
click at [580, 395] on icon at bounding box center [582, 473] width 11 height 11
click at [26, 152] on div at bounding box center [24, 152] width 8 height 8
click at [24, 238] on div at bounding box center [24, 238] width 8 height 8
click at [25, 240] on div at bounding box center [24, 238] width 8 height 8
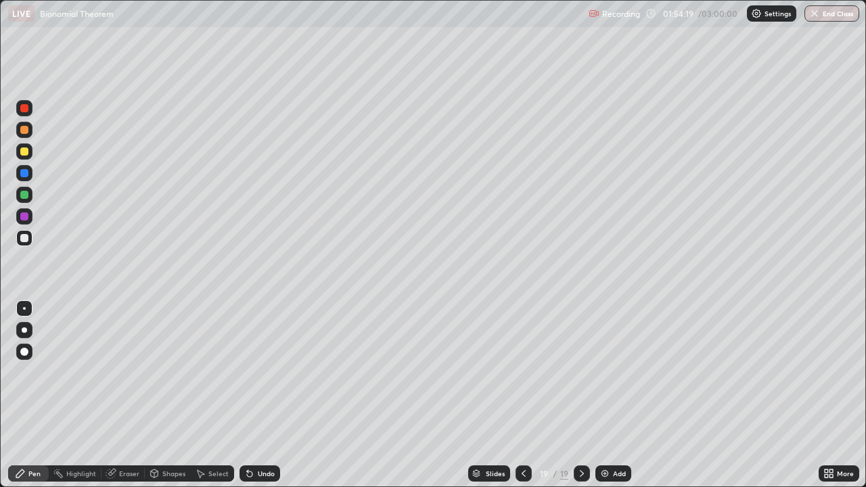
click at [25, 237] on div at bounding box center [24, 238] width 8 height 8
click at [130, 395] on div "Eraser" at bounding box center [129, 473] width 20 height 7
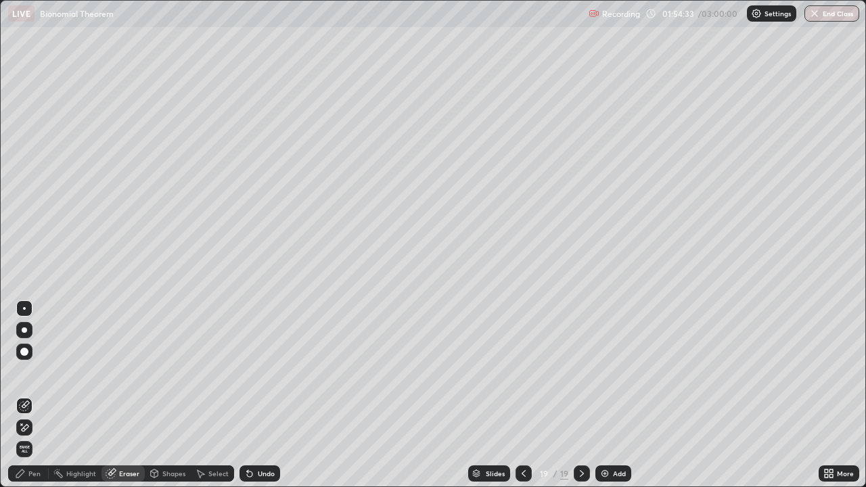
click at [43, 395] on div "Pen" at bounding box center [28, 474] width 41 height 16
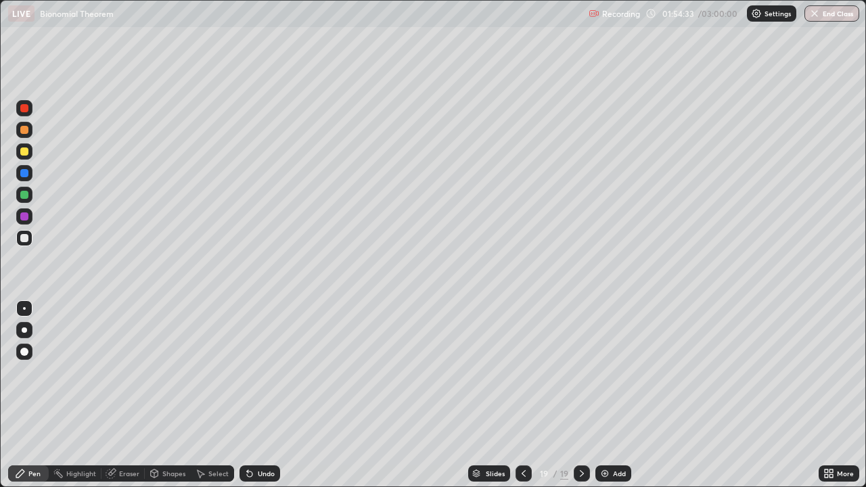
click at [24, 243] on div at bounding box center [24, 238] width 16 height 16
click at [26, 215] on div at bounding box center [24, 217] width 8 height 8
click at [27, 149] on div at bounding box center [24, 152] width 8 height 8
click at [27, 219] on div at bounding box center [24, 217] width 8 height 8
click at [22, 240] on div at bounding box center [24, 238] width 8 height 8
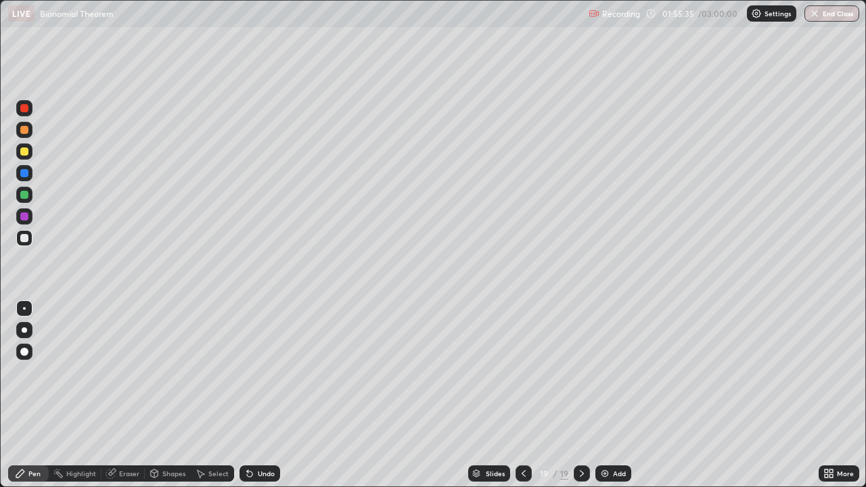
click at [22, 217] on div at bounding box center [24, 217] width 8 height 8
click at [32, 239] on div at bounding box center [24, 238] width 16 height 16
click at [522, 395] on icon at bounding box center [523, 473] width 11 height 11
click at [580, 395] on icon at bounding box center [582, 473] width 11 height 11
click at [131, 395] on div "Eraser" at bounding box center [129, 473] width 20 height 7
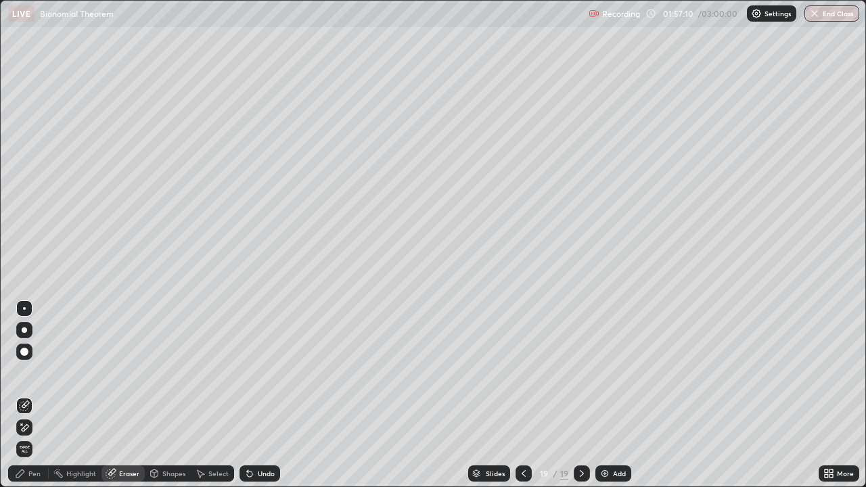
click at [35, 395] on div "Pen" at bounding box center [34, 473] width 12 height 7
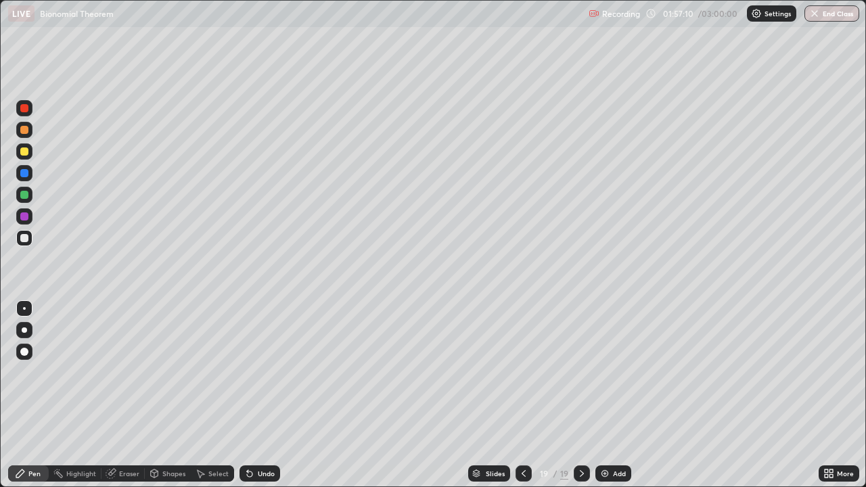
click at [26, 244] on div at bounding box center [24, 238] width 16 height 16
click at [133, 395] on div "Eraser" at bounding box center [129, 473] width 20 height 7
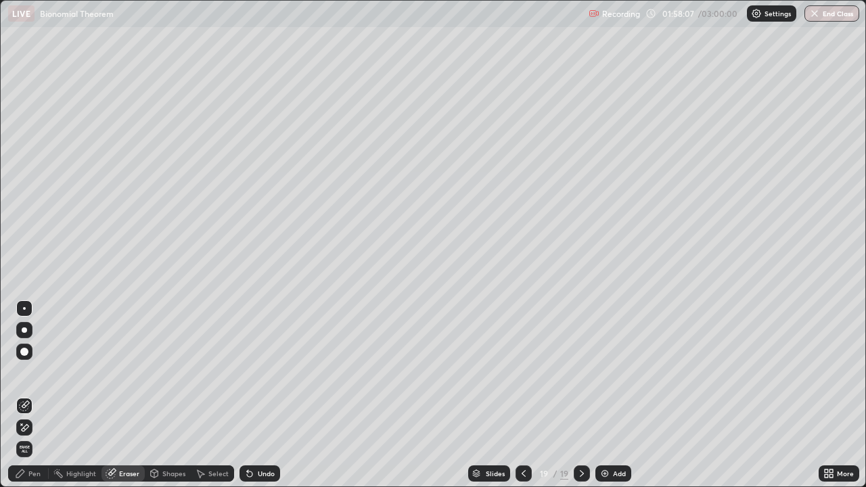
click at [41, 395] on div "Pen" at bounding box center [28, 474] width 41 height 16
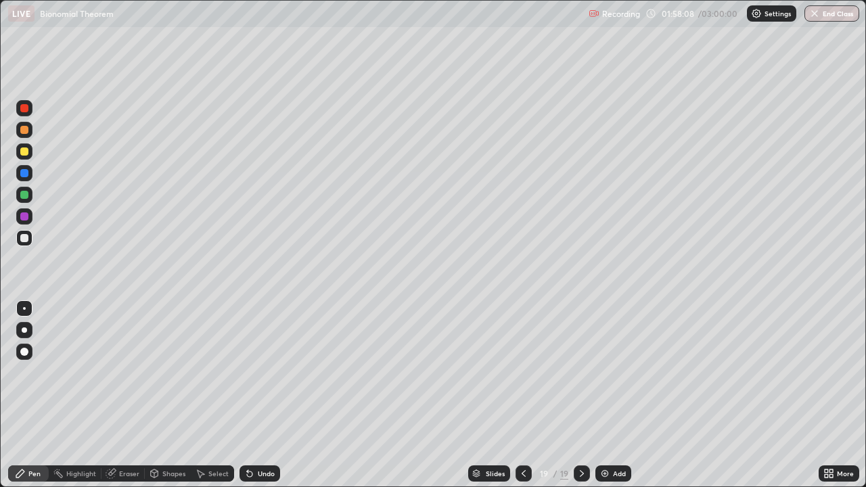
click at [28, 240] on div at bounding box center [24, 238] width 8 height 8
click at [133, 395] on div "Eraser" at bounding box center [129, 473] width 20 height 7
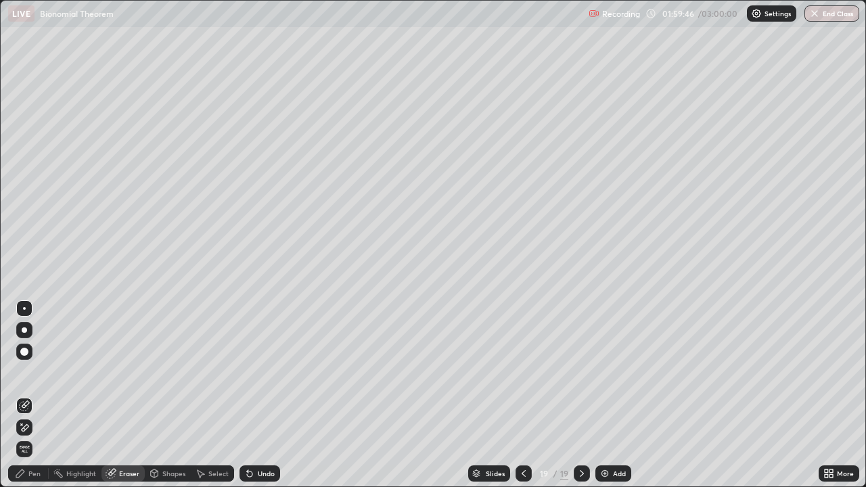
click at [522, 395] on icon at bounding box center [523, 473] width 11 height 11
click at [581, 395] on icon at bounding box center [582, 473] width 11 height 11
click at [619, 395] on div "Add" at bounding box center [614, 474] width 36 height 16
click at [522, 395] on icon at bounding box center [523, 473] width 4 height 7
click at [589, 395] on div at bounding box center [583, 473] width 16 height 27
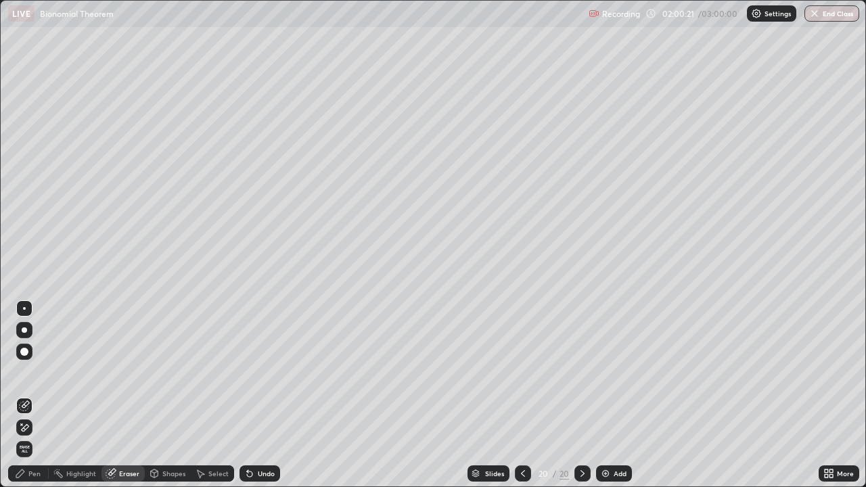
click at [38, 395] on div "Pen" at bounding box center [28, 474] width 41 height 16
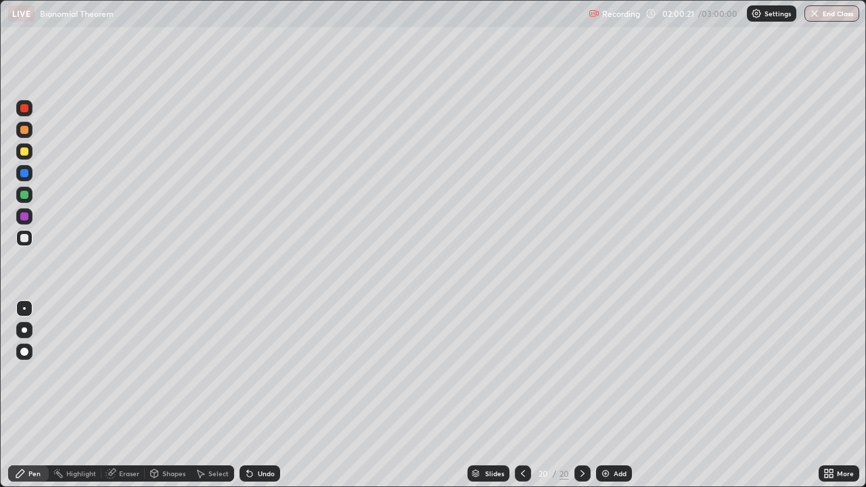
click at [26, 241] on div at bounding box center [24, 238] width 8 height 8
click at [274, 395] on div "Undo" at bounding box center [260, 474] width 41 height 16
click at [277, 395] on div "Undo" at bounding box center [257, 473] width 46 height 27
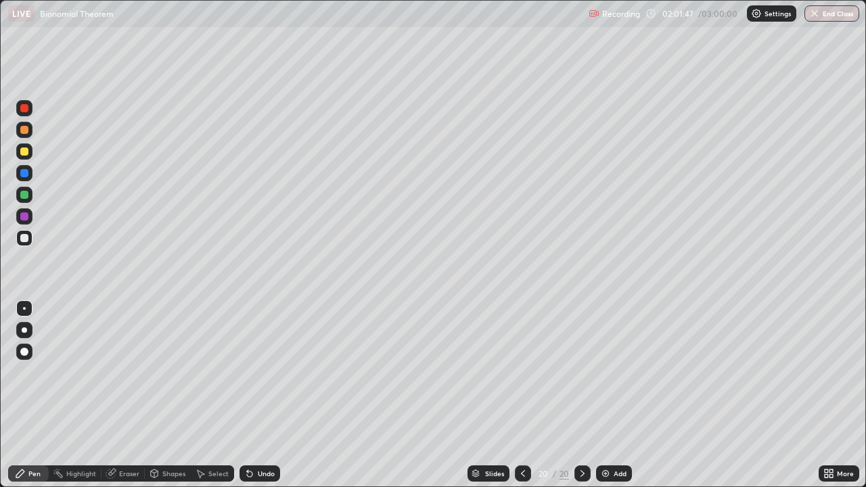
click at [124, 395] on div "Eraser" at bounding box center [123, 474] width 43 height 16
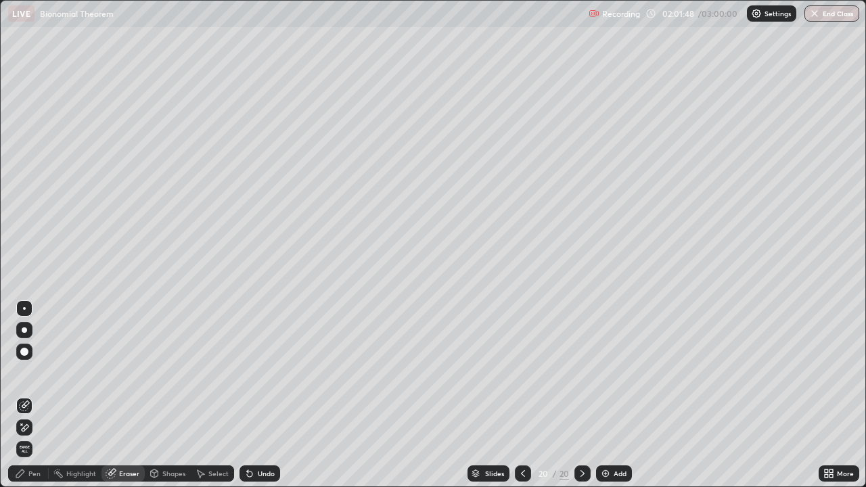
click at [32, 395] on div "Pen" at bounding box center [28, 474] width 41 height 16
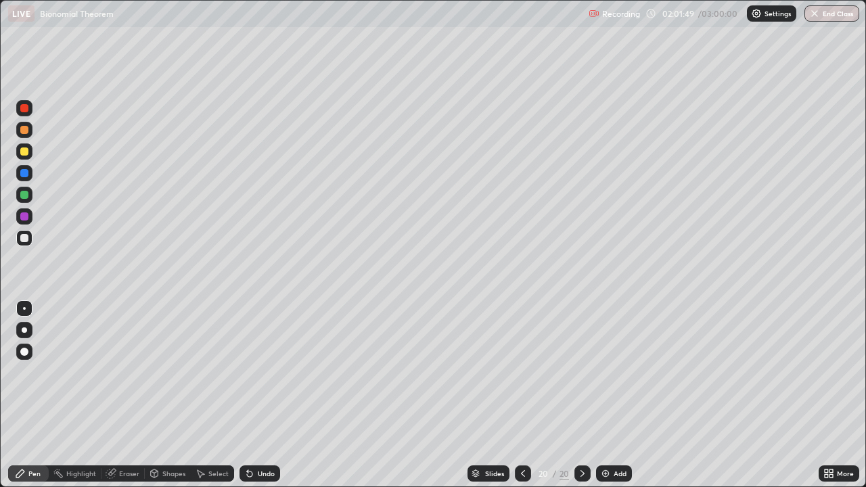
click at [26, 217] on div at bounding box center [24, 217] width 8 height 8
click at [30, 197] on div at bounding box center [24, 195] width 16 height 16
click at [521, 395] on div at bounding box center [523, 474] width 16 height 16
click at [528, 395] on div at bounding box center [523, 474] width 16 height 16
click at [522, 395] on icon at bounding box center [523, 473] width 11 height 11
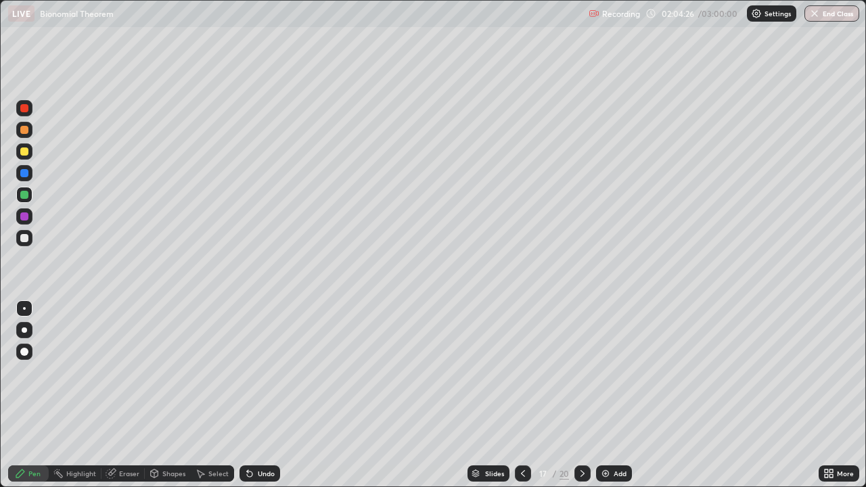
click at [587, 395] on div at bounding box center [583, 474] width 16 height 16
click at [581, 395] on icon at bounding box center [583, 473] width 4 height 7
click at [522, 395] on icon at bounding box center [523, 473] width 11 height 11
click at [586, 395] on icon at bounding box center [582, 473] width 11 height 11
click at [581, 395] on icon at bounding box center [582, 473] width 11 height 11
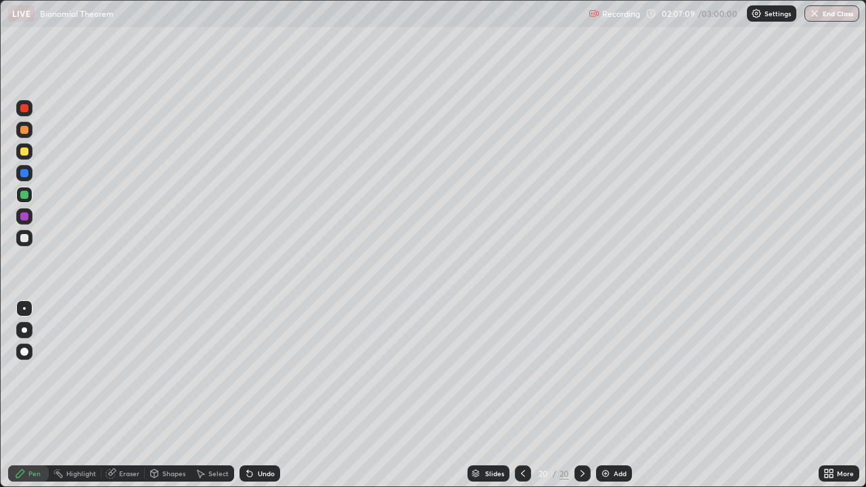
click at [621, 395] on div "Add" at bounding box center [614, 474] width 36 height 16
click at [25, 155] on div at bounding box center [24, 152] width 8 height 8
click at [25, 217] on div at bounding box center [24, 217] width 8 height 8
click at [20, 241] on div at bounding box center [24, 238] width 16 height 16
click at [24, 242] on div at bounding box center [24, 238] width 8 height 8
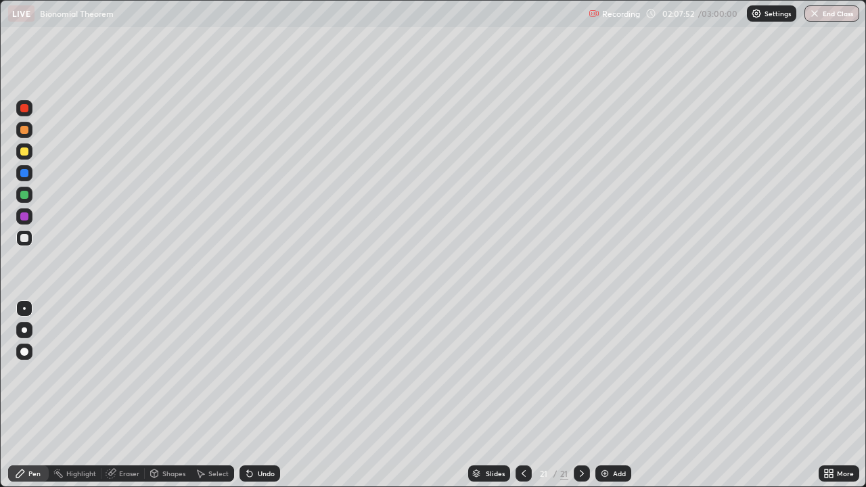
click at [22, 238] on div at bounding box center [24, 238] width 8 height 8
click at [24, 154] on div at bounding box center [24, 152] width 8 height 8
click at [22, 236] on div at bounding box center [24, 238] width 8 height 8
click at [21, 241] on div at bounding box center [24, 238] width 8 height 8
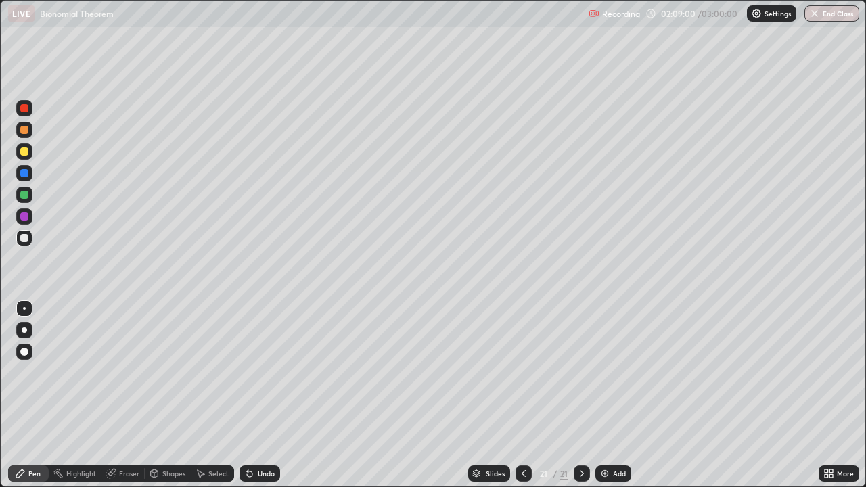
click at [24, 198] on div at bounding box center [24, 195] width 8 height 8
click at [24, 240] on div at bounding box center [24, 238] width 8 height 8
click at [24, 198] on div at bounding box center [24, 195] width 8 height 8
click at [23, 197] on div at bounding box center [24, 195] width 8 height 8
click at [604, 395] on div "Add" at bounding box center [614, 474] width 36 height 16
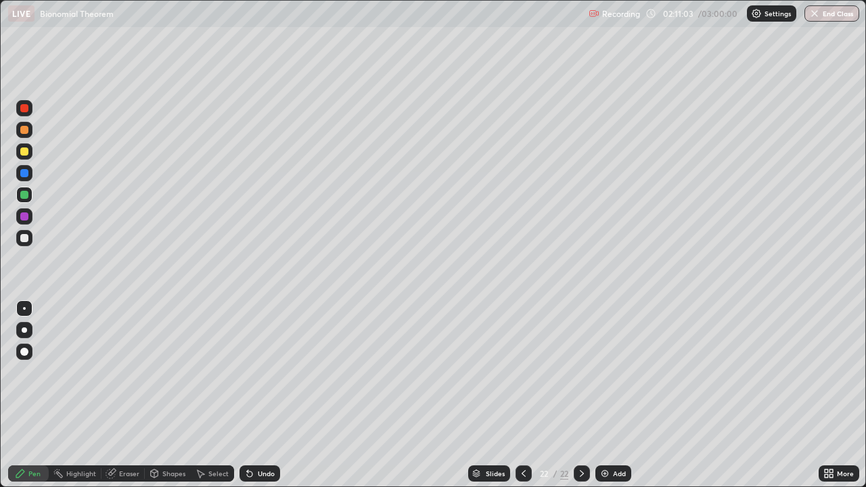
click at [22, 236] on div at bounding box center [24, 238] width 8 height 8
click at [26, 242] on div at bounding box center [24, 238] width 8 height 8
click at [522, 395] on icon at bounding box center [523, 473] width 11 height 11
click at [580, 395] on icon at bounding box center [582, 473] width 11 height 11
click at [22, 152] on div at bounding box center [24, 152] width 8 height 8
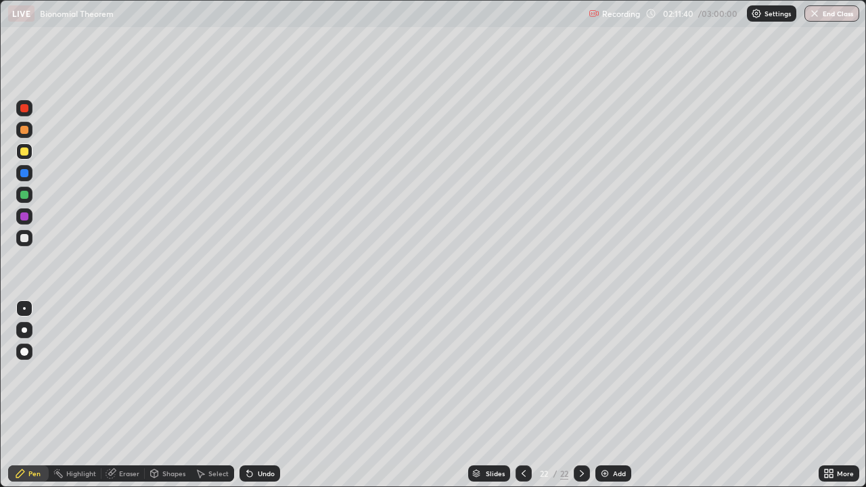
click at [25, 238] on div at bounding box center [24, 238] width 8 height 8
click at [117, 395] on div "Eraser" at bounding box center [123, 474] width 43 height 16
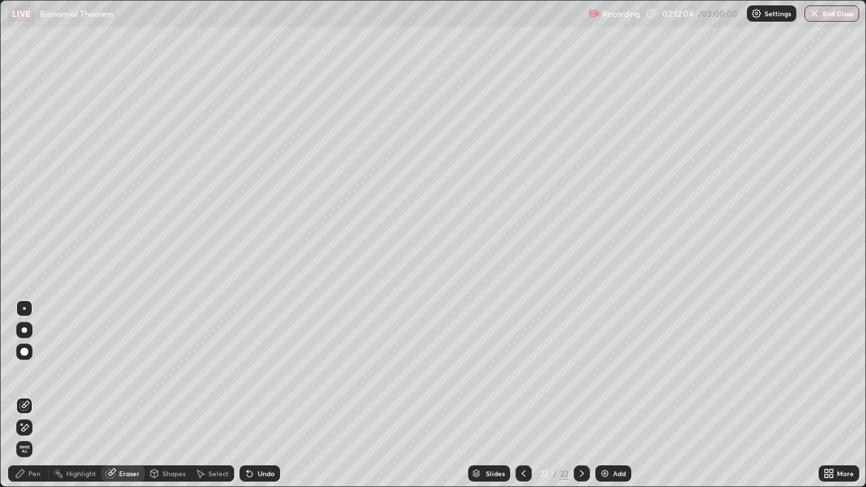
click at [37, 395] on div "Pen" at bounding box center [28, 474] width 41 height 16
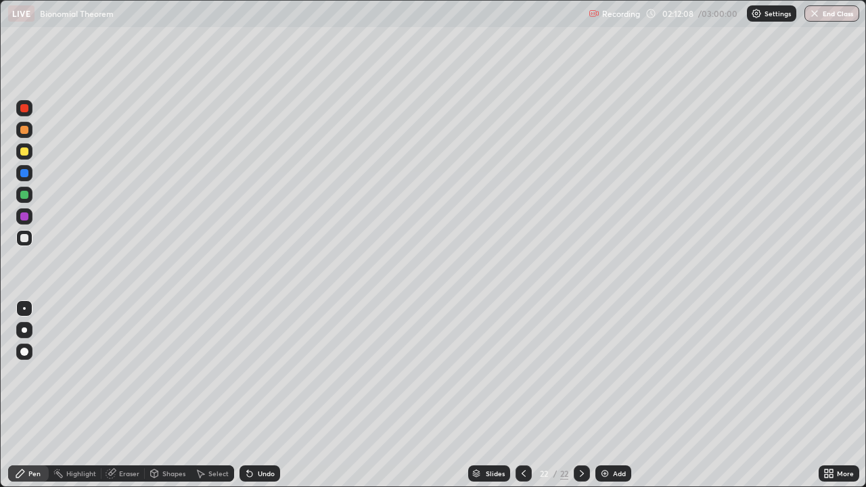
click at [22, 152] on div at bounding box center [24, 152] width 8 height 8
click at [129, 395] on div "Eraser" at bounding box center [129, 473] width 20 height 7
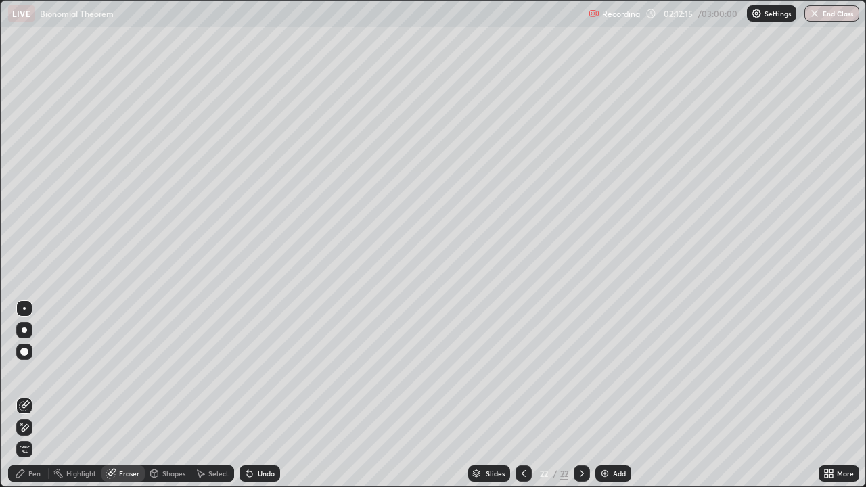
click at [34, 395] on div "Pen" at bounding box center [28, 474] width 41 height 16
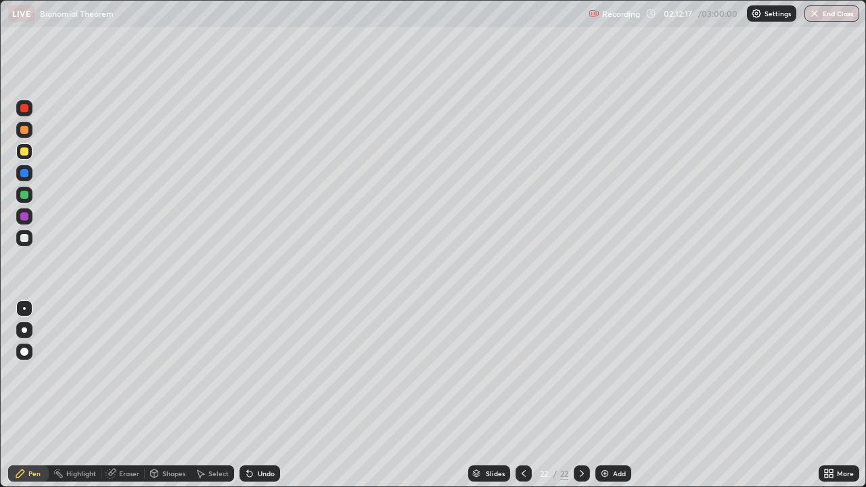
click at [520, 395] on icon at bounding box center [523, 473] width 11 height 11
click at [581, 395] on icon at bounding box center [582, 473] width 11 height 11
click at [26, 198] on div at bounding box center [24, 195] width 8 height 8
click at [24, 240] on div at bounding box center [24, 238] width 8 height 8
click at [25, 176] on div at bounding box center [24, 173] width 8 height 8
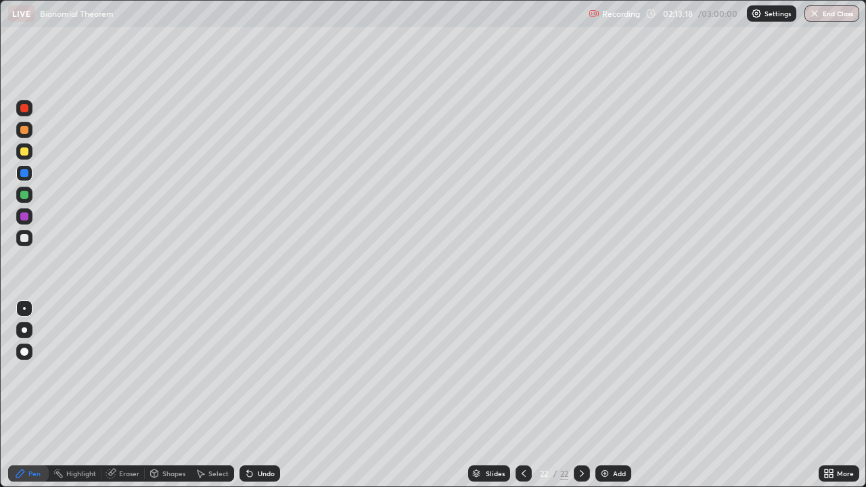
click at [26, 237] on div at bounding box center [24, 238] width 8 height 8
click at [121, 395] on div "Eraser" at bounding box center [123, 474] width 43 height 16
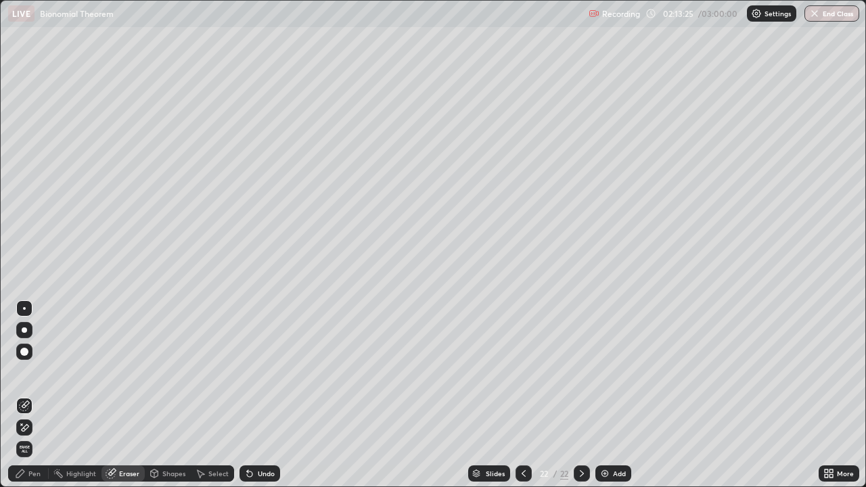
click at [42, 395] on div "Pen" at bounding box center [28, 474] width 41 height 16
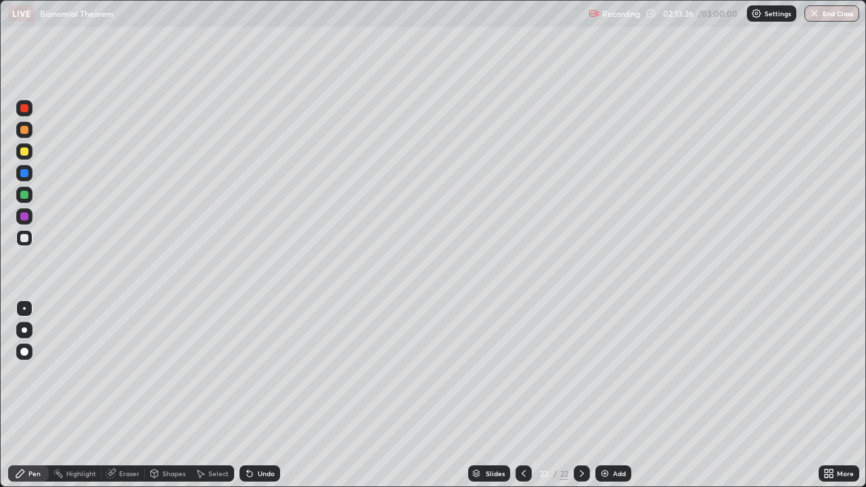
click at [26, 240] on div at bounding box center [24, 238] width 8 height 8
click at [25, 217] on div at bounding box center [24, 217] width 8 height 8
click at [31, 195] on div at bounding box center [24, 195] width 16 height 16
click at [30, 132] on div at bounding box center [24, 130] width 16 height 16
click at [26, 150] on div at bounding box center [24, 152] width 8 height 8
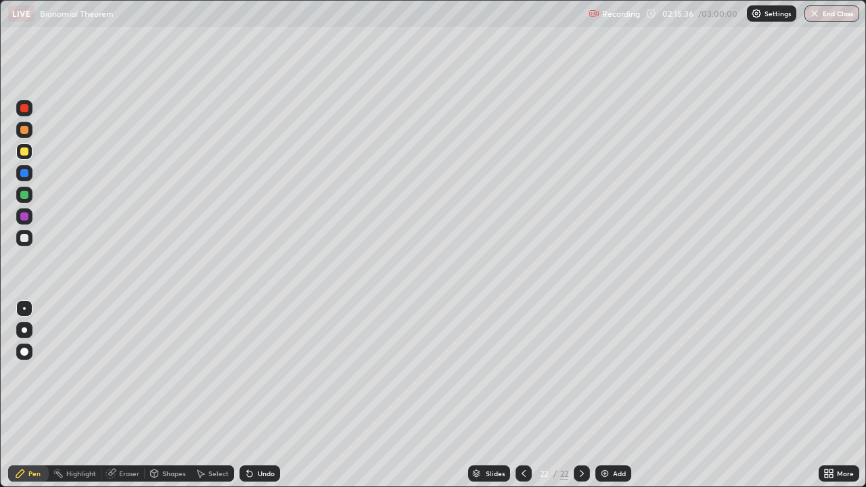
click at [617, 395] on div "Add" at bounding box center [614, 474] width 36 height 16
click at [24, 241] on div at bounding box center [24, 238] width 8 height 8
click at [24, 238] on div at bounding box center [24, 238] width 8 height 8
click at [23, 194] on div at bounding box center [24, 195] width 8 height 8
click at [24, 130] on div at bounding box center [24, 130] width 8 height 8
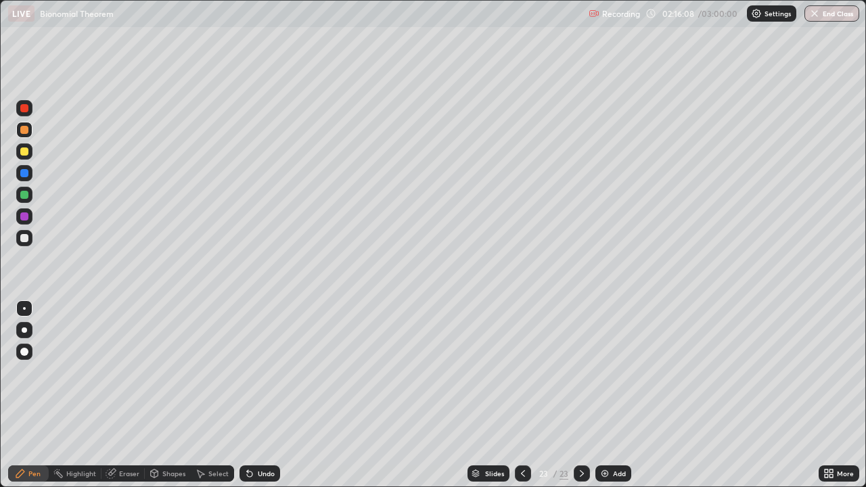
click at [28, 238] on div at bounding box center [24, 238] width 8 height 8
click at [131, 395] on div "Eraser" at bounding box center [123, 474] width 43 height 16
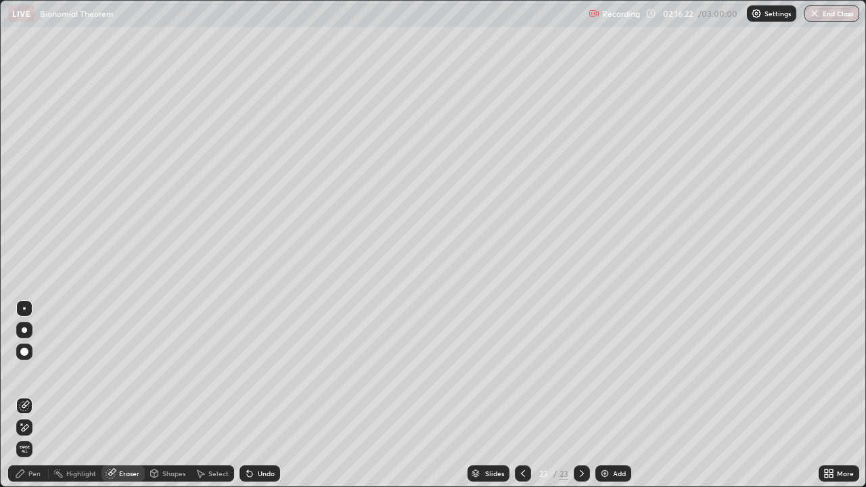
click at [39, 395] on div "Pen" at bounding box center [34, 473] width 12 height 7
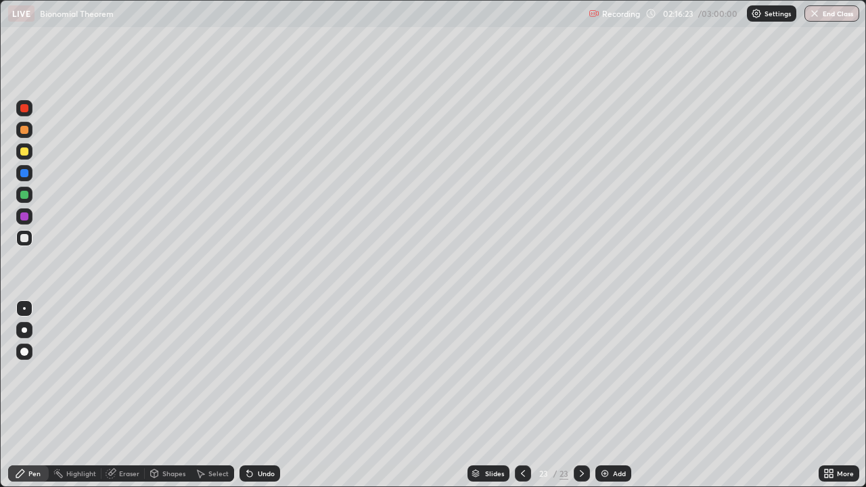
click at [28, 243] on div at bounding box center [24, 238] width 16 height 16
click at [516, 395] on div at bounding box center [523, 474] width 16 height 16
click at [574, 395] on div at bounding box center [582, 474] width 16 height 16
click at [26, 171] on div at bounding box center [24, 173] width 8 height 8
click at [25, 242] on div at bounding box center [24, 238] width 8 height 8
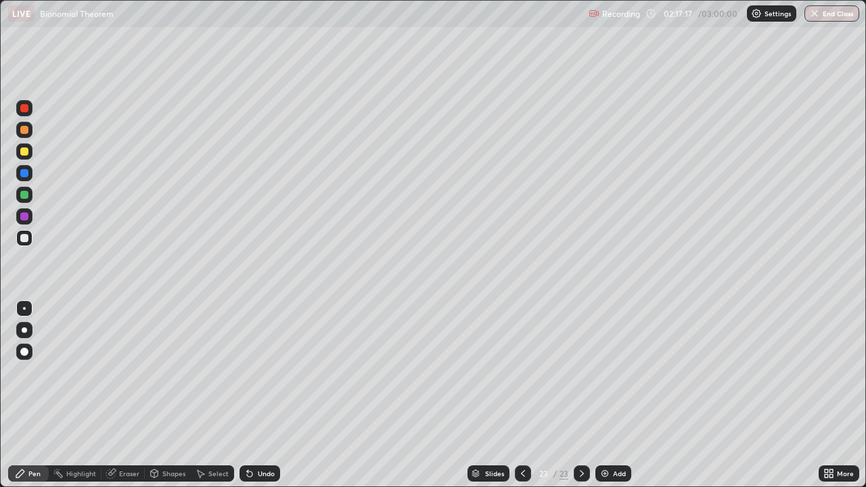
click at [23, 192] on div at bounding box center [24, 195] width 8 height 8
click at [30, 216] on div at bounding box center [24, 216] width 16 height 16
click at [25, 173] on div at bounding box center [24, 173] width 8 height 8
click at [522, 395] on icon at bounding box center [523, 473] width 11 height 11
click at [518, 395] on div at bounding box center [523, 474] width 16 height 16
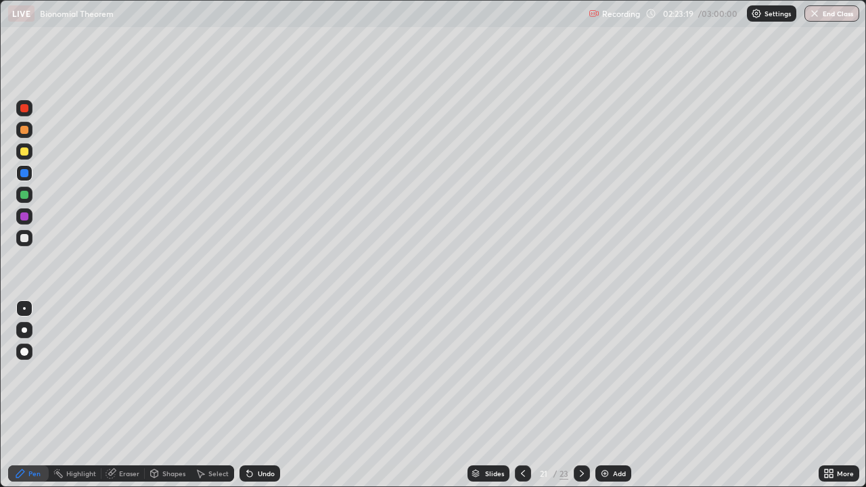
click at [583, 395] on div at bounding box center [582, 474] width 16 height 16
click at [582, 395] on icon at bounding box center [582, 473] width 11 height 11
click at [617, 395] on div "Add" at bounding box center [614, 474] width 36 height 16
click at [25, 238] on div at bounding box center [24, 238] width 8 height 8
click at [23, 240] on div at bounding box center [24, 238] width 8 height 8
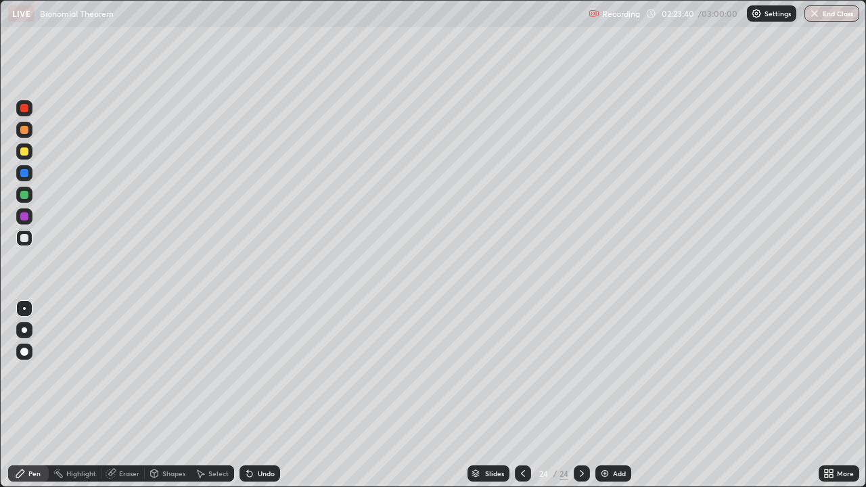
click at [25, 130] on div at bounding box center [24, 130] width 8 height 8
click at [131, 395] on div "Eraser" at bounding box center [129, 473] width 20 height 7
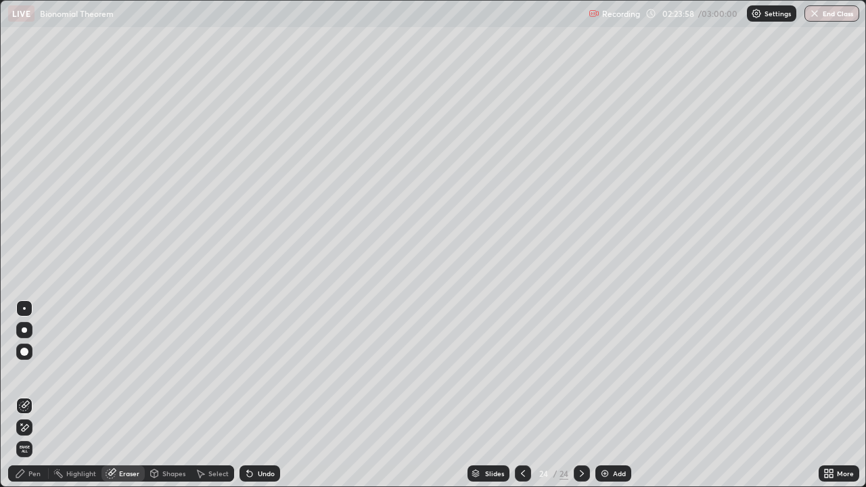
click at [40, 395] on div "Pen" at bounding box center [34, 473] width 12 height 7
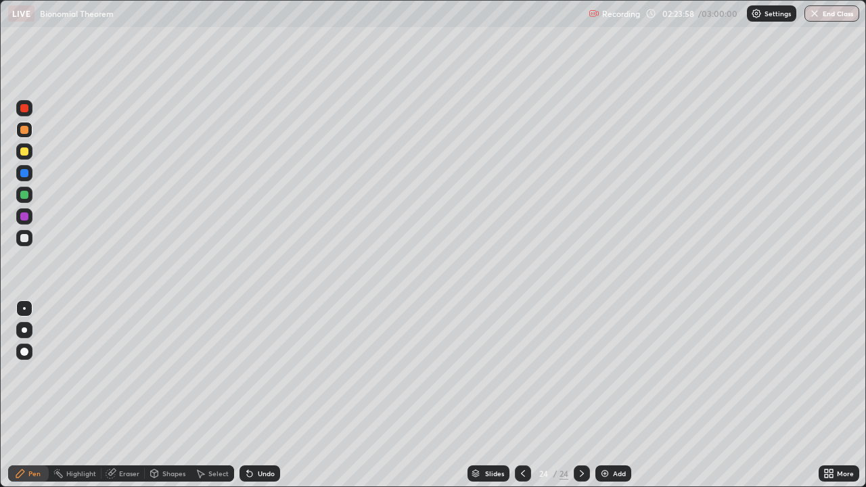
click at [28, 151] on div at bounding box center [24, 152] width 8 height 8
click at [138, 395] on div "Eraser" at bounding box center [129, 473] width 20 height 7
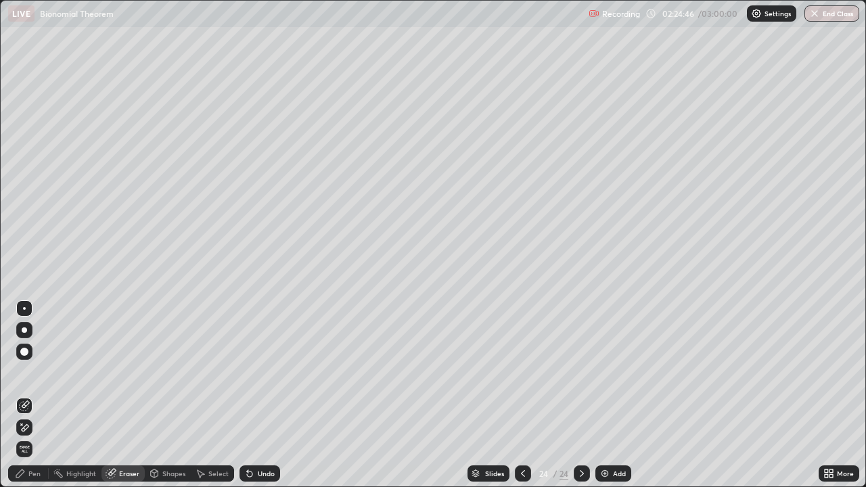
click at [43, 395] on div "Pen" at bounding box center [28, 474] width 41 height 16
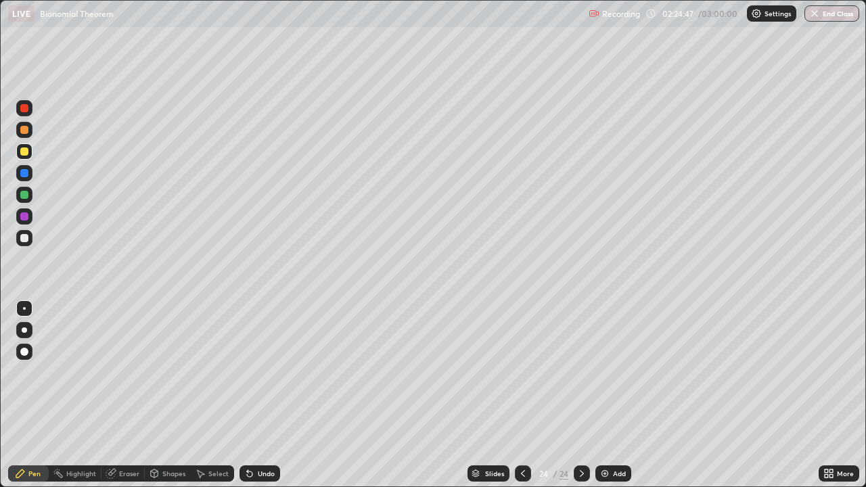
click at [24, 174] on div at bounding box center [24, 173] width 8 height 8
click at [29, 238] on div at bounding box center [24, 238] width 16 height 16
click at [26, 173] on div at bounding box center [24, 173] width 8 height 8
click at [26, 192] on div at bounding box center [24, 195] width 8 height 8
click at [24, 217] on div at bounding box center [24, 217] width 8 height 8
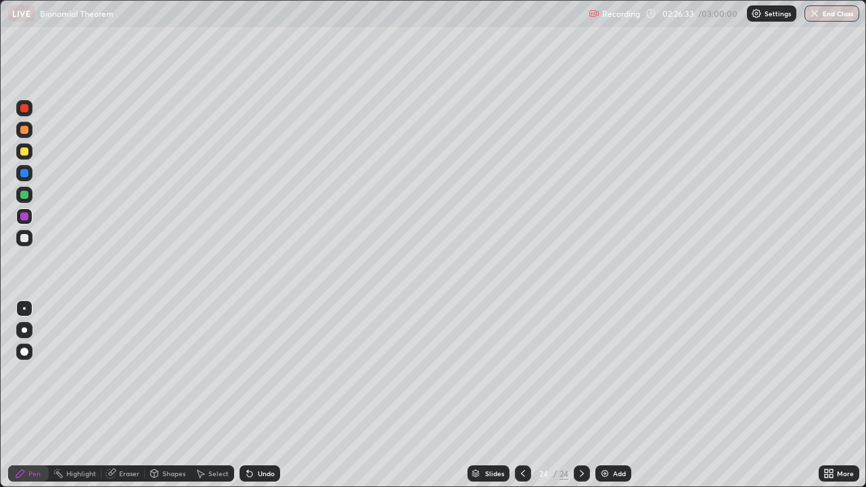
click at [1, 7] on div "LIVE Bionomial Theorem Recording 02:26:33 / 03:00:00 Settings End Class" at bounding box center [433, 13] width 866 height 27
click at [30, 156] on div at bounding box center [24, 151] width 16 height 16
click at [611, 395] on div "Add" at bounding box center [614, 474] width 36 height 16
click at [27, 239] on div at bounding box center [24, 238] width 8 height 8
click at [23, 238] on div at bounding box center [24, 238] width 8 height 8
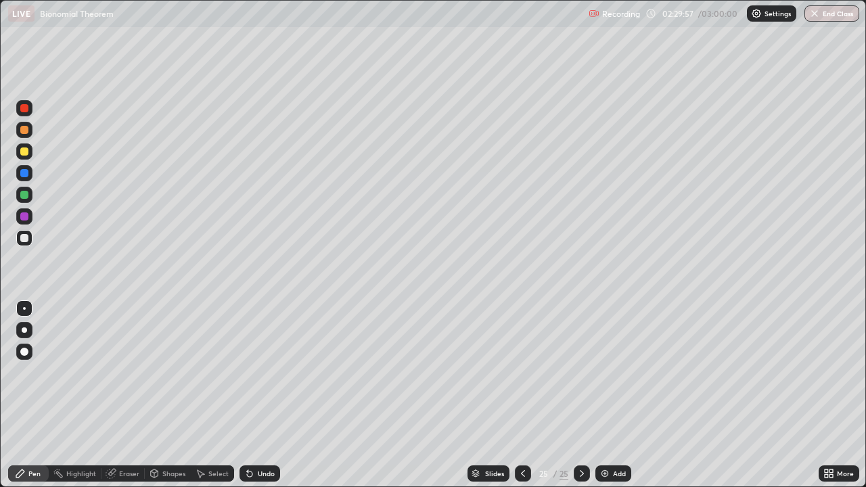
click at [28, 150] on div at bounding box center [24, 152] width 8 height 8
click at [126, 395] on div "Eraser" at bounding box center [129, 473] width 20 height 7
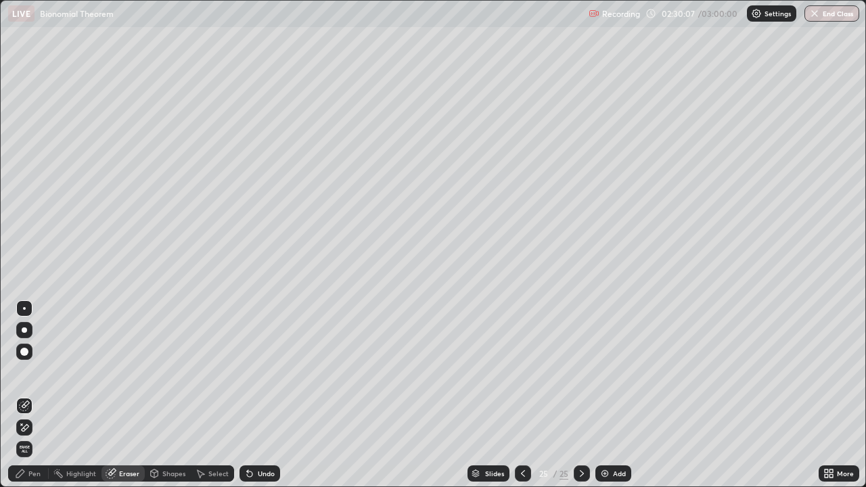
click at [39, 395] on div "Pen" at bounding box center [34, 473] width 12 height 7
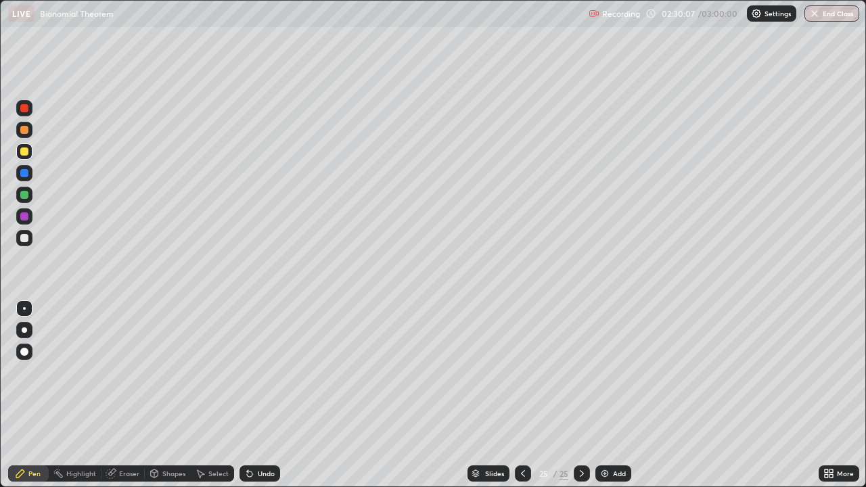
click at [27, 237] on div at bounding box center [24, 238] width 8 height 8
click at [135, 395] on div "Eraser" at bounding box center [123, 474] width 43 height 16
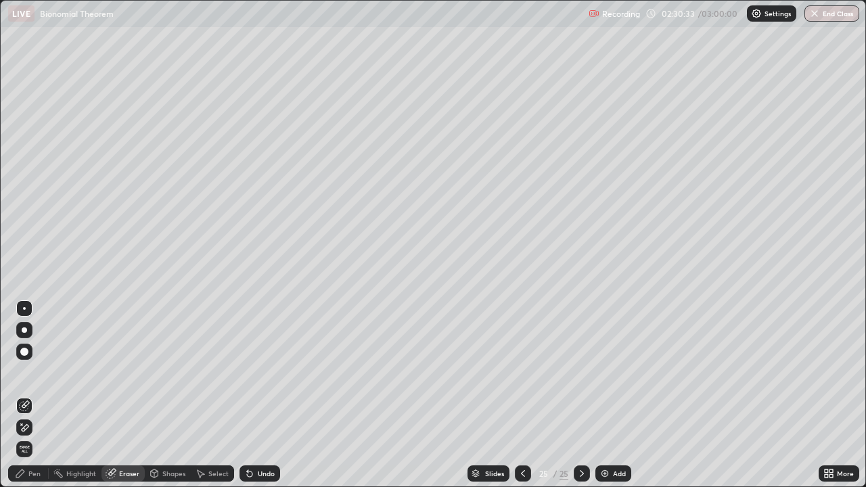
click at [39, 395] on div "Pen" at bounding box center [28, 474] width 41 height 16
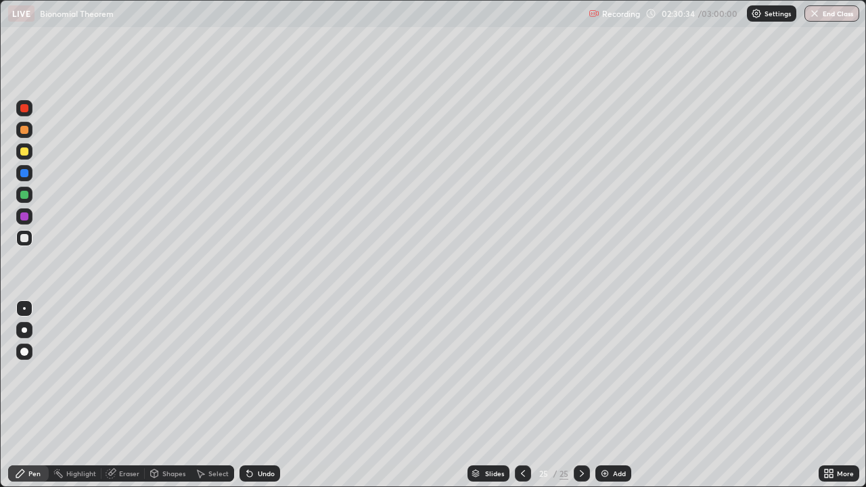
click at [27, 234] on div at bounding box center [24, 238] width 8 height 8
click at [31, 238] on div at bounding box center [24, 238] width 16 height 16
click at [24, 239] on div at bounding box center [24, 238] width 8 height 8
click at [24, 236] on div at bounding box center [24, 238] width 8 height 8
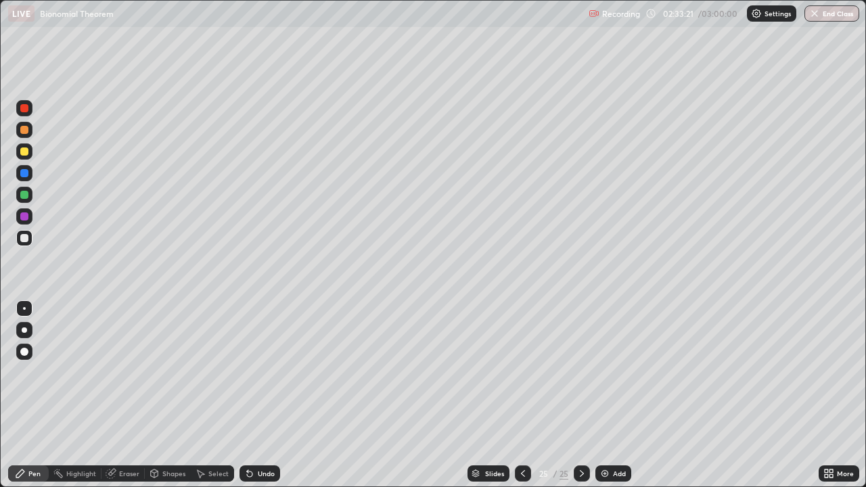
click at [28, 193] on div at bounding box center [24, 195] width 8 height 8
click at [29, 215] on div at bounding box center [24, 216] width 16 height 16
click at [32, 133] on div at bounding box center [24, 130] width 16 height 16
click at [625, 395] on div "Add" at bounding box center [614, 474] width 36 height 16
click at [25, 238] on div at bounding box center [24, 238] width 8 height 8
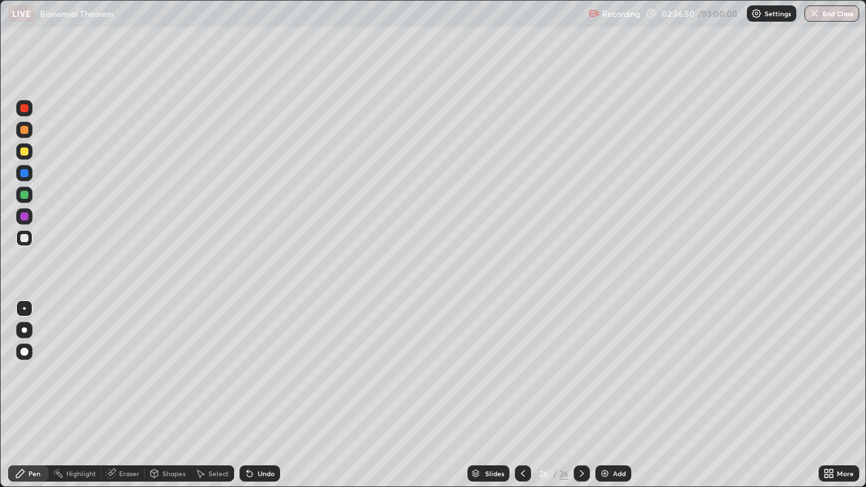
click at [24, 239] on div at bounding box center [24, 238] width 8 height 8
click at [24, 238] on div at bounding box center [24, 238] width 8 height 8
click at [25, 238] on div at bounding box center [24, 238] width 8 height 8
click at [121, 395] on div "Eraser" at bounding box center [123, 474] width 43 height 16
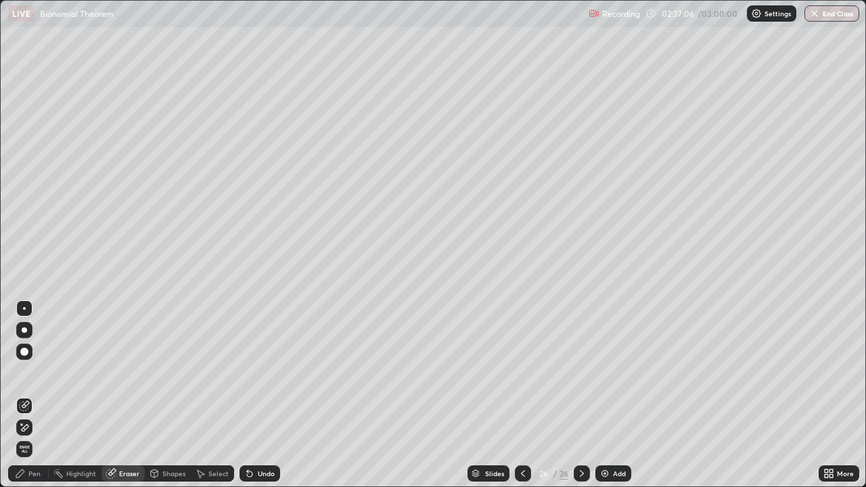
click at [41, 395] on div "Pen" at bounding box center [28, 474] width 41 height 16
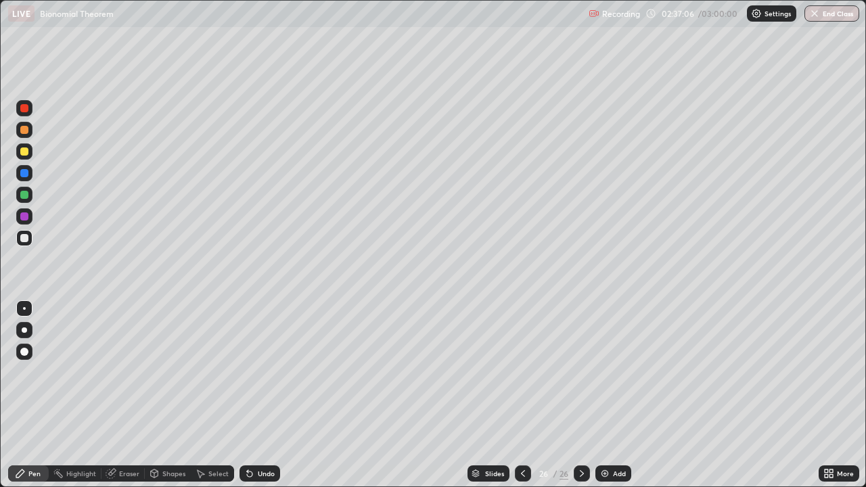
click at [24, 244] on div at bounding box center [24, 238] width 16 height 16
click at [27, 240] on div at bounding box center [24, 238] width 8 height 8
click at [27, 239] on div at bounding box center [24, 238] width 8 height 8
click at [28, 240] on div at bounding box center [24, 238] width 8 height 8
click at [132, 395] on div "Eraser" at bounding box center [129, 473] width 20 height 7
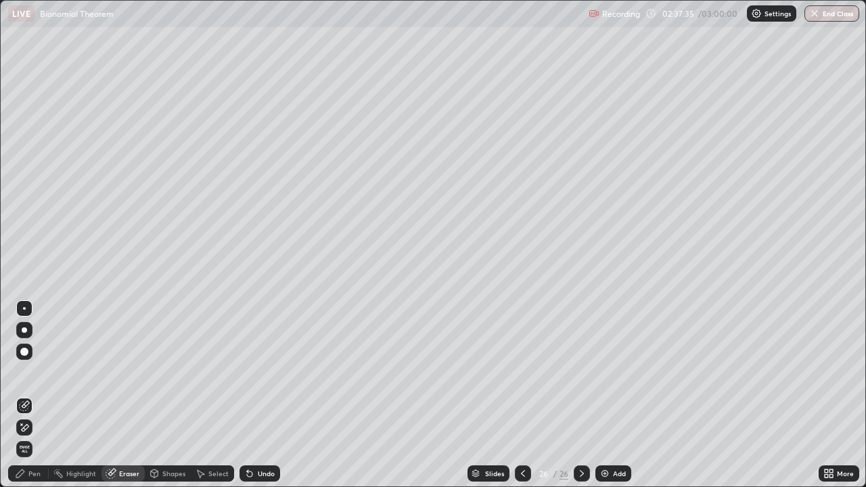
click at [35, 395] on div "Pen" at bounding box center [28, 474] width 41 height 16
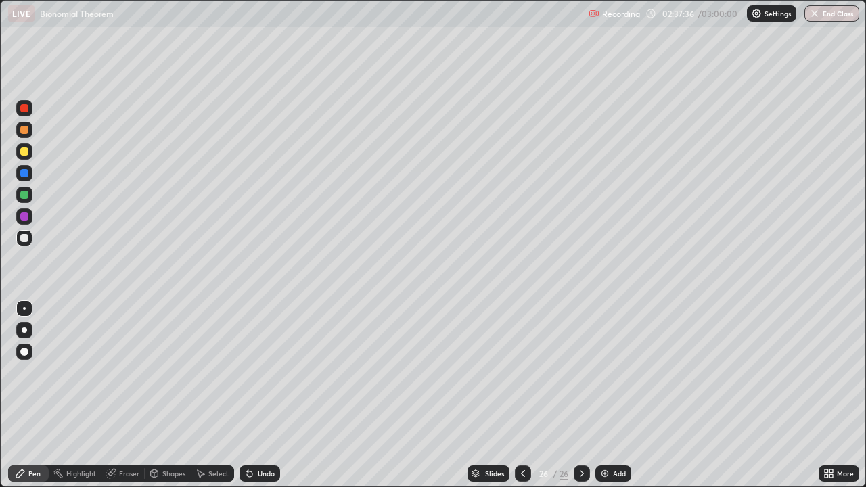
click at [27, 242] on div at bounding box center [24, 238] width 8 height 8
click at [30, 197] on div at bounding box center [24, 195] width 16 height 16
click at [30, 152] on div at bounding box center [24, 151] width 16 height 16
click at [29, 220] on div at bounding box center [24, 216] width 16 height 16
click at [26, 175] on div at bounding box center [24, 173] width 8 height 8
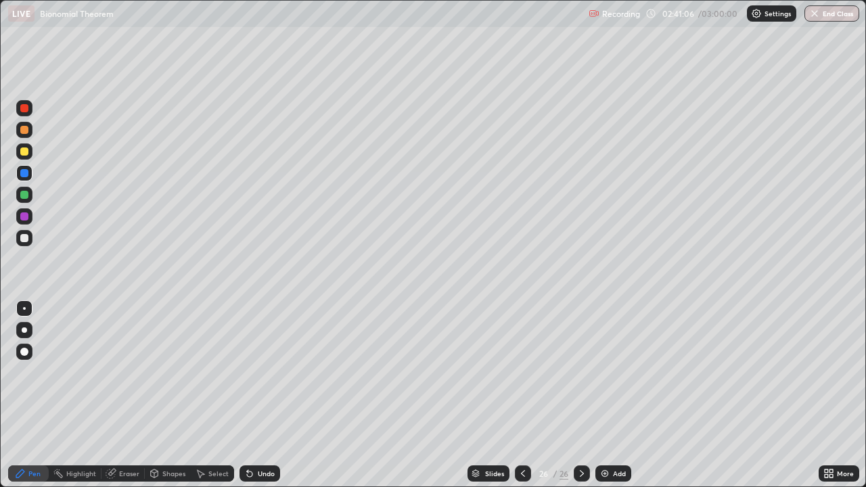
click at [619, 395] on div "Add" at bounding box center [614, 474] width 36 height 16
click at [25, 238] on div at bounding box center [24, 238] width 8 height 8
click at [27, 244] on div at bounding box center [24, 238] width 16 height 16
click at [24, 150] on div at bounding box center [24, 152] width 8 height 8
click at [22, 217] on div at bounding box center [24, 217] width 8 height 8
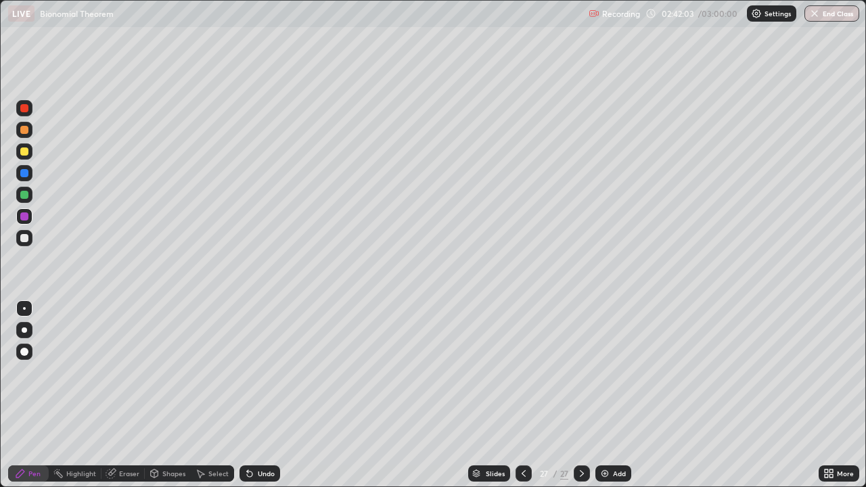
click at [127, 395] on div "Eraser" at bounding box center [123, 474] width 43 height 16
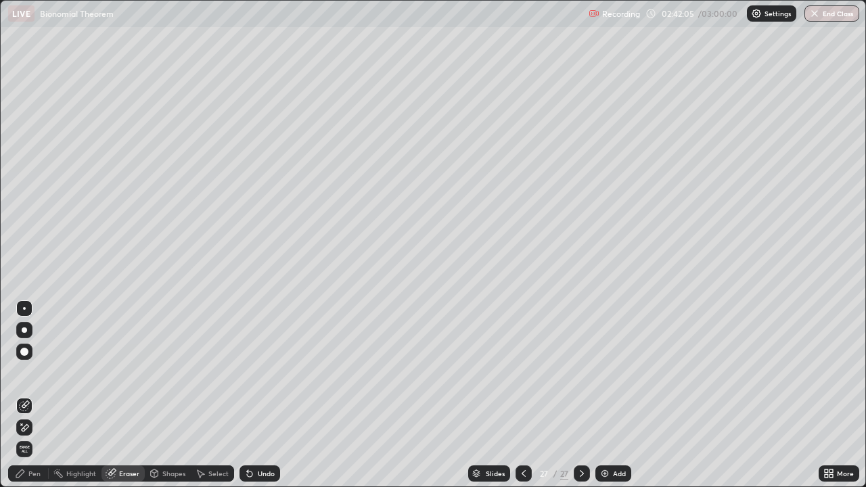
click at [39, 395] on div "Pen" at bounding box center [34, 473] width 12 height 7
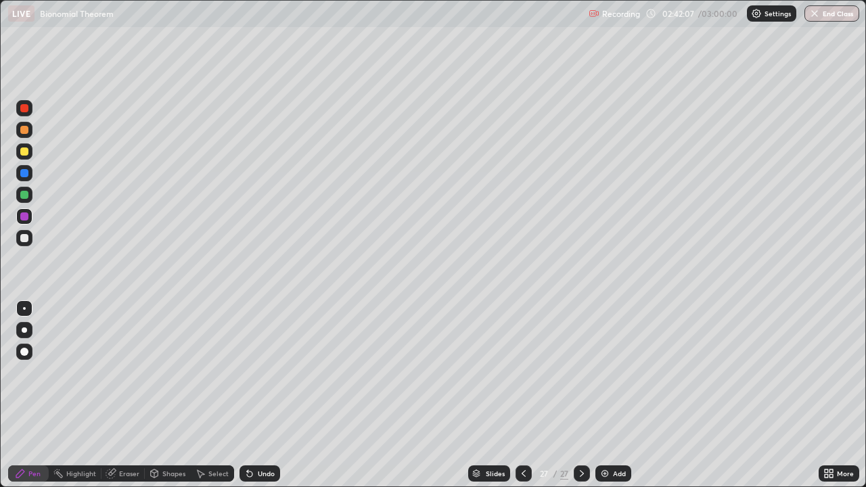
click at [24, 195] on div at bounding box center [24, 195] width 8 height 8
click at [28, 175] on div at bounding box center [24, 173] width 8 height 8
click at [24, 235] on div at bounding box center [24, 238] width 8 height 8
click at [25, 173] on div at bounding box center [24, 173] width 8 height 8
click at [29, 132] on div at bounding box center [24, 130] width 16 height 16
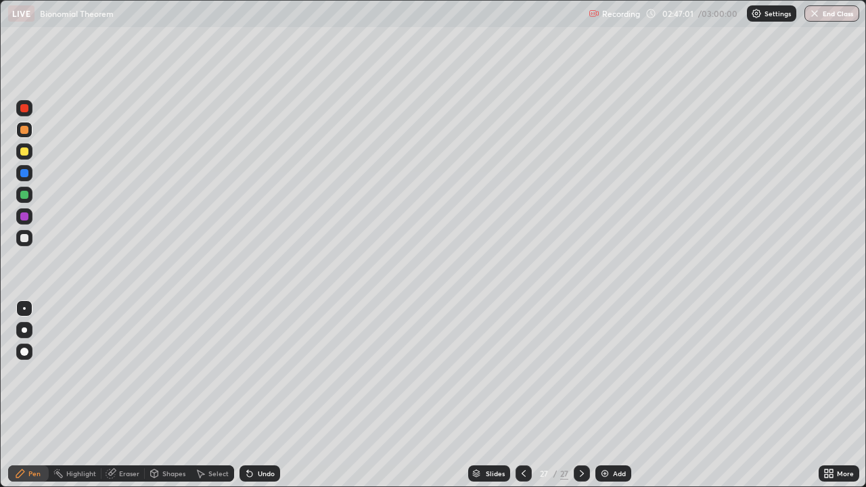
click at [25, 173] on div at bounding box center [24, 173] width 8 height 8
click at [133, 395] on div "Eraser" at bounding box center [129, 473] width 20 height 7
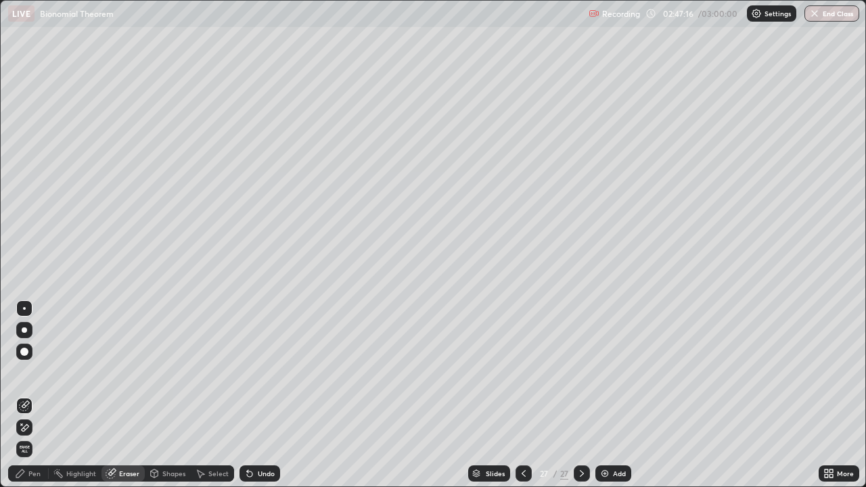
click at [37, 395] on div "Pen" at bounding box center [28, 474] width 41 height 16
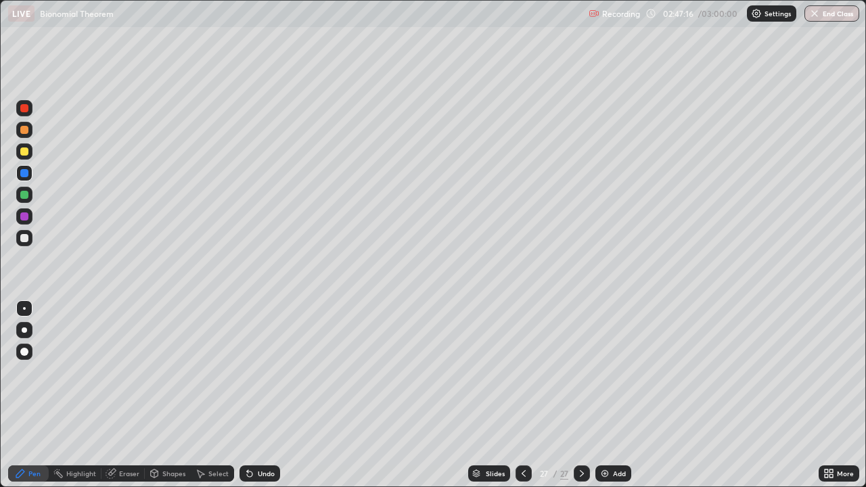
click at [30, 237] on div at bounding box center [24, 238] width 16 height 16
click at [607, 395] on img at bounding box center [605, 473] width 11 height 11
click at [27, 236] on div at bounding box center [24, 238] width 8 height 8
click at [25, 238] on div at bounding box center [24, 238] width 8 height 8
click at [119, 395] on div "Eraser" at bounding box center [123, 474] width 43 height 16
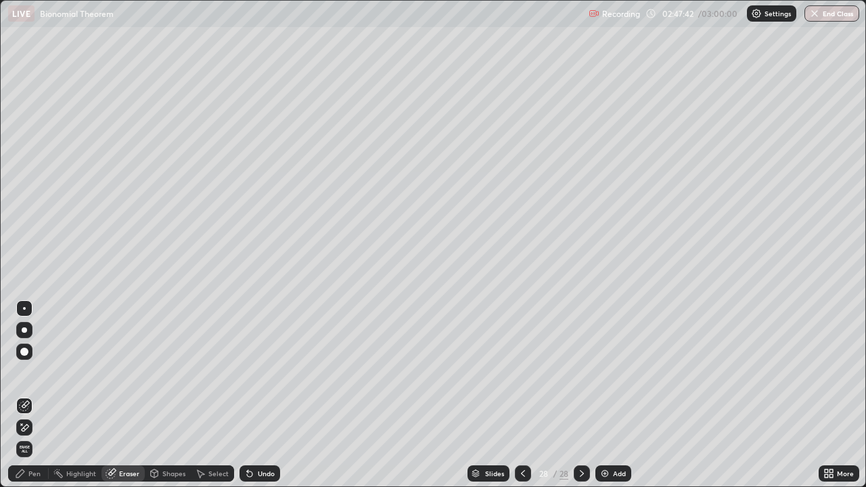
click at [37, 395] on div "Pen" at bounding box center [34, 473] width 12 height 7
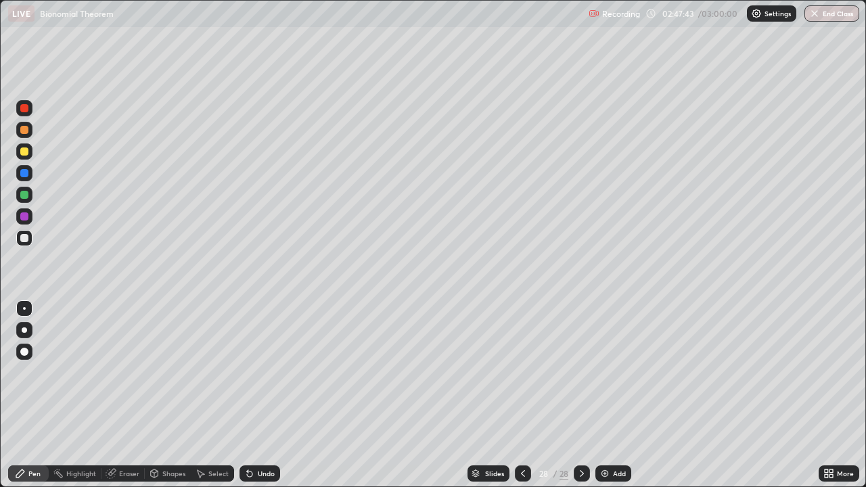
click at [26, 241] on div at bounding box center [24, 238] width 8 height 8
click at [27, 131] on div at bounding box center [24, 130] width 8 height 8
click at [26, 130] on div at bounding box center [24, 130] width 8 height 8
click at [27, 236] on div at bounding box center [24, 238] width 8 height 8
click at [26, 179] on div at bounding box center [24, 173] width 16 height 16
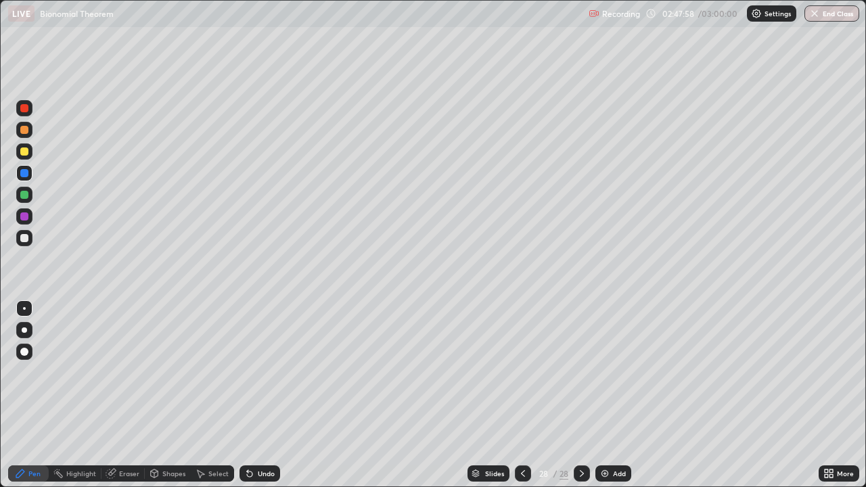
click at [24, 196] on div at bounding box center [24, 195] width 8 height 8
click at [25, 238] on div at bounding box center [24, 238] width 8 height 8
click at [28, 193] on div at bounding box center [24, 195] width 8 height 8
click at [29, 217] on div at bounding box center [24, 216] width 16 height 16
click at [32, 239] on div at bounding box center [24, 238] width 16 height 16
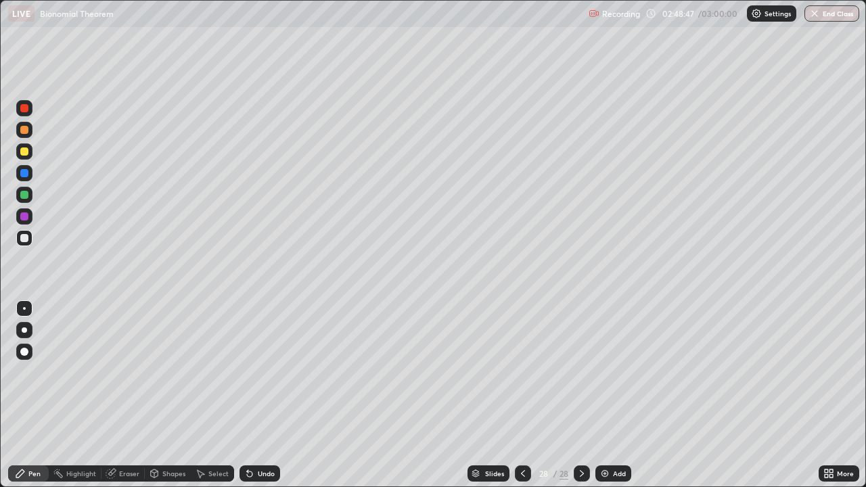
click at [29, 238] on div at bounding box center [24, 238] width 16 height 16
click at [119, 395] on div "Eraser" at bounding box center [129, 473] width 20 height 7
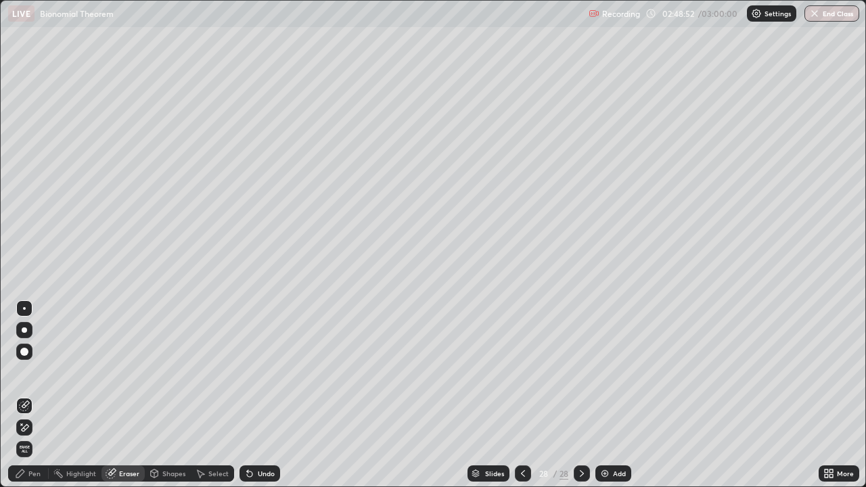
click at [41, 395] on div "Pen" at bounding box center [28, 474] width 41 height 16
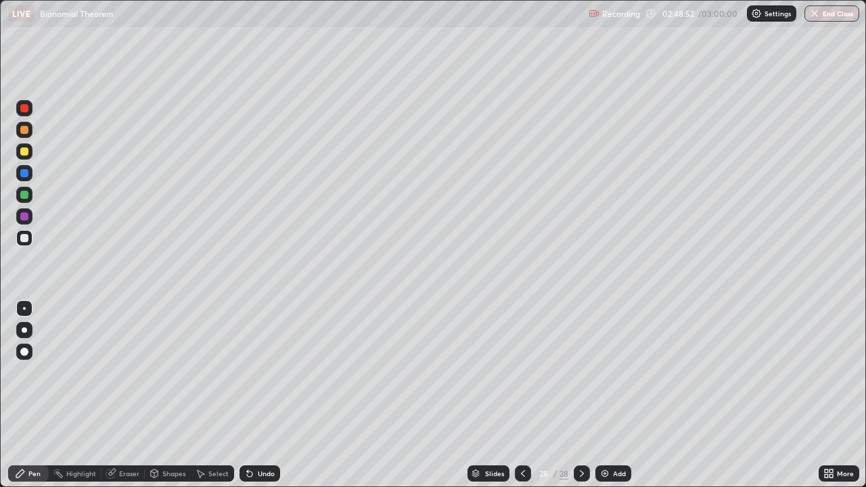
click at [25, 236] on div at bounding box center [24, 238] width 8 height 8
click at [26, 196] on div at bounding box center [24, 195] width 8 height 8
click at [133, 395] on div "Eraser" at bounding box center [123, 474] width 43 height 16
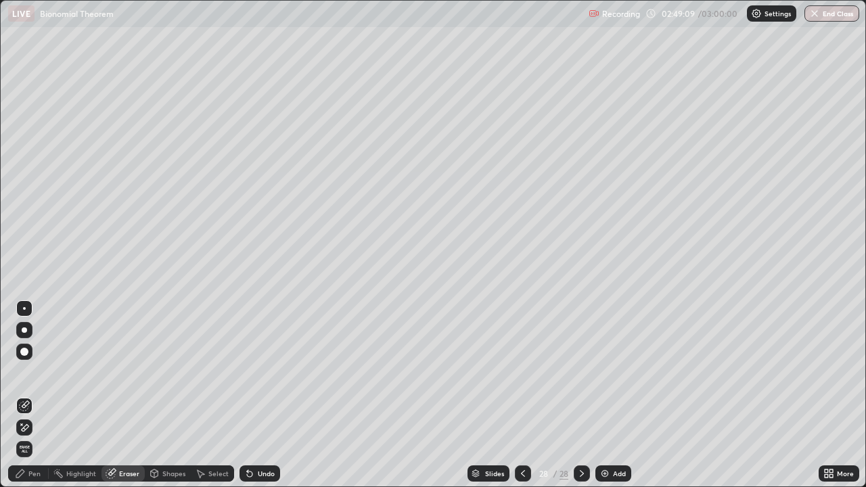
click at [43, 395] on div "Pen" at bounding box center [28, 474] width 41 height 16
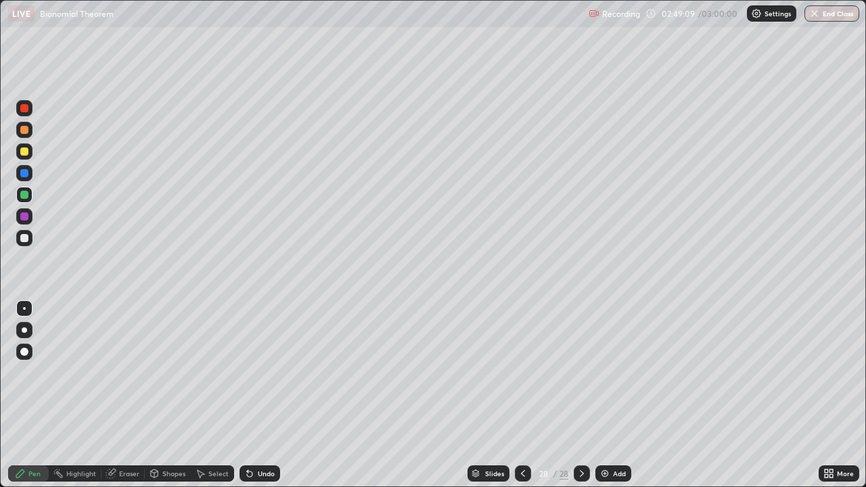
click at [32, 240] on div at bounding box center [24, 238] width 16 height 16
click at [27, 236] on div at bounding box center [24, 238] width 8 height 8
click at [124, 395] on div "Eraser" at bounding box center [123, 474] width 43 height 16
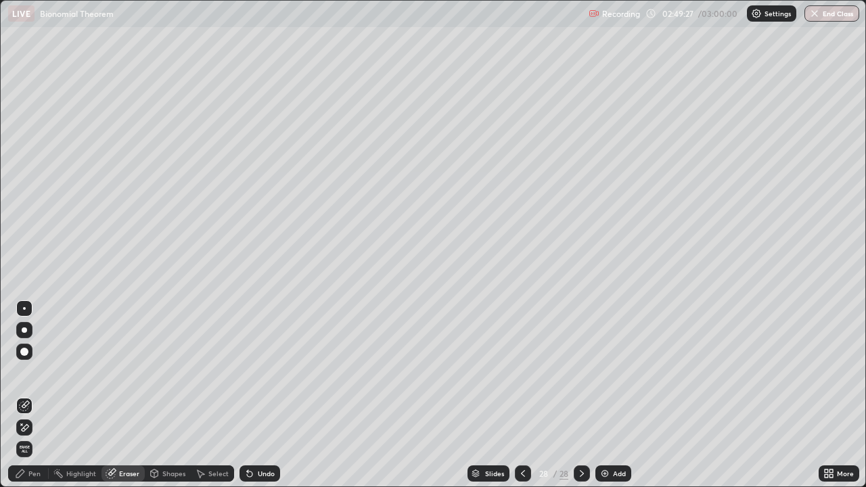
click at [43, 395] on div "Pen" at bounding box center [28, 474] width 41 height 16
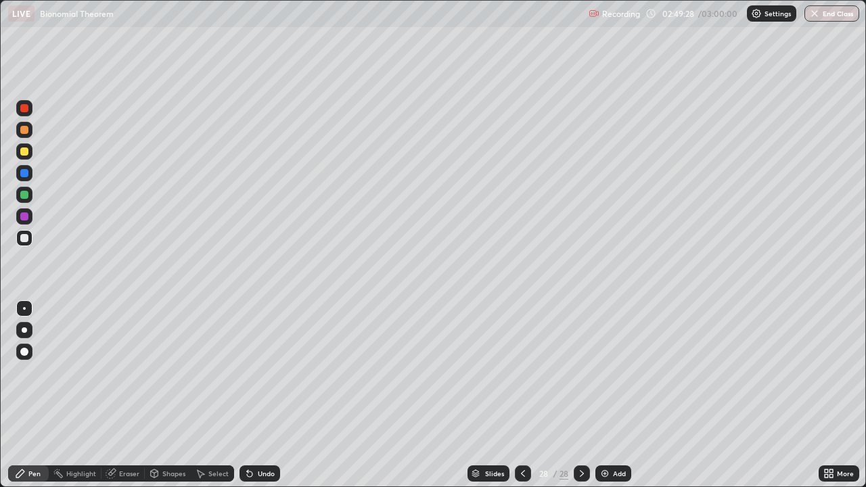
click at [28, 242] on div at bounding box center [24, 238] width 16 height 16
click at [30, 196] on div at bounding box center [24, 195] width 16 height 16
click at [123, 395] on div "Eraser" at bounding box center [123, 474] width 43 height 16
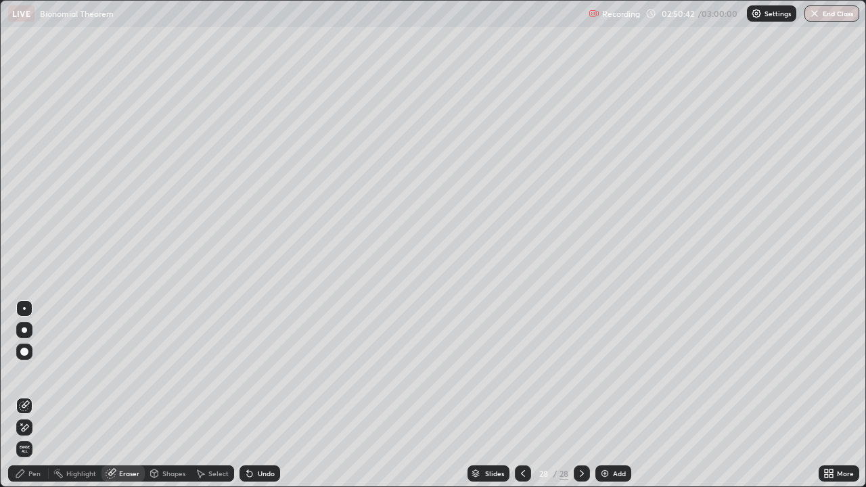
click at [42, 395] on div "Pen" at bounding box center [28, 474] width 41 height 16
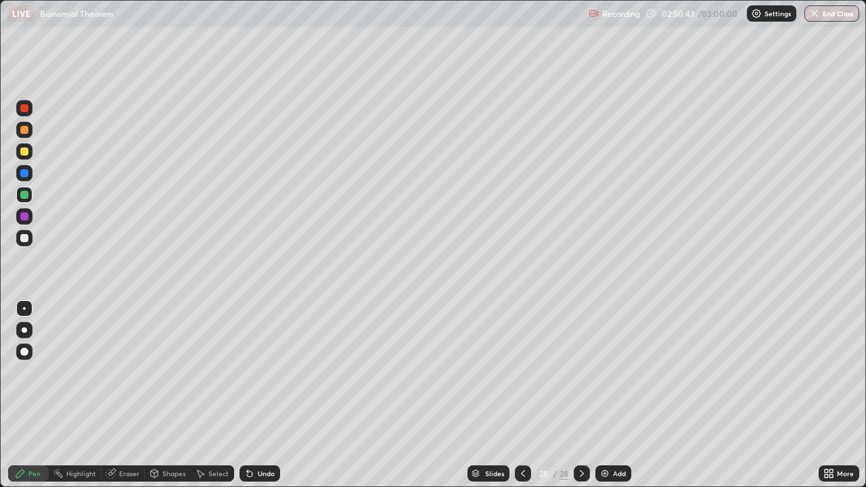
click at [25, 238] on div at bounding box center [24, 238] width 8 height 8
click at [27, 243] on div at bounding box center [24, 238] width 16 height 16
click at [132, 395] on div "Eraser" at bounding box center [129, 473] width 20 height 7
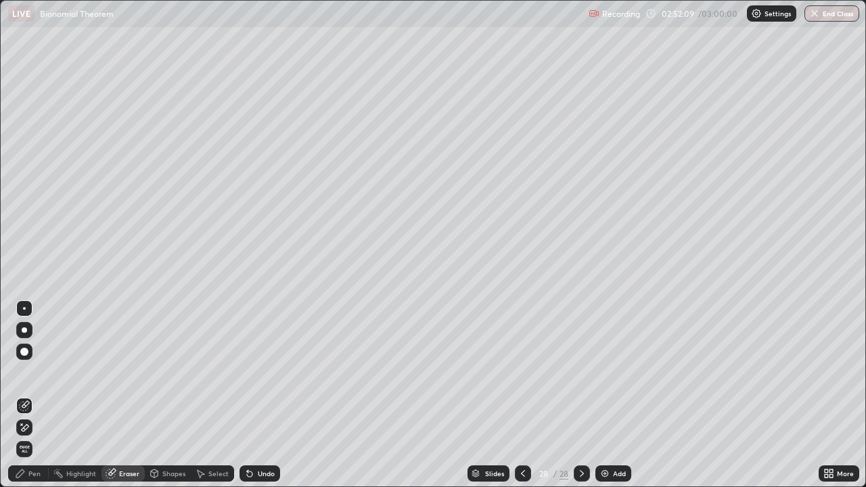
click at [40, 395] on div "Pen" at bounding box center [28, 474] width 41 height 16
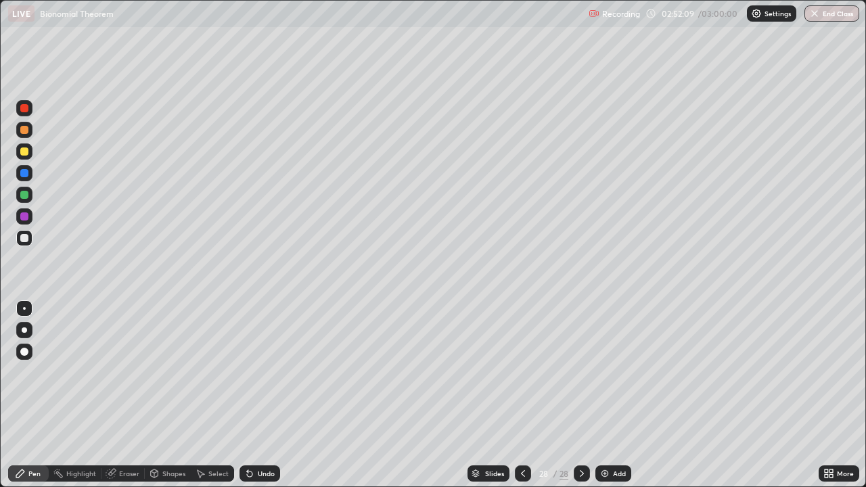
click at [31, 242] on div at bounding box center [24, 238] width 16 height 16
click at [609, 395] on div "Add" at bounding box center [614, 474] width 36 height 16
click at [27, 238] on div at bounding box center [24, 238] width 8 height 8
click at [23, 240] on div at bounding box center [24, 238] width 8 height 8
click at [115, 395] on icon at bounding box center [111, 473] width 11 height 11
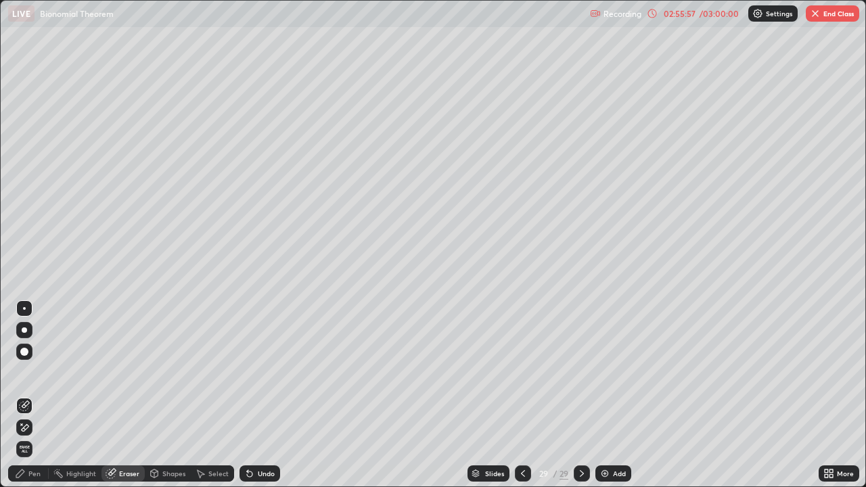
click at [36, 395] on div "Pen" at bounding box center [28, 474] width 41 height 16
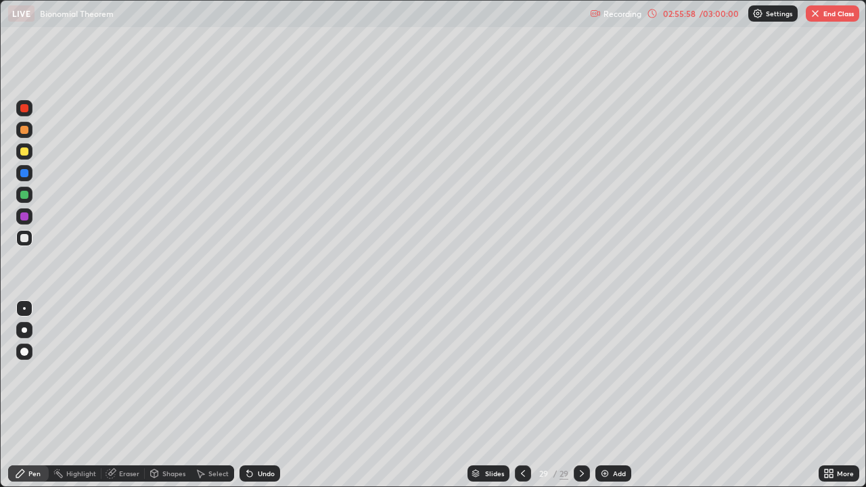
click at [25, 238] on div at bounding box center [24, 238] width 8 height 8
click at [115, 395] on icon at bounding box center [111, 473] width 11 height 11
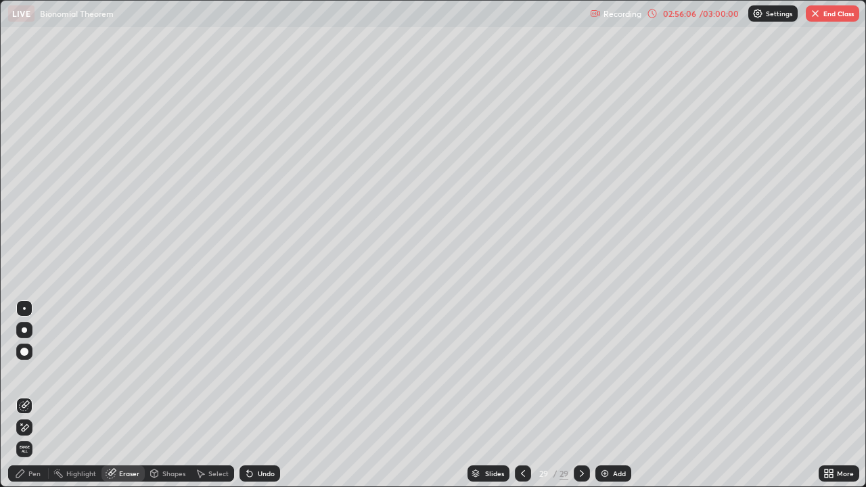
click at [35, 395] on div "Pen" at bounding box center [28, 474] width 41 height 16
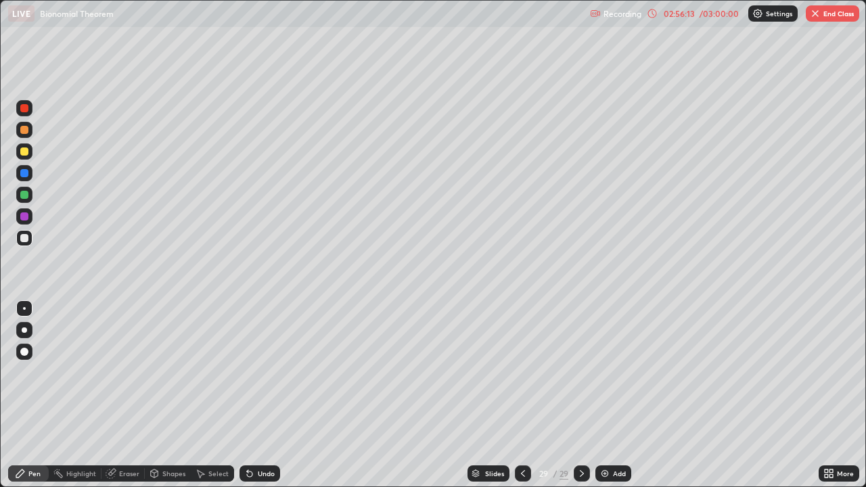
click at [132, 395] on div "Eraser" at bounding box center [123, 474] width 43 height 16
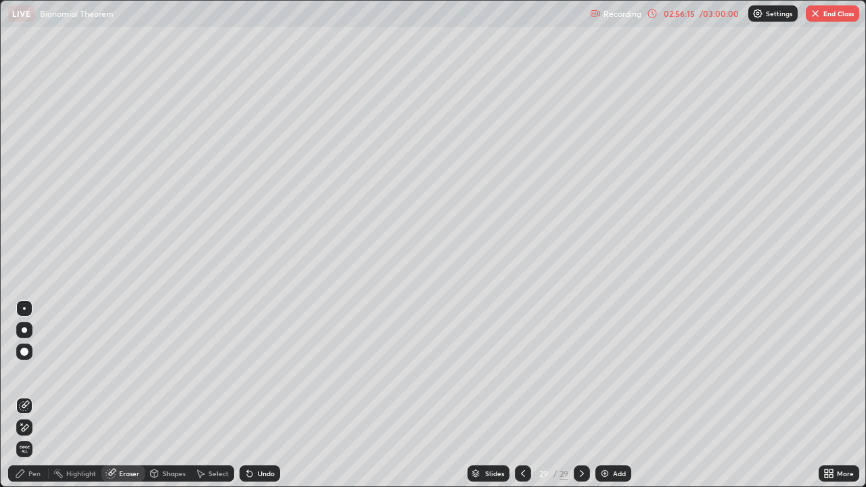
click at [32, 395] on div "Pen" at bounding box center [28, 474] width 41 height 16
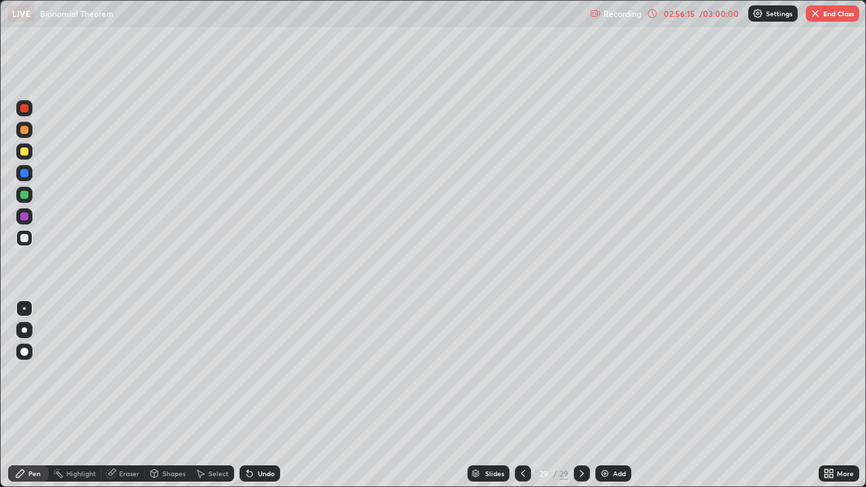
click at [25, 238] on div at bounding box center [24, 238] width 8 height 8
click at [132, 395] on div "Eraser" at bounding box center [129, 473] width 20 height 7
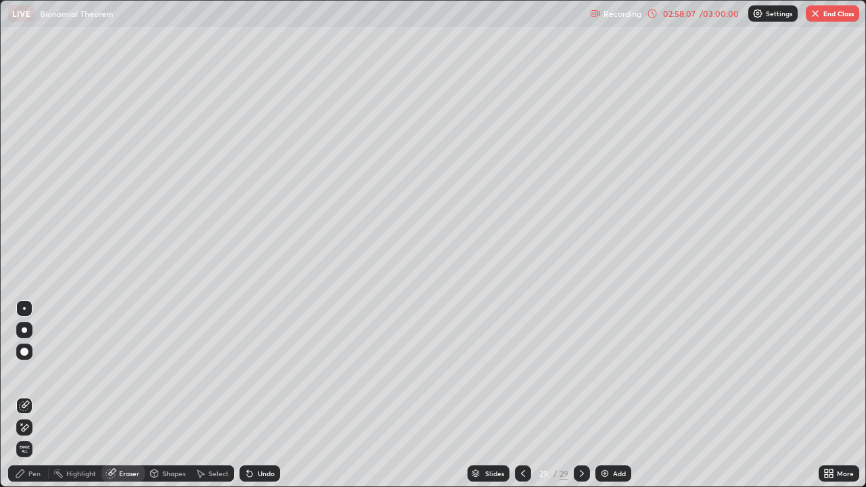
click at [42, 395] on div "Pen" at bounding box center [28, 474] width 41 height 16
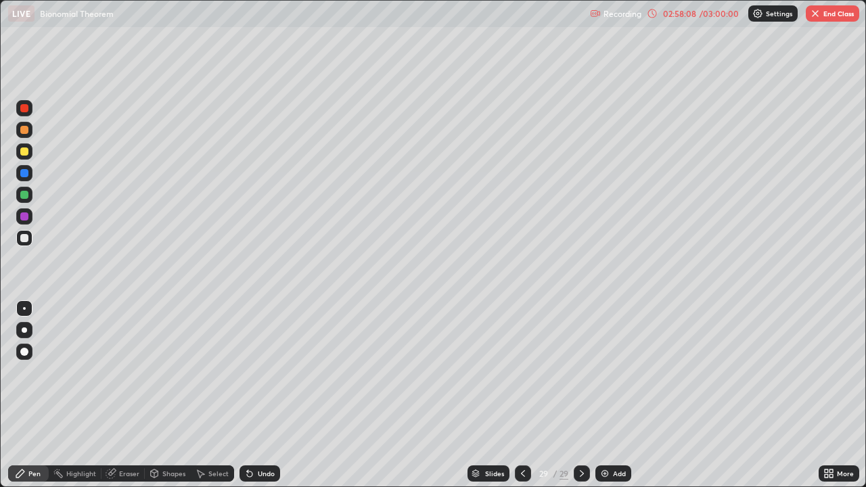
click at [24, 198] on div at bounding box center [24, 195] width 8 height 8
click at [30, 153] on div at bounding box center [24, 151] width 16 height 16
click at [133, 395] on div "Eraser" at bounding box center [129, 473] width 20 height 7
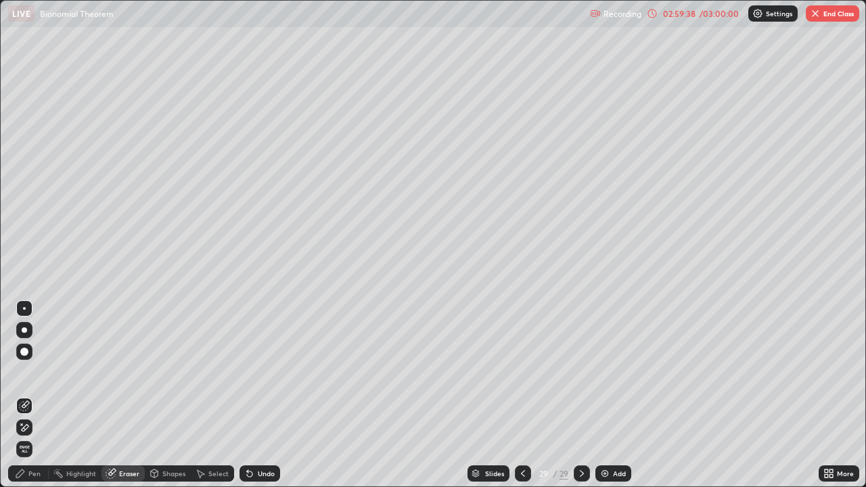
click at [36, 395] on div "Pen" at bounding box center [28, 474] width 41 height 16
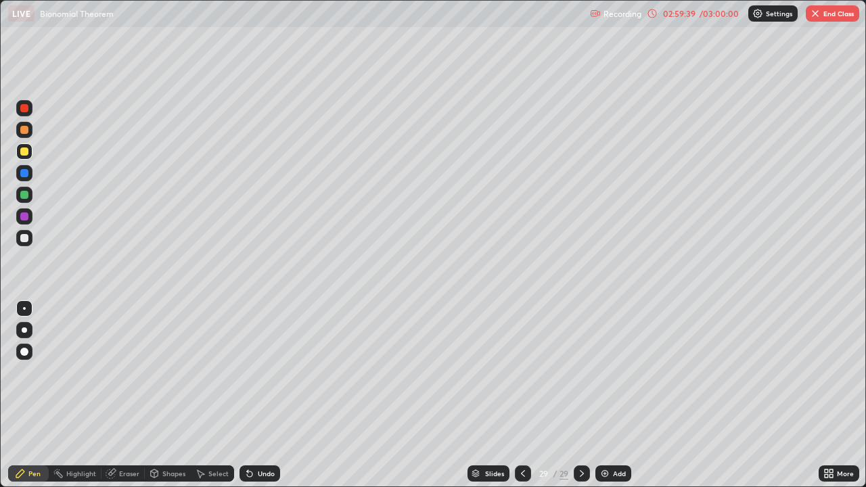
click at [25, 238] on div at bounding box center [24, 238] width 8 height 8
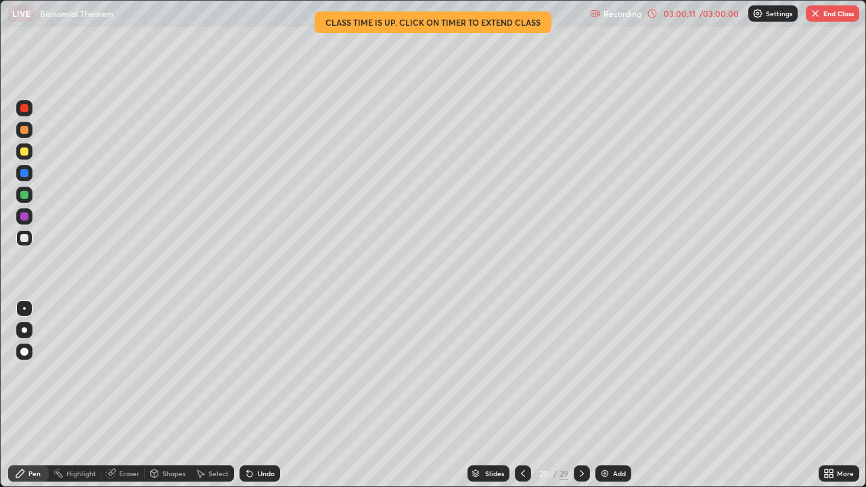
click at [25, 108] on div at bounding box center [24, 108] width 8 height 8
click at [25, 238] on div at bounding box center [24, 238] width 8 height 8
click at [28, 107] on div at bounding box center [24, 108] width 8 height 8
click at [26, 239] on div at bounding box center [24, 238] width 8 height 8
click at [692, 14] on div "03:01:54" at bounding box center [680, 13] width 38 height 8
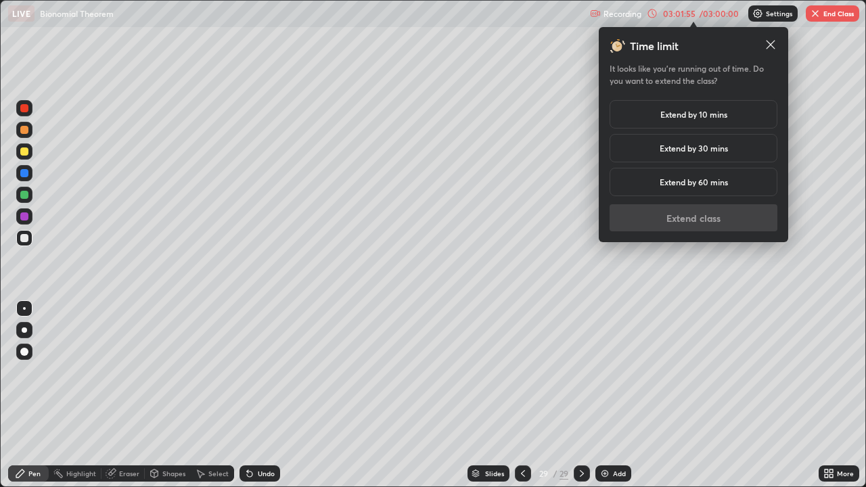
click at [669, 113] on h5 "Extend by 10 mins" at bounding box center [694, 114] width 67 height 12
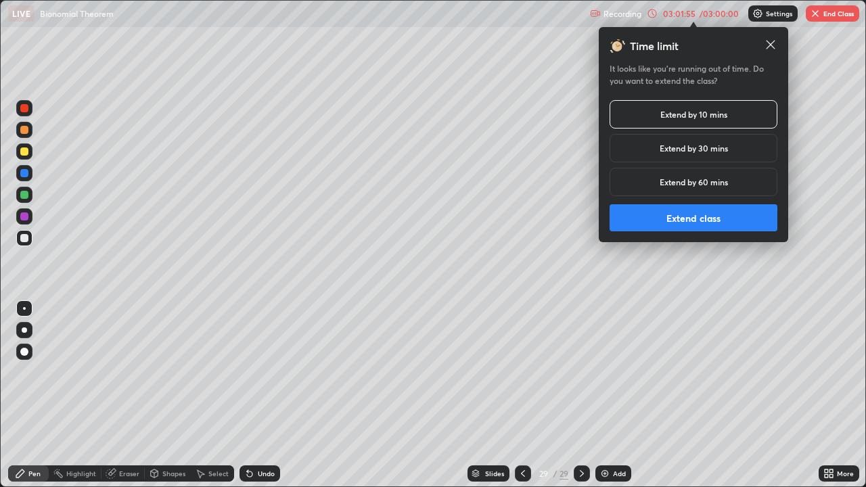
click at [683, 215] on button "Extend class" at bounding box center [694, 217] width 168 height 27
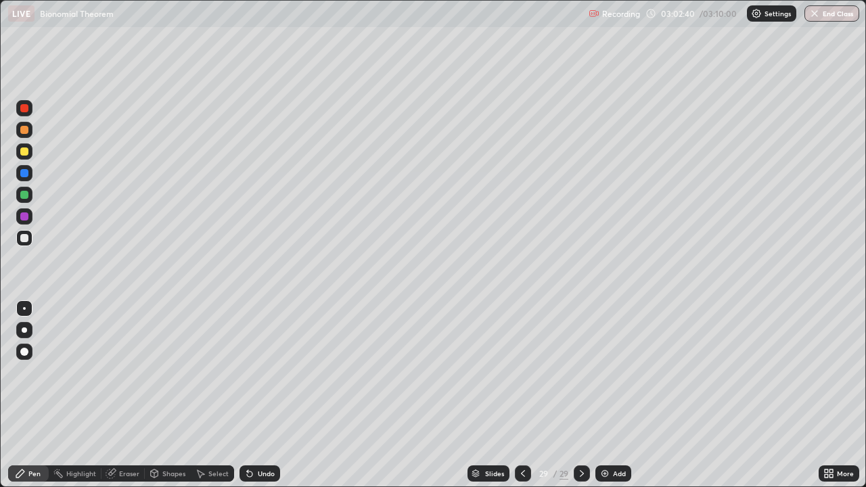
click at [615, 395] on div "Add" at bounding box center [619, 473] width 13 height 7
click at [29, 240] on div at bounding box center [24, 238] width 16 height 16
click at [26, 154] on div at bounding box center [24, 152] width 8 height 8
click at [22, 240] on div at bounding box center [24, 238] width 8 height 8
click at [25, 131] on div at bounding box center [24, 130] width 8 height 8
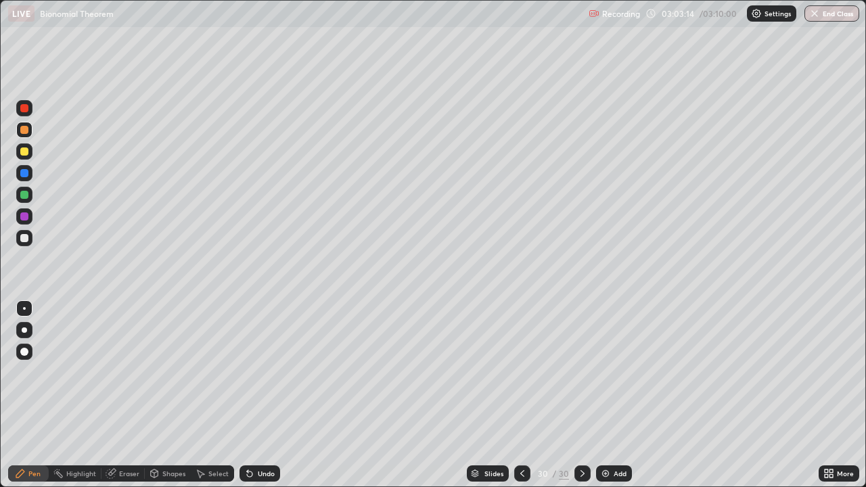
click at [27, 242] on div at bounding box center [24, 238] width 8 height 8
click at [28, 238] on div at bounding box center [24, 238] width 8 height 8
click at [126, 395] on div "Eraser" at bounding box center [129, 473] width 20 height 7
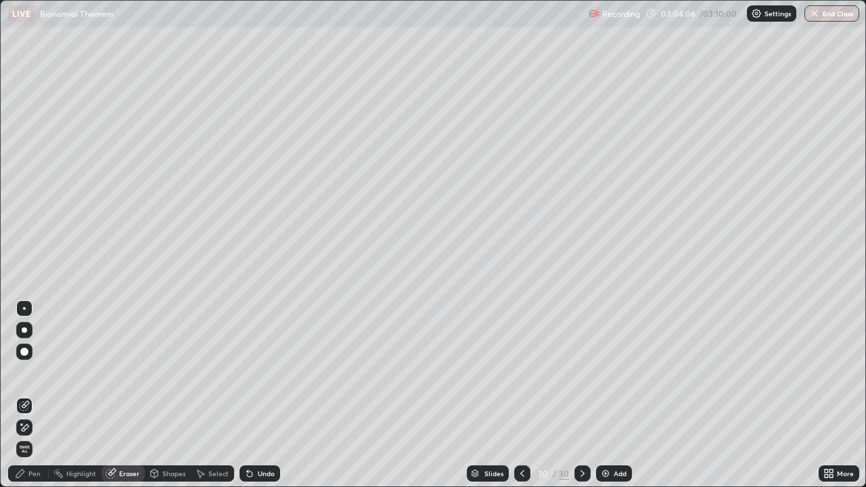
click at [35, 395] on div "Pen" at bounding box center [28, 474] width 41 height 16
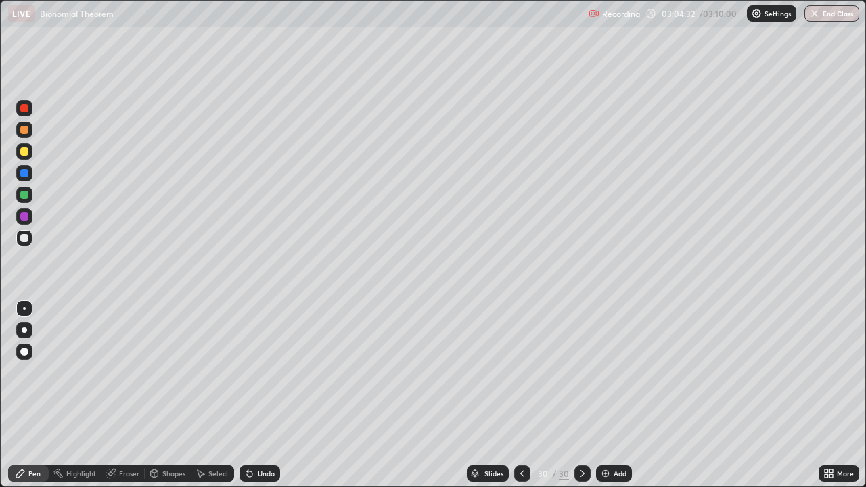
click at [26, 246] on div at bounding box center [24, 238] width 16 height 16
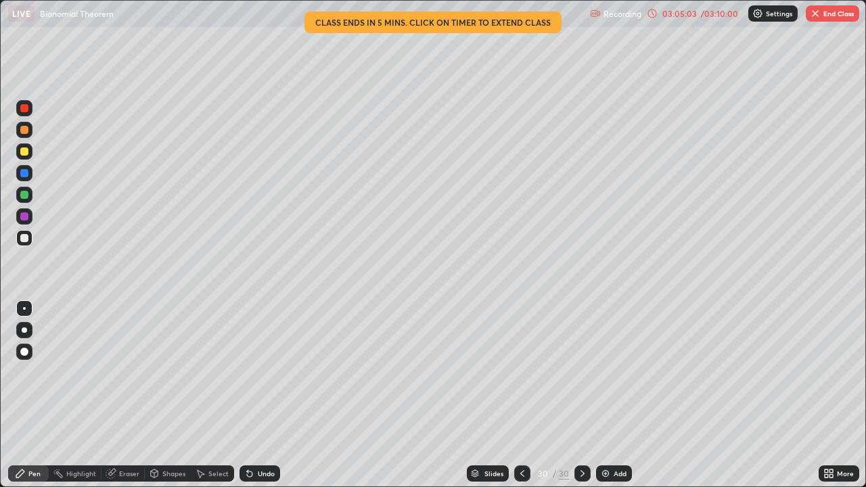
click at [122, 395] on div "Eraser" at bounding box center [129, 473] width 20 height 7
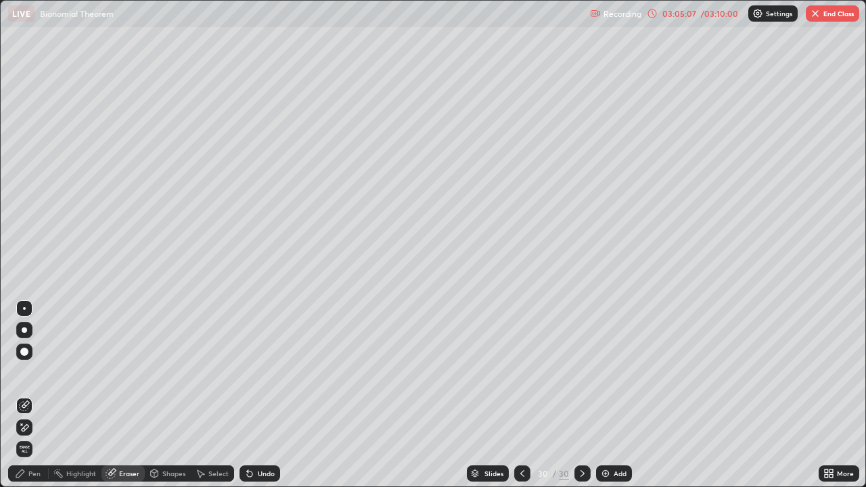
click at [32, 395] on div "Pen" at bounding box center [28, 474] width 41 height 16
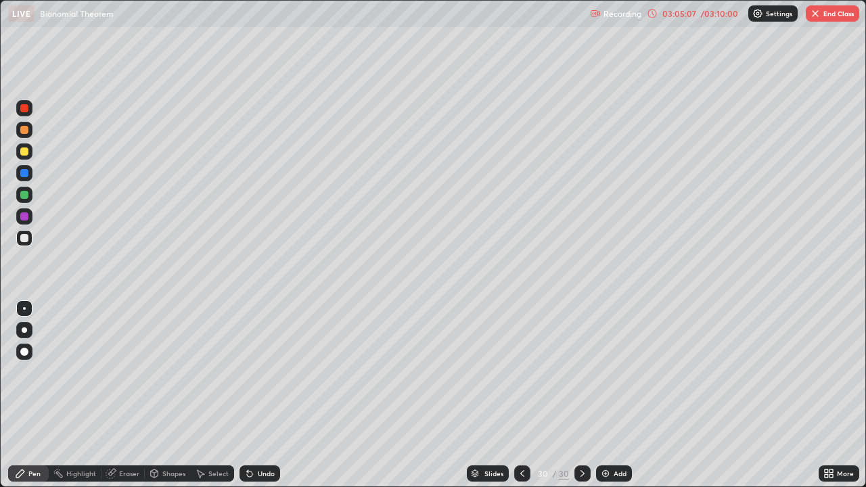
click at [22, 239] on div at bounding box center [24, 238] width 8 height 8
click at [617, 395] on div "Add" at bounding box center [614, 474] width 36 height 16
click at [32, 238] on div at bounding box center [24, 238] width 16 height 16
click at [30, 240] on div at bounding box center [24, 238] width 16 height 16
click at [24, 150] on div at bounding box center [24, 152] width 8 height 8
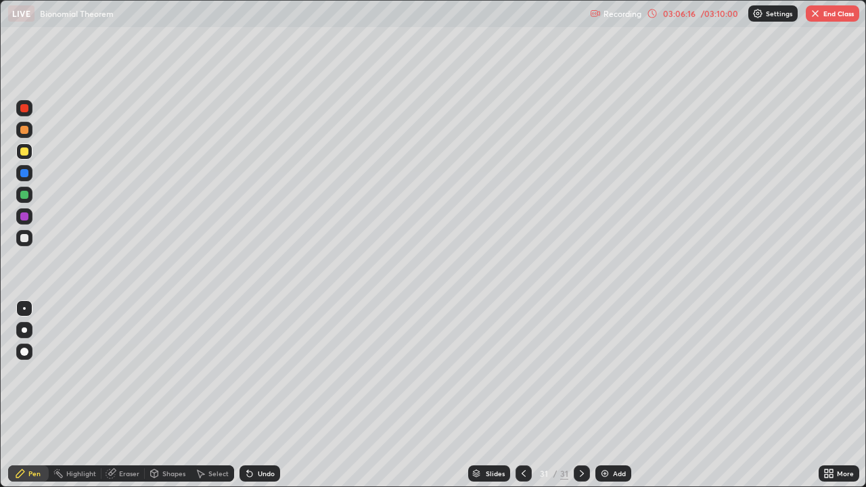
click at [26, 236] on div at bounding box center [24, 238] width 8 height 8
click at [23, 245] on div at bounding box center [24, 238] width 16 height 16
click at [25, 245] on div at bounding box center [24, 238] width 16 height 16
click at [25, 238] on div at bounding box center [24, 238] width 8 height 8
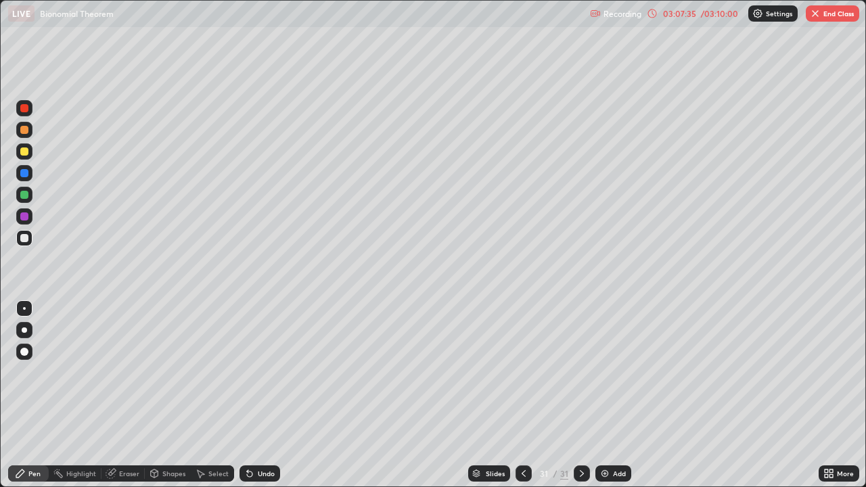
click at [118, 395] on div "Eraser" at bounding box center [123, 474] width 43 height 16
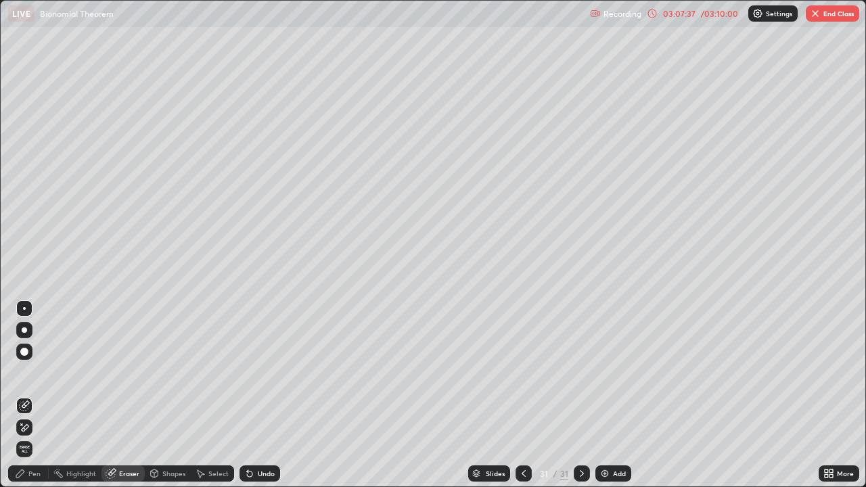
click at [37, 395] on div "Pen" at bounding box center [34, 473] width 12 height 7
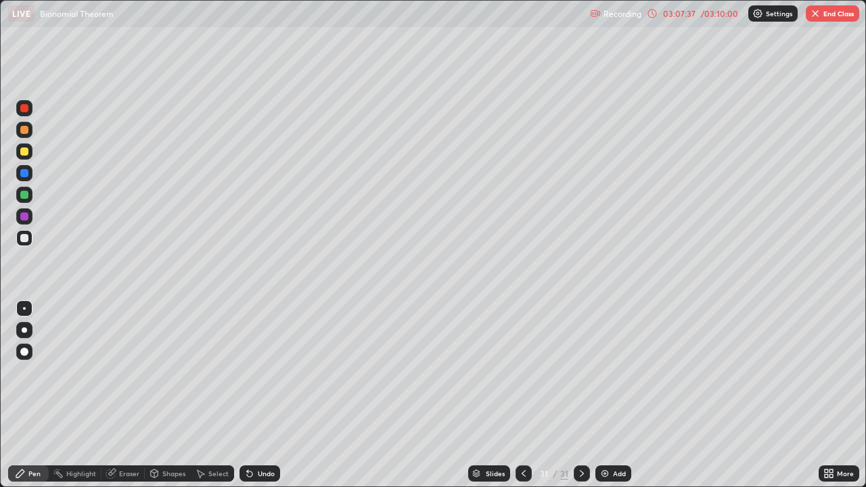
click at [30, 244] on div at bounding box center [24, 238] width 16 height 16
click at [24, 154] on div at bounding box center [24, 152] width 8 height 8
click at [25, 217] on div at bounding box center [24, 217] width 8 height 8
click at [129, 395] on div "Eraser" at bounding box center [129, 473] width 20 height 7
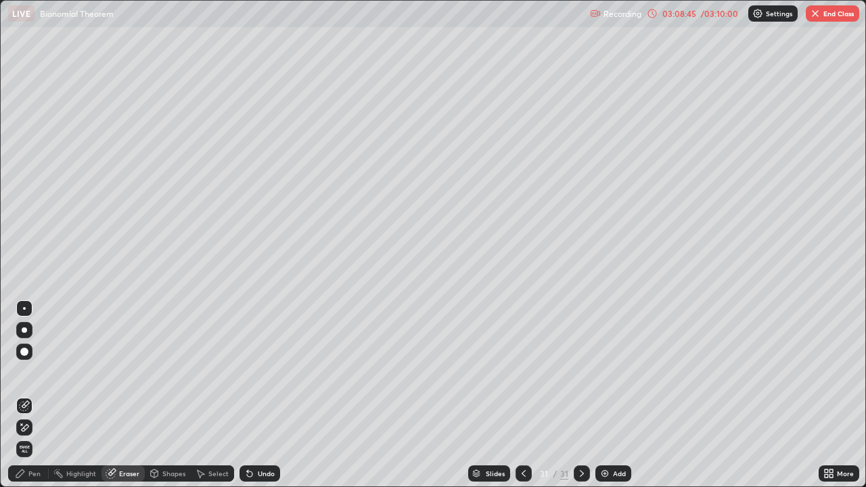
click at [35, 395] on div "Pen" at bounding box center [28, 474] width 41 height 16
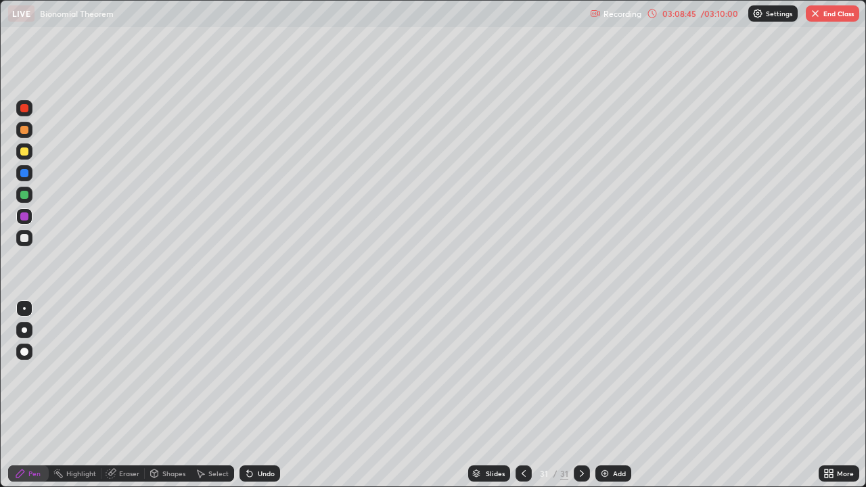
click at [26, 244] on div at bounding box center [24, 238] width 16 height 16
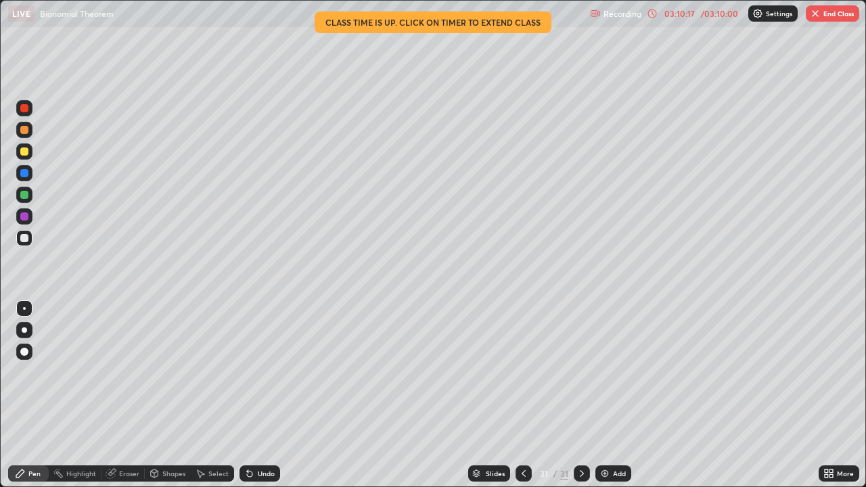
click at [713, 16] on div "/ 03:10:00" at bounding box center [719, 13] width 42 height 8
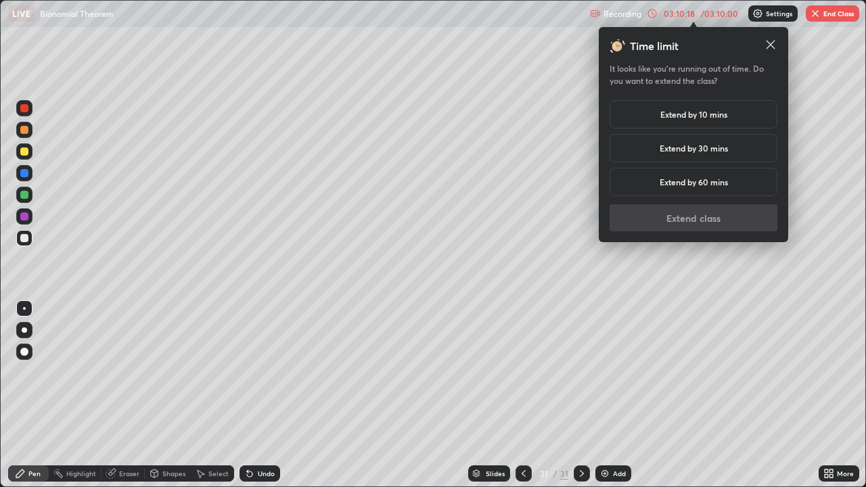
click at [684, 114] on h5 "Extend by 10 mins" at bounding box center [694, 114] width 67 height 12
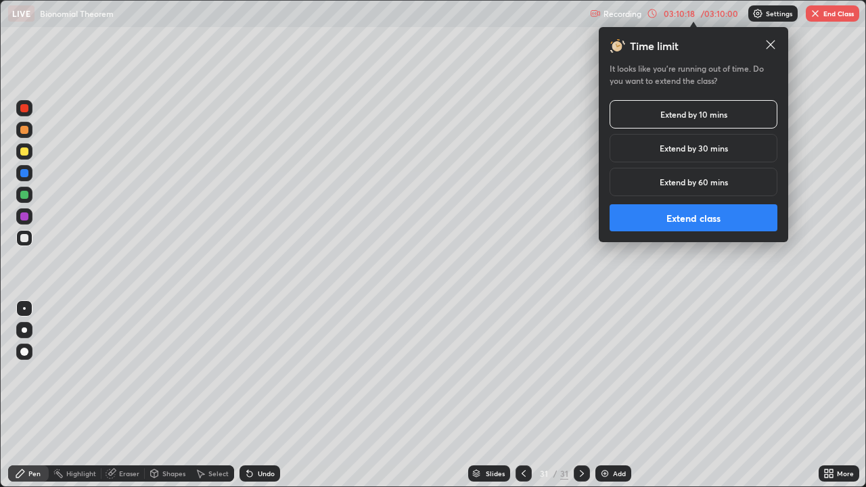
click at [696, 221] on button "Extend class" at bounding box center [694, 217] width 168 height 27
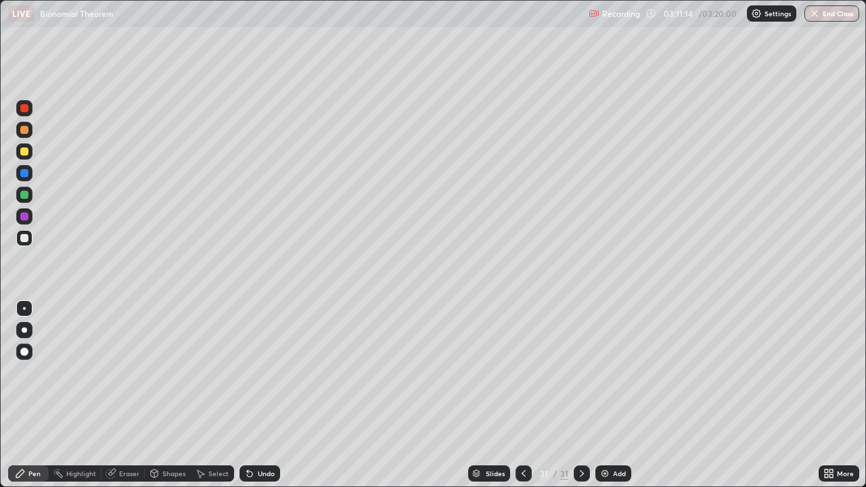
click at [619, 395] on div "Add" at bounding box center [614, 474] width 36 height 16
click at [26, 194] on div at bounding box center [24, 195] width 8 height 8
click at [24, 241] on div at bounding box center [24, 238] width 8 height 8
click at [26, 196] on div at bounding box center [24, 195] width 8 height 8
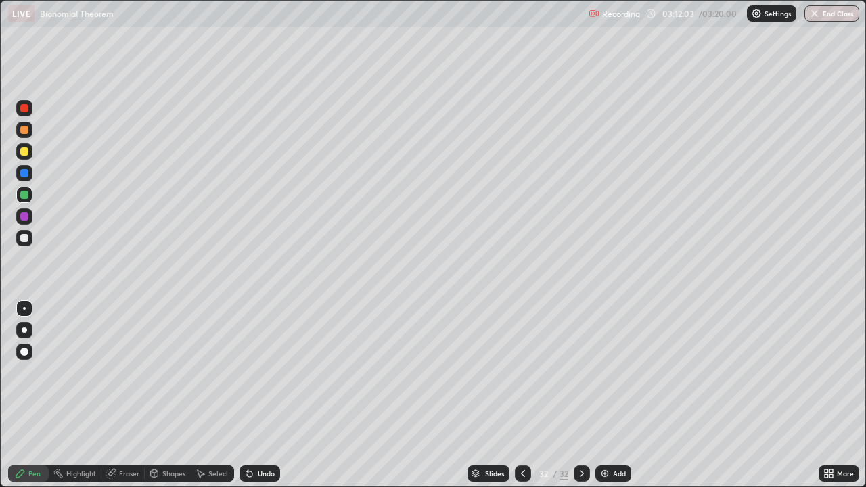
click at [119, 395] on div "Eraser" at bounding box center [123, 474] width 43 height 16
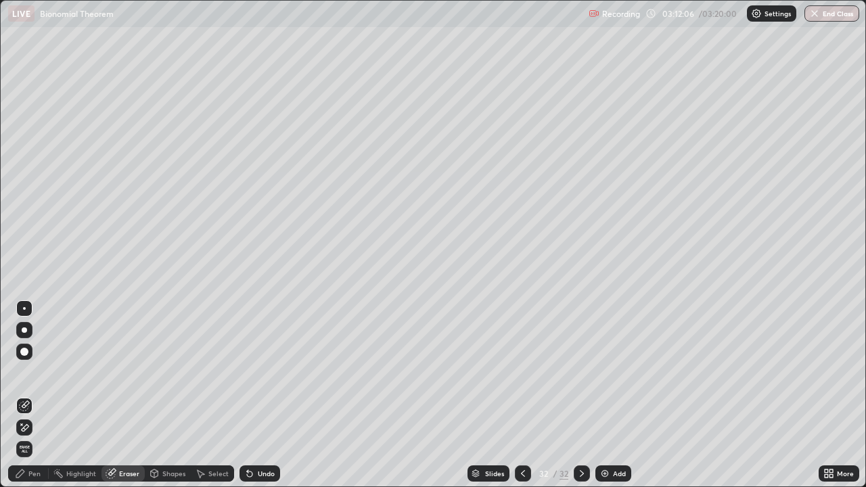
click at [44, 395] on div "Pen" at bounding box center [28, 474] width 41 height 16
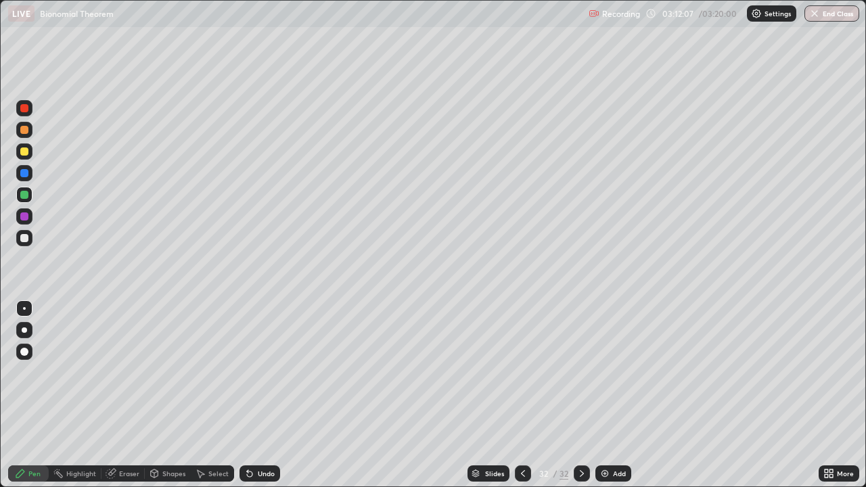
click at [30, 240] on div at bounding box center [24, 238] width 16 height 16
click at [30, 217] on div at bounding box center [24, 216] width 16 height 16
click at [28, 173] on div at bounding box center [24, 173] width 8 height 8
click at [120, 395] on div "Eraser" at bounding box center [129, 473] width 20 height 7
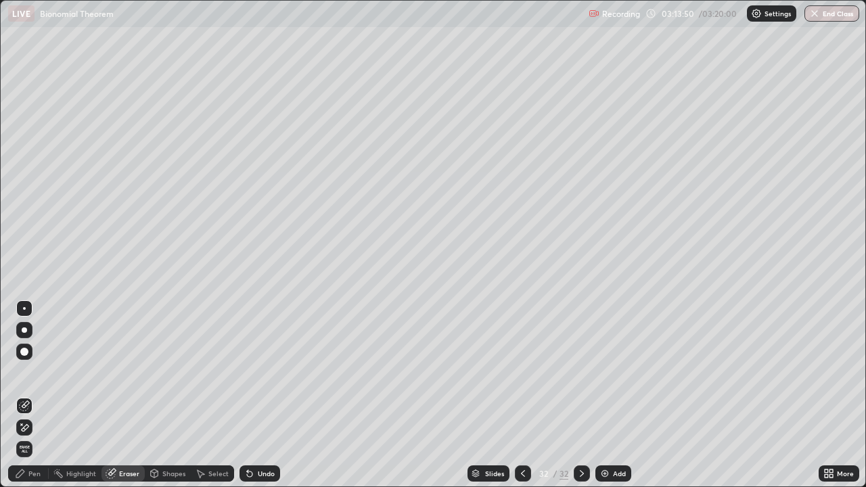
click at [40, 395] on div "Pen" at bounding box center [28, 474] width 41 height 16
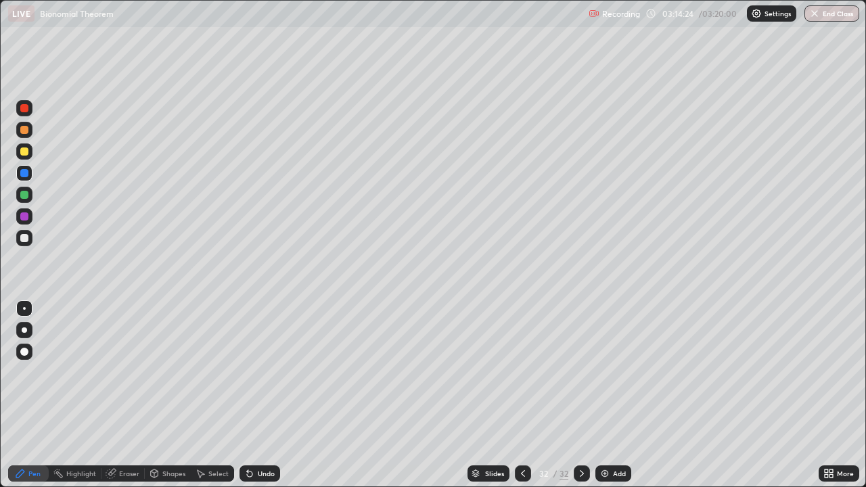
click at [18, 240] on div at bounding box center [24, 238] width 16 height 16
click at [129, 395] on div "Eraser" at bounding box center [123, 474] width 43 height 16
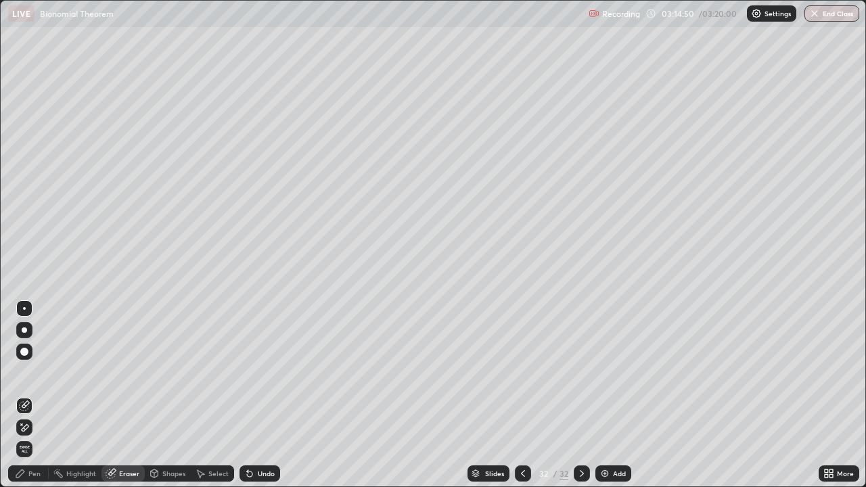
click at [38, 395] on div "Pen" at bounding box center [28, 474] width 41 height 16
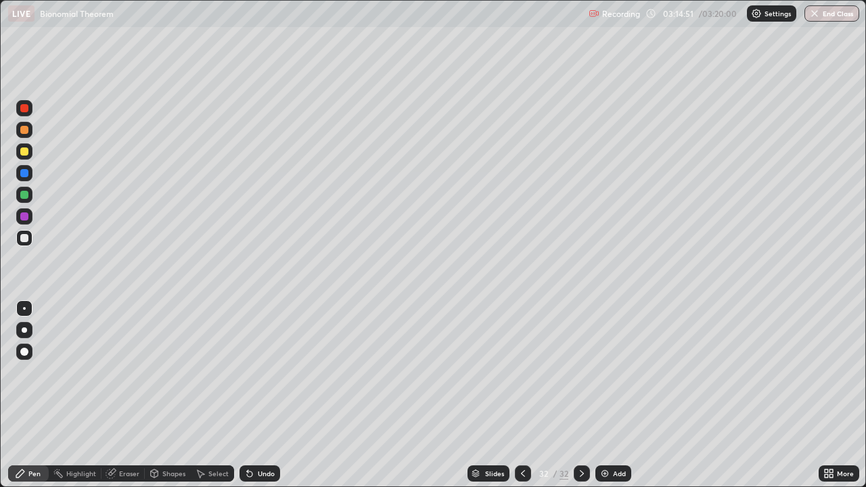
click at [24, 239] on div at bounding box center [24, 238] width 8 height 8
click at [128, 395] on div "Eraser" at bounding box center [129, 473] width 20 height 7
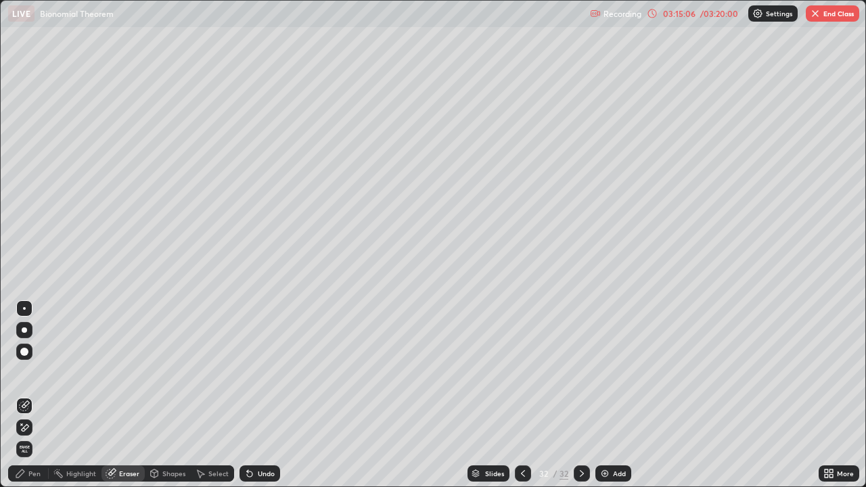
click at [37, 395] on div "Pen" at bounding box center [34, 473] width 12 height 7
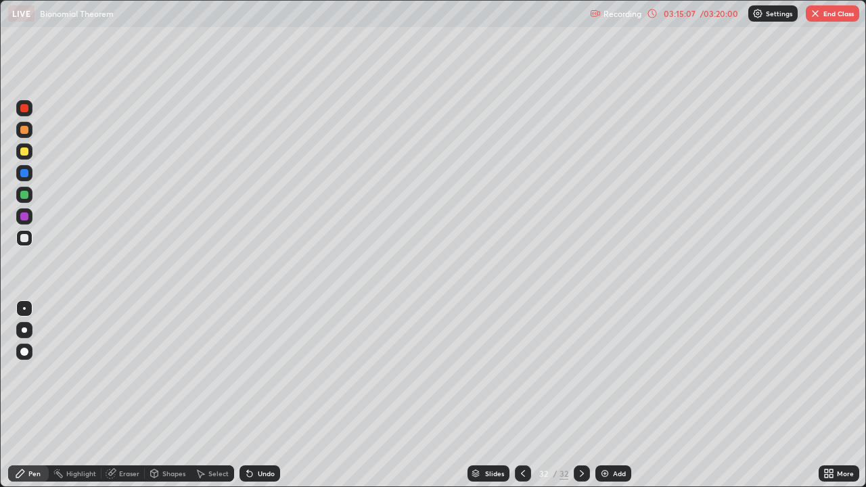
click at [27, 238] on div at bounding box center [24, 238] width 8 height 8
click at [602, 395] on img at bounding box center [605, 473] width 11 height 11
click at [24, 238] on div at bounding box center [24, 238] width 8 height 8
click at [24, 151] on div at bounding box center [24, 152] width 8 height 8
click at [25, 238] on div at bounding box center [24, 238] width 8 height 8
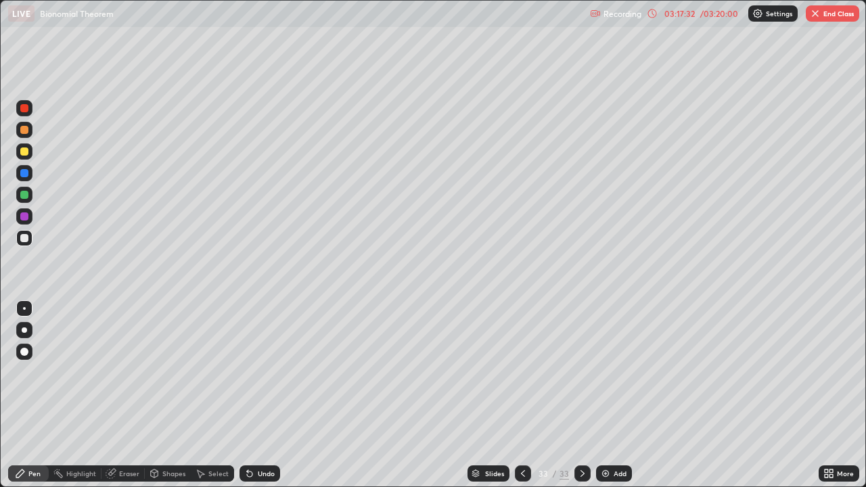
click at [24, 152] on div at bounding box center [24, 152] width 8 height 8
click at [24, 238] on div at bounding box center [24, 238] width 8 height 8
click at [30, 131] on div at bounding box center [24, 130] width 16 height 16
click at [25, 238] on div at bounding box center [24, 238] width 8 height 8
click at [23, 241] on div at bounding box center [24, 238] width 8 height 8
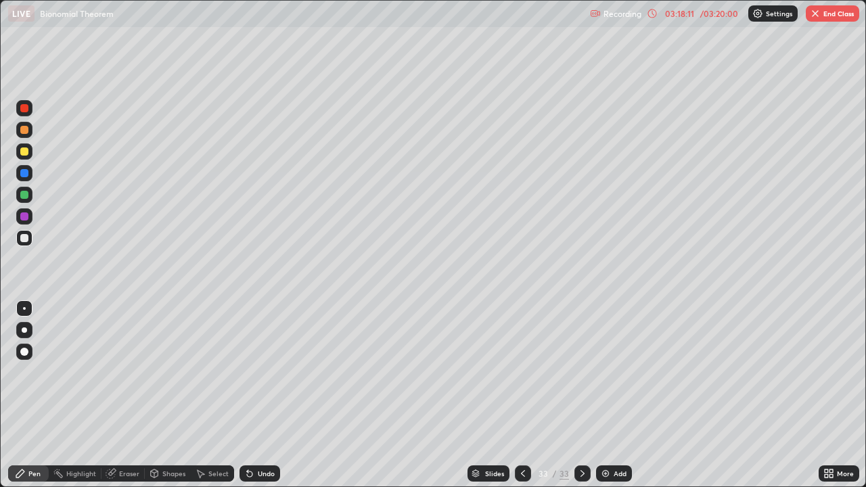
click at [24, 131] on div at bounding box center [24, 130] width 8 height 8
click at [27, 237] on div at bounding box center [24, 238] width 8 height 8
click at [28, 154] on div at bounding box center [24, 152] width 8 height 8
click at [28, 235] on div at bounding box center [24, 238] width 8 height 8
click at [26, 132] on div at bounding box center [24, 130] width 8 height 8
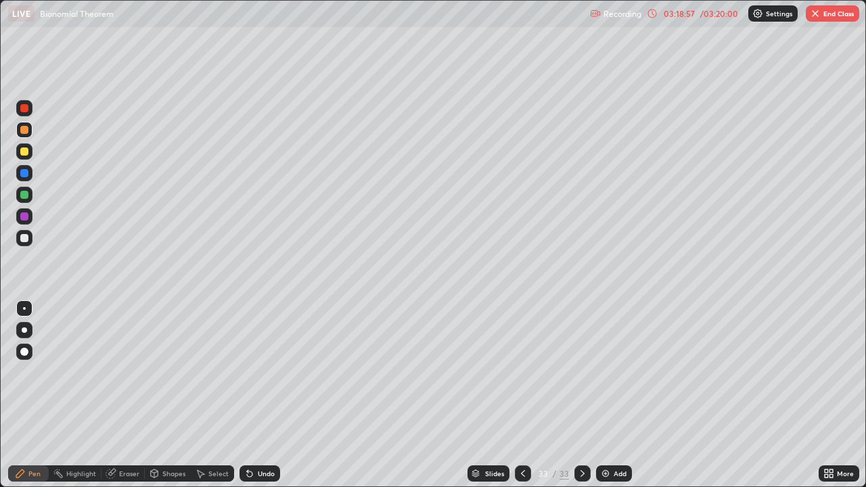
click at [28, 238] on div at bounding box center [24, 238] width 8 height 8
click at [137, 395] on div "Eraser" at bounding box center [123, 474] width 43 height 16
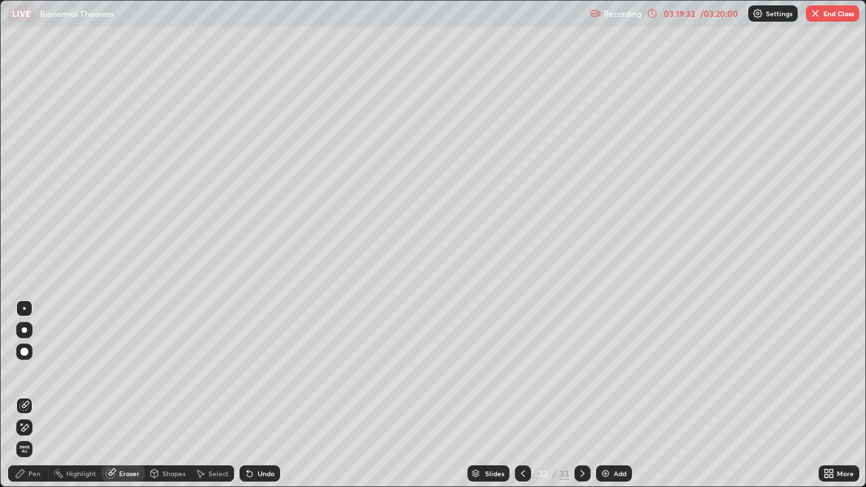
click at [37, 395] on div "Pen" at bounding box center [34, 473] width 12 height 7
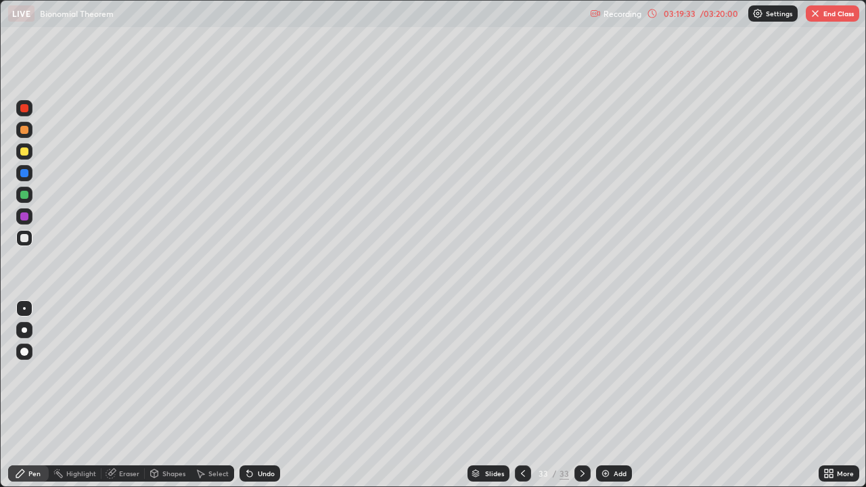
click at [24, 196] on div at bounding box center [24, 195] width 8 height 8
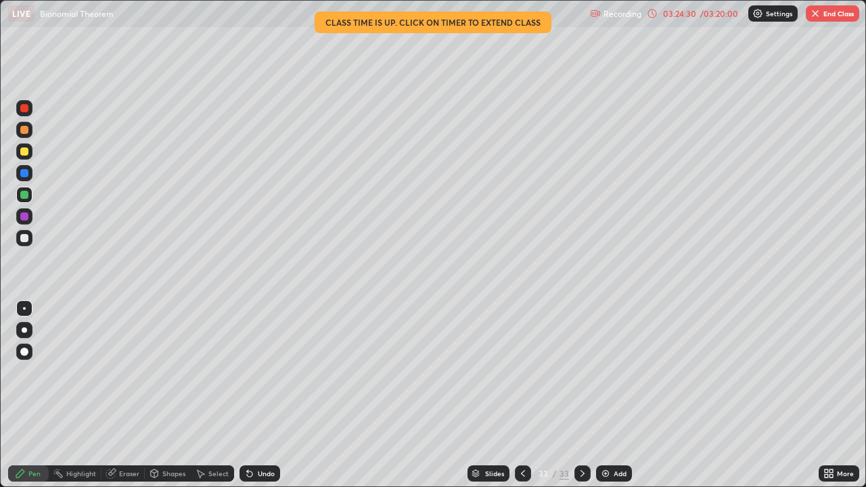
click at [830, 12] on button "End Class" at bounding box center [832, 13] width 53 height 16
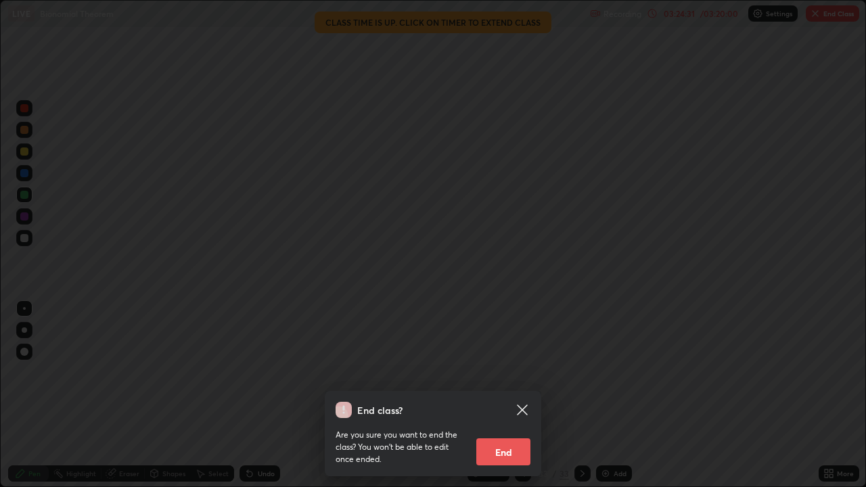
click at [509, 395] on button "End" at bounding box center [503, 452] width 54 height 27
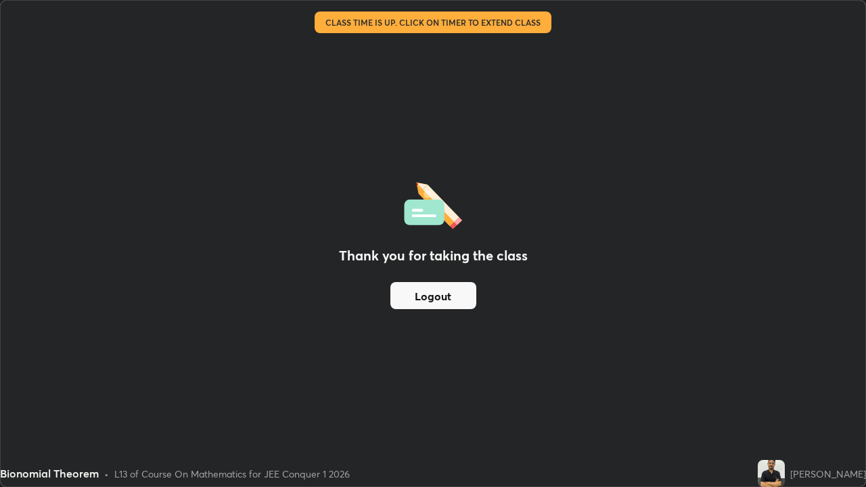
click at [426, 303] on button "Logout" at bounding box center [434, 295] width 86 height 27
click at [428, 296] on button "Logout" at bounding box center [434, 295] width 86 height 27
